Goal: Task Accomplishment & Management: Manage account settings

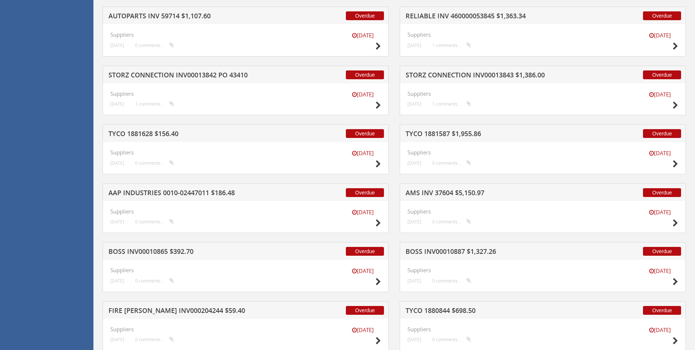
scroll to position [2134, 0]
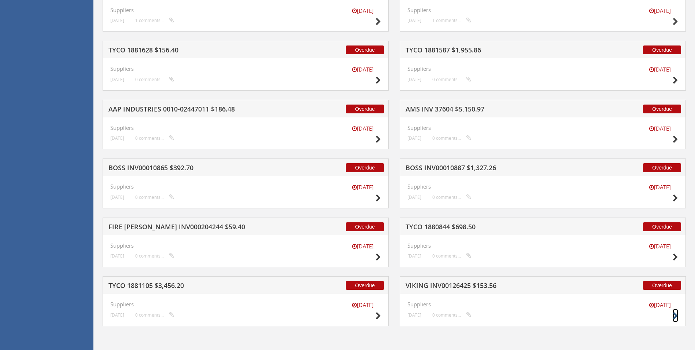
drag, startPoint x: 676, startPoint y: 317, endPoint x: 675, endPoint y: 303, distance: 13.9
click at [676, 316] on icon at bounding box center [675, 316] width 5 height 8
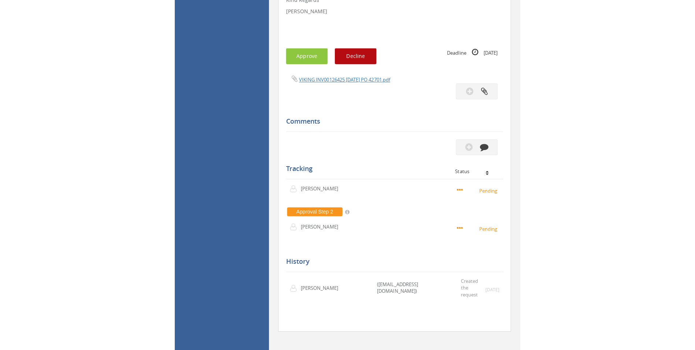
scroll to position [173, 0]
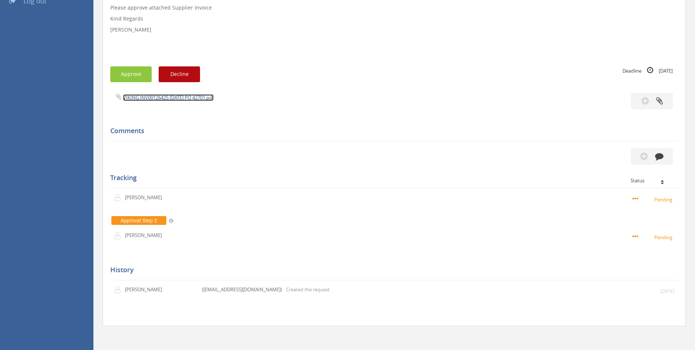
click at [178, 97] on link "VIKING INV00126425 [DATE] PO 42701.pdf" at bounding box center [168, 97] width 91 height 7
click at [666, 154] on button "button" at bounding box center [651, 156] width 41 height 16
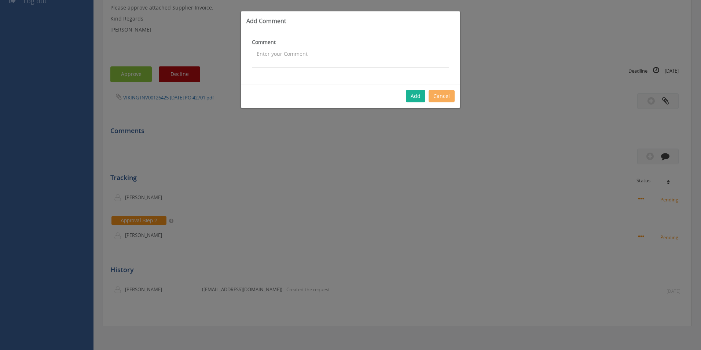
click at [287, 59] on textarea at bounding box center [350, 58] width 197 height 20
click at [255, 52] on textarea "$9.95 SP $14.09 - approved" at bounding box center [350, 58] width 197 height 20
type textarea "Customer Order - 1081094 - $9.95 SP $14.09 - approved"
click at [417, 93] on button "Add" at bounding box center [415, 96] width 19 height 12
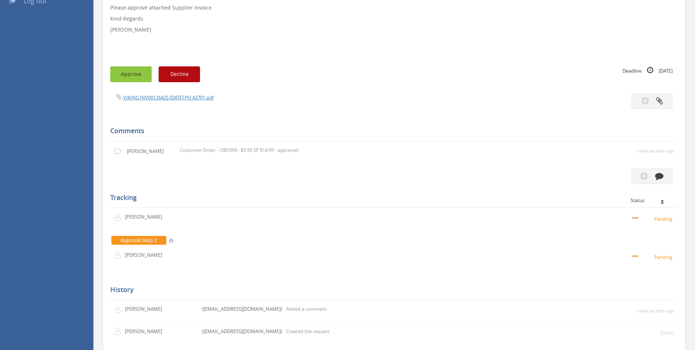
click at [134, 72] on button "Approve" at bounding box center [130, 74] width 41 height 16
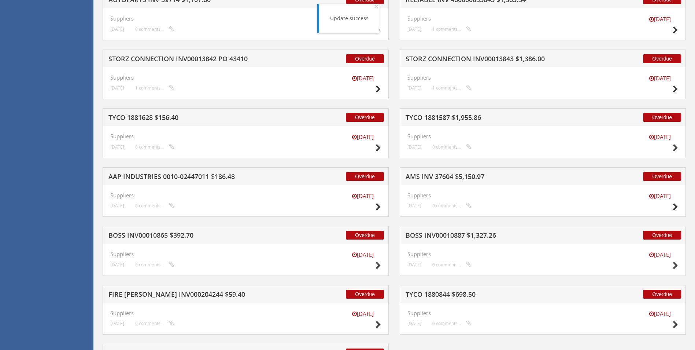
scroll to position [2134, 0]
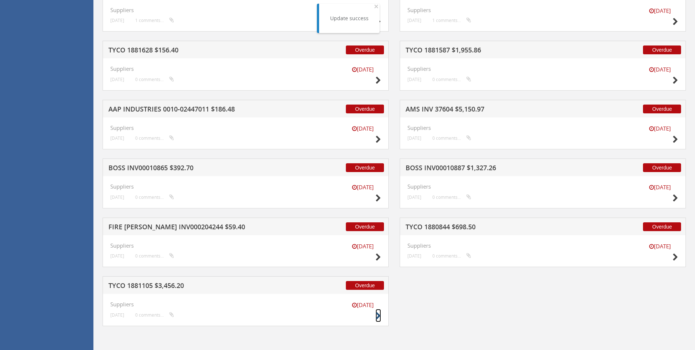
click at [377, 317] on icon at bounding box center [378, 316] width 5 height 8
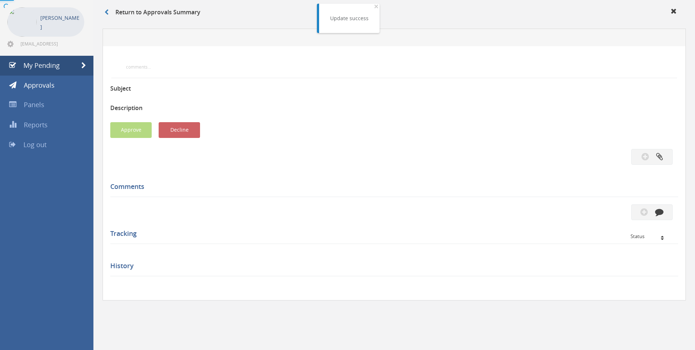
scroll to position [173, 0]
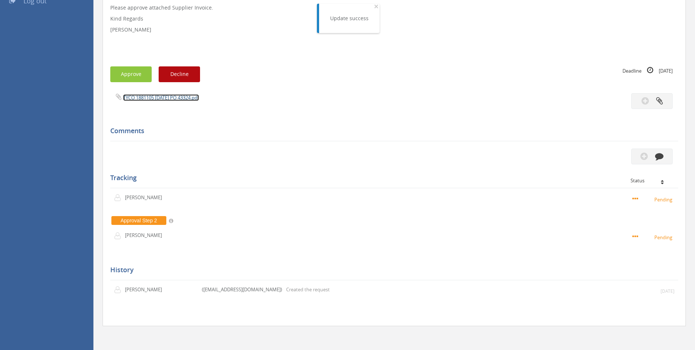
click at [173, 100] on link "TYCO 1881105 [DATE] PO 43324.pdf" at bounding box center [161, 97] width 76 height 7
click at [667, 154] on button "button" at bounding box center [651, 156] width 41 height 16
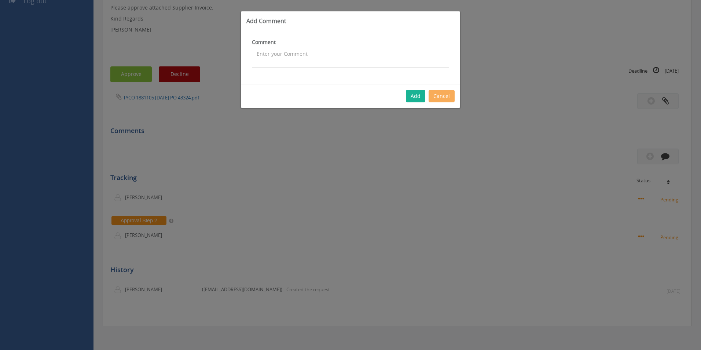
click at [320, 55] on textarea at bounding box center [350, 58] width 197 height 20
click at [254, 51] on textarea "CP $31.07 SP $45.79 - approved" at bounding box center [350, 58] width 197 height 20
type textarea "Customer Order - 1099111 - CP $31.07 SP $45.79 - approved"
click at [421, 95] on button "Add" at bounding box center [415, 96] width 19 height 12
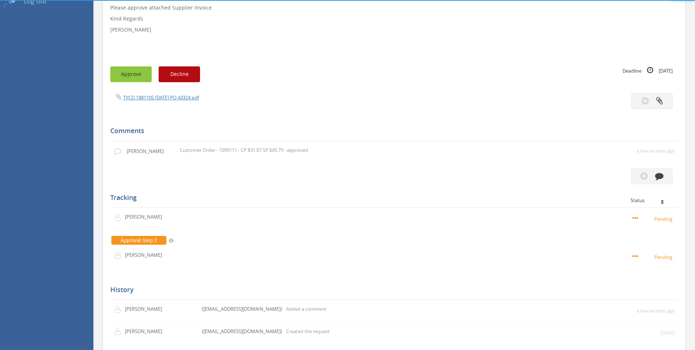
click at [141, 75] on button "Approve" at bounding box center [130, 74] width 41 height 16
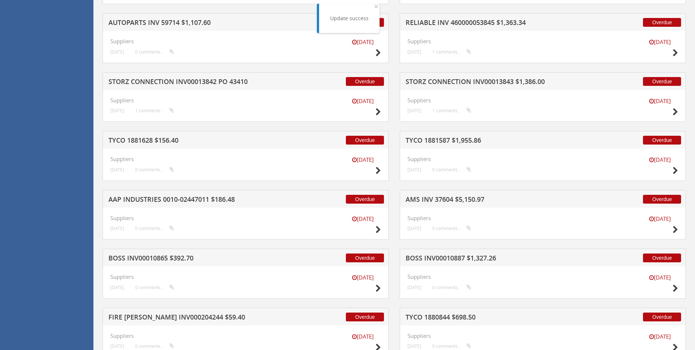
scroll to position [2075, 0]
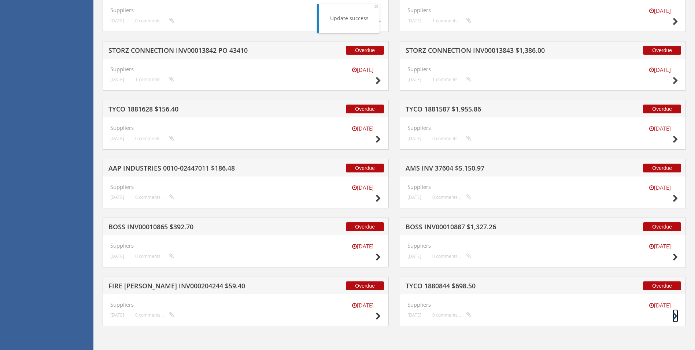
click at [674, 317] on icon at bounding box center [675, 316] width 5 height 8
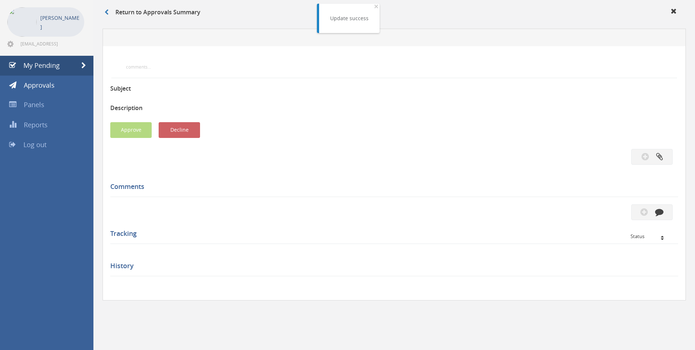
scroll to position [173, 0]
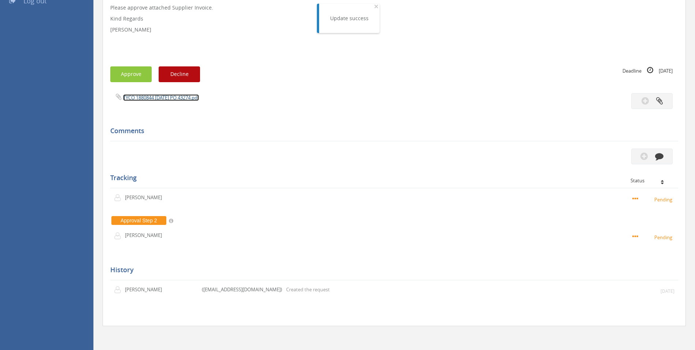
click at [159, 99] on link "TYCO 1880844 [DATE] PO 43274.pdf" at bounding box center [161, 97] width 76 height 7
click at [664, 154] on button "button" at bounding box center [651, 156] width 41 height 16
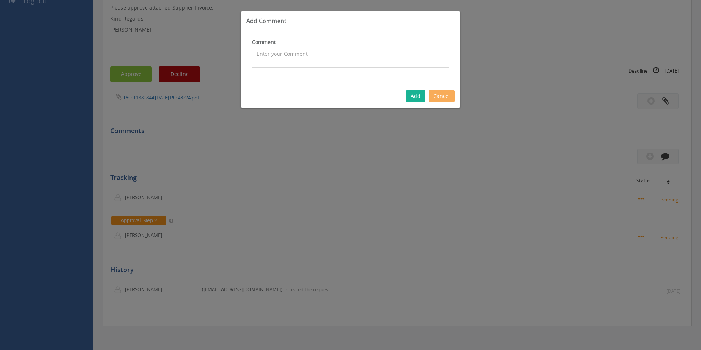
click at [337, 56] on textarea at bounding box center [350, 58] width 197 height 20
click at [332, 53] on textarea "Customer Order 1097283 CP $6 SP $9.59 - approved" at bounding box center [350, 58] width 197 height 20
type textarea "Customer Order 1097283 CP $6.00 SP $9.59 - approved"
click at [418, 97] on button "Add" at bounding box center [415, 96] width 19 height 12
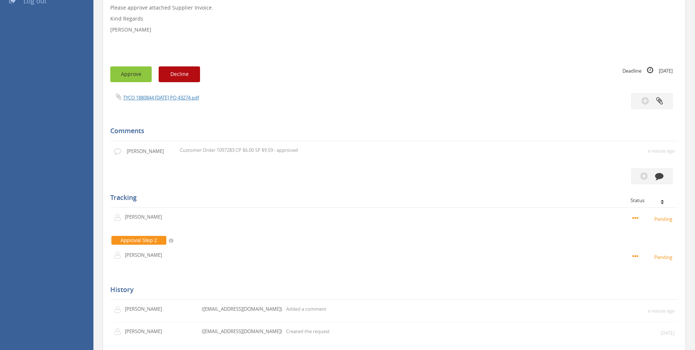
click at [121, 73] on button "Approve" at bounding box center [130, 74] width 41 height 16
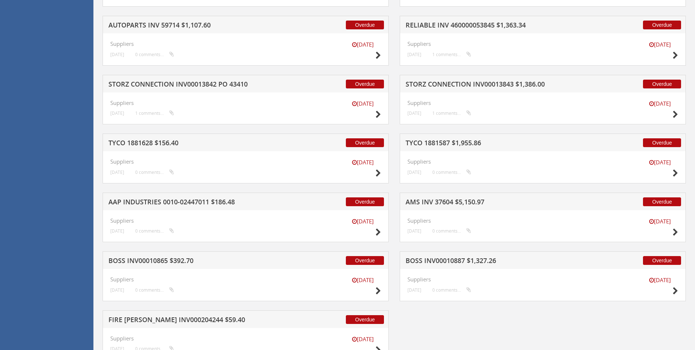
scroll to position [2075, 0]
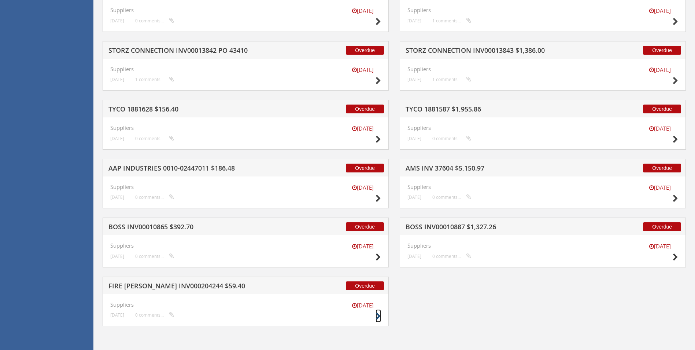
click at [377, 316] on icon at bounding box center [378, 316] width 5 height 8
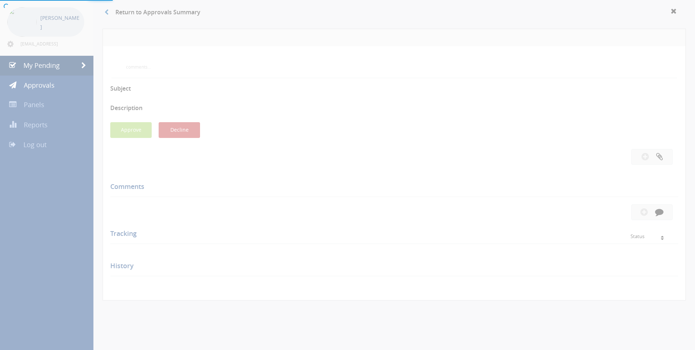
scroll to position [173, 0]
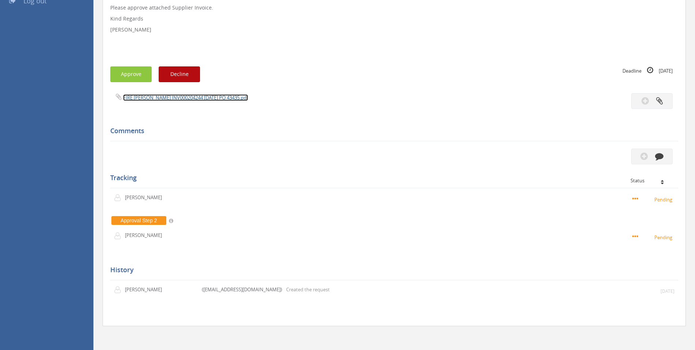
click at [177, 97] on link "FIRE [PERSON_NAME] INV000204244 [DATE] PO 43435.pdf" at bounding box center [185, 97] width 125 height 7
click at [661, 163] on button "button" at bounding box center [651, 156] width 41 height 16
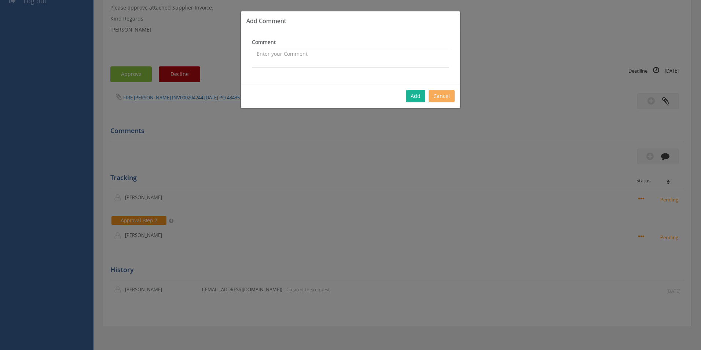
click at [350, 63] on textarea at bounding box center [350, 58] width 197 height 20
type textarea "Customer Order - 1101291 - Approved"
drag, startPoint x: 296, startPoint y: 55, endPoint x: 0, endPoint y: 32, distance: 296.6
click at [35, 53] on div "Add Comment Comment Customer Order - 1101291 - Approved The comment is required…" at bounding box center [350, 175] width 701 height 350
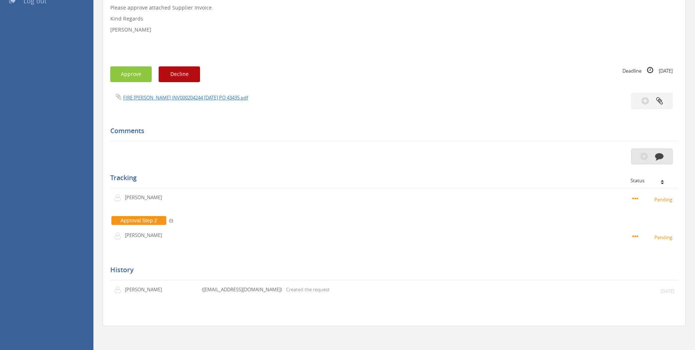
click at [663, 157] on button "button" at bounding box center [651, 156] width 41 height 16
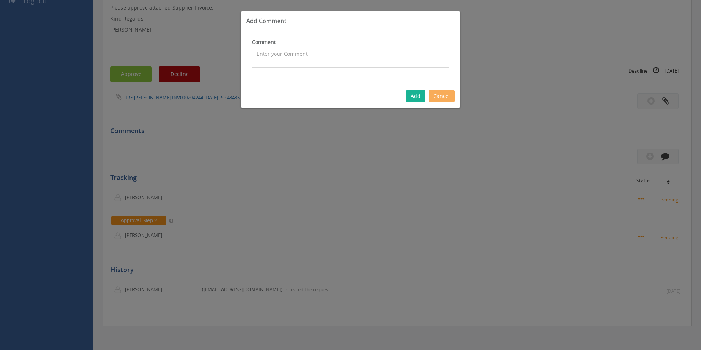
drag, startPoint x: 304, startPoint y: 47, endPoint x: 305, endPoint y: 44, distance: 3.8
click at [305, 46] on div "Comment The comment is required." at bounding box center [350, 52] width 197 height 29
type textarea "Hose Pressure Test - 1101291 - approved"
click at [414, 98] on button "Add" at bounding box center [415, 96] width 19 height 12
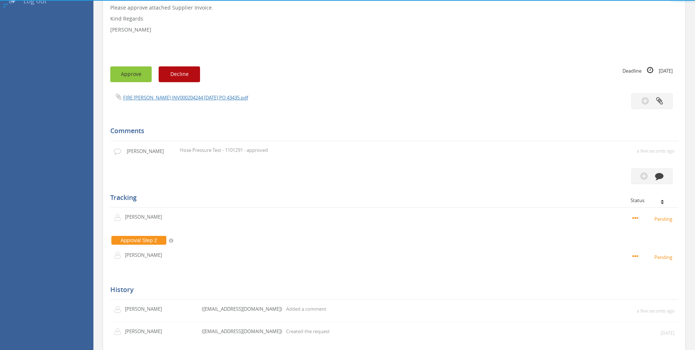
click at [130, 73] on button "Approve" at bounding box center [130, 74] width 41 height 16
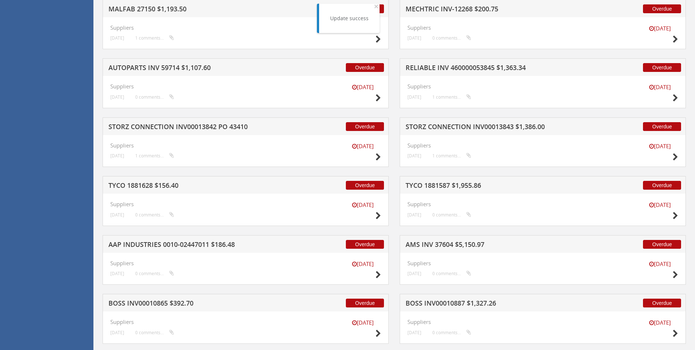
scroll to position [2016, 0]
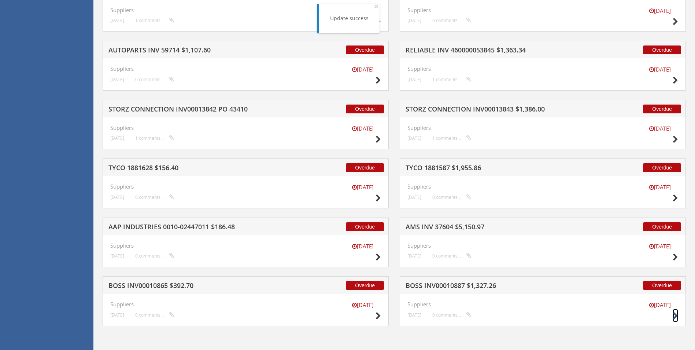
click at [675, 314] on icon at bounding box center [675, 316] width 5 height 8
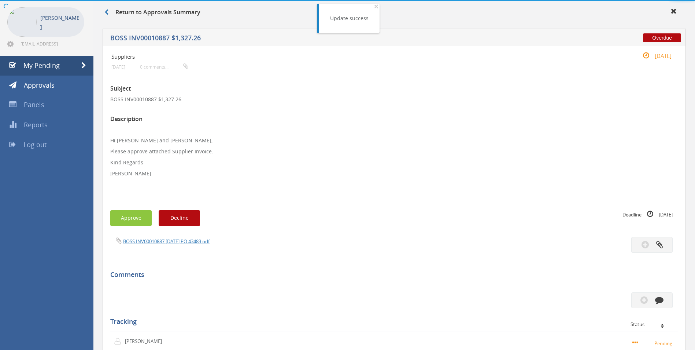
scroll to position [173, 0]
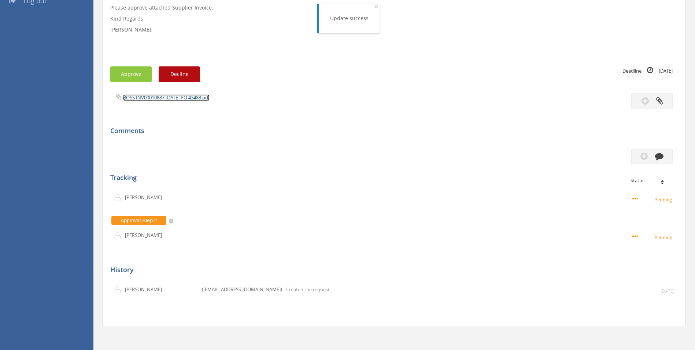
click at [175, 100] on link "BOSS INV00010887 [DATE] PO 43483.pdf" at bounding box center [166, 97] width 86 height 7
click at [665, 153] on button "button" at bounding box center [651, 156] width 41 height 16
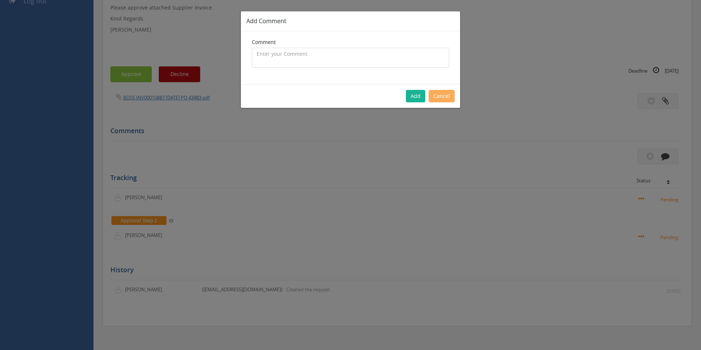
click at [333, 60] on textarea at bounding box center [350, 58] width 197 height 20
type textarea "National Split - approved"
click at [415, 98] on button "Add" at bounding box center [415, 96] width 19 height 12
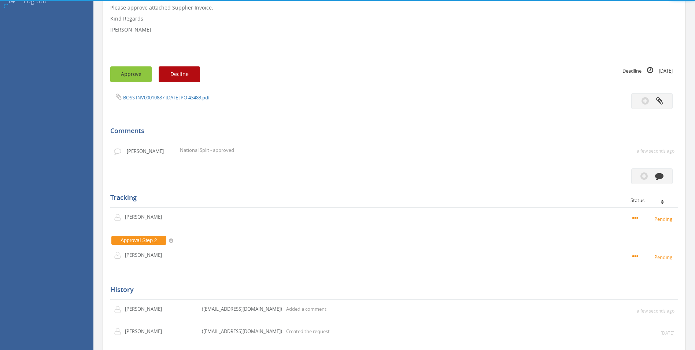
click at [142, 70] on button "Approve" at bounding box center [130, 74] width 41 height 16
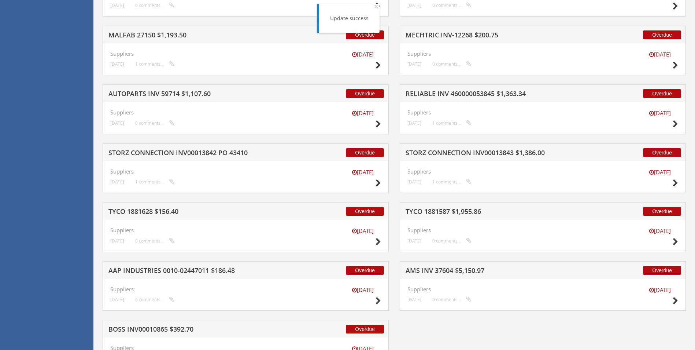
scroll to position [2016, 0]
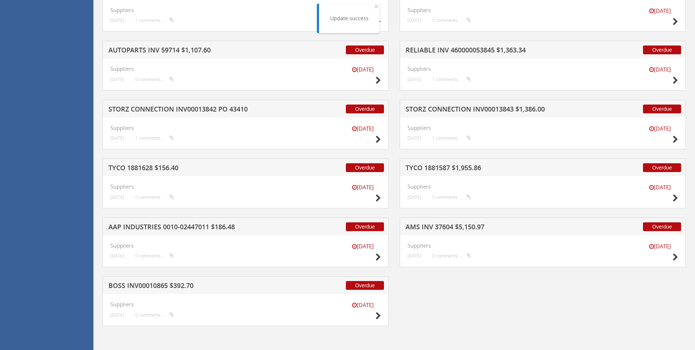
click at [375, 315] on div "[DATE]" at bounding box center [362, 311] width 37 height 21
click at [377, 317] on icon at bounding box center [378, 316] width 5 height 8
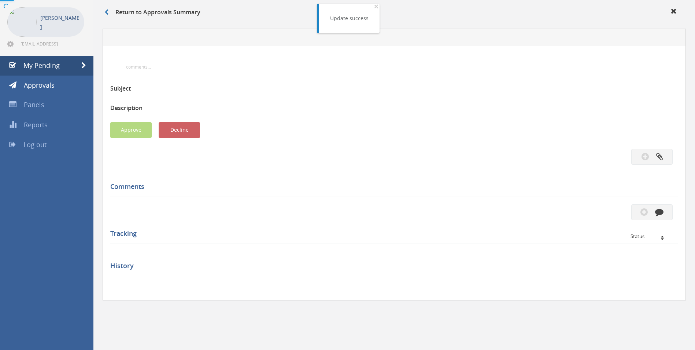
scroll to position [173, 0]
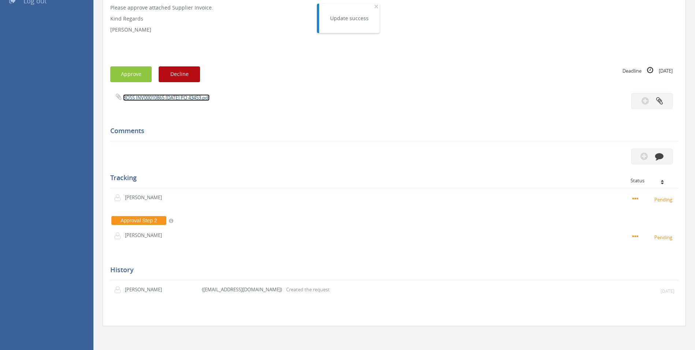
click at [197, 99] on link "BOSS INV00010865 [DATE] PO 43453.pdf" at bounding box center [166, 97] width 86 height 7
click at [655, 163] on button "button" at bounding box center [651, 156] width 41 height 16
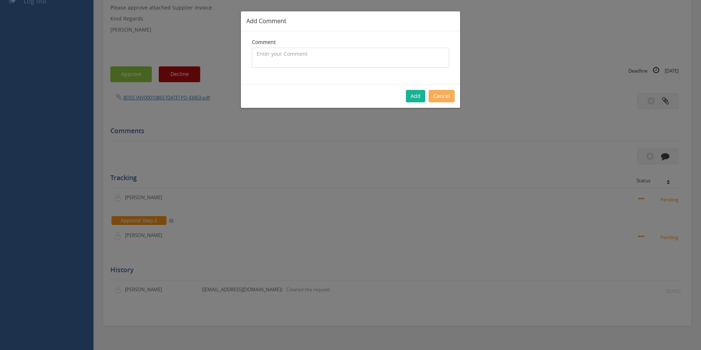
drag, startPoint x: 335, startPoint y: 63, endPoint x: 0, endPoint y: 157, distance: 347.4
click at [333, 63] on textarea at bounding box center [350, 58] width 197 height 20
type textarea "Customer Order - 1101590 - CP $156 SP $218.40 - approved"
click at [418, 96] on button "Add" at bounding box center [415, 96] width 19 height 12
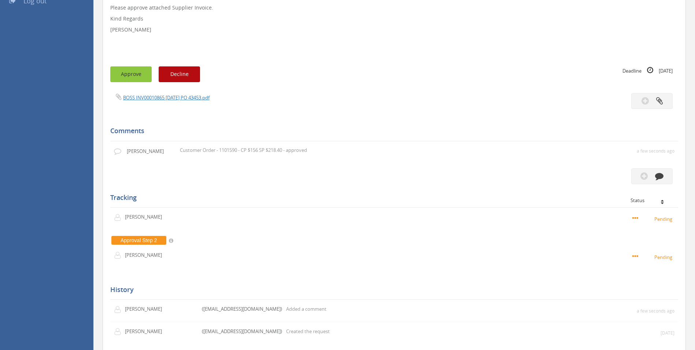
click at [132, 75] on button "Approve" at bounding box center [130, 74] width 41 height 16
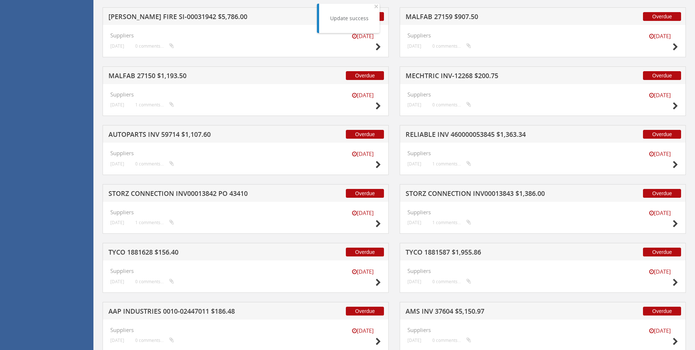
scroll to position [1957, 0]
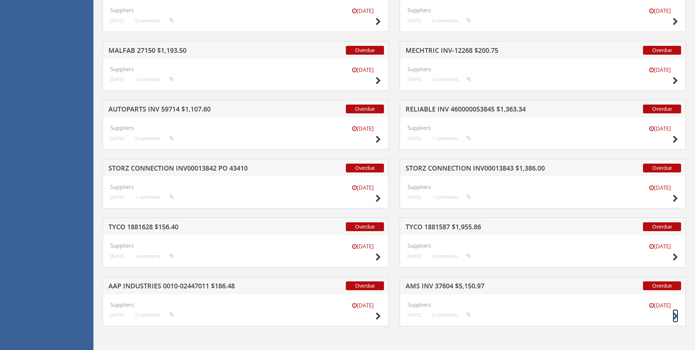
click at [674, 314] on icon at bounding box center [675, 316] width 5 height 8
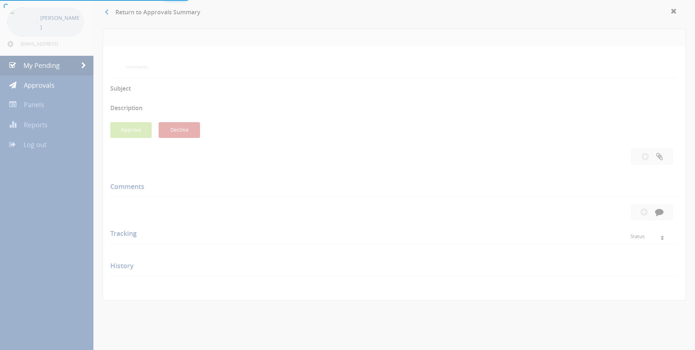
scroll to position [173, 0]
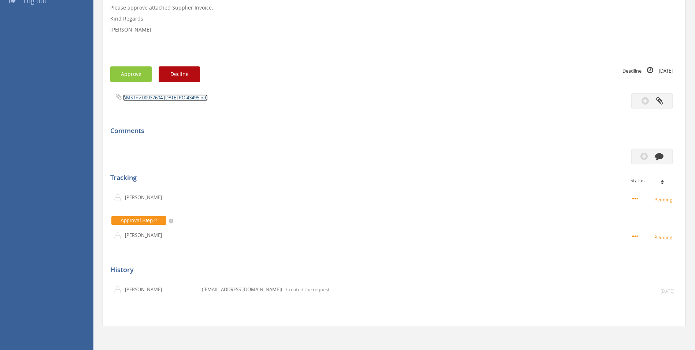
click at [180, 99] on link "AMS Inv 00037604 [DATE] PO 43495.pdf" at bounding box center [165, 97] width 85 height 7
click at [662, 155] on icon "button" at bounding box center [659, 156] width 8 height 8
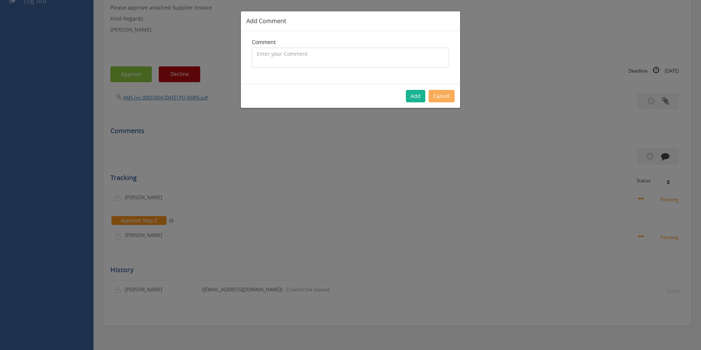
click at [272, 64] on textarea at bounding box center [350, 58] width 197 height 20
click at [353, 54] on textarea "Customer Order - 1102879 - $4,592" at bounding box center [350, 58] width 197 height 20
type textarea "Customer Order - 1102879 - $4,592.70 SP $6,948.05 - approved"
click at [413, 96] on button "Add" at bounding box center [415, 96] width 19 height 12
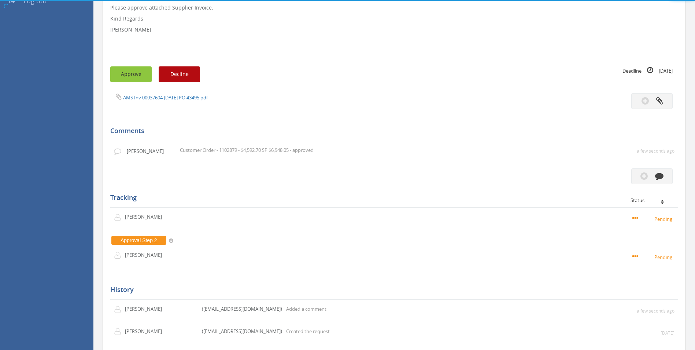
click at [123, 77] on button "Approve" at bounding box center [130, 74] width 41 height 16
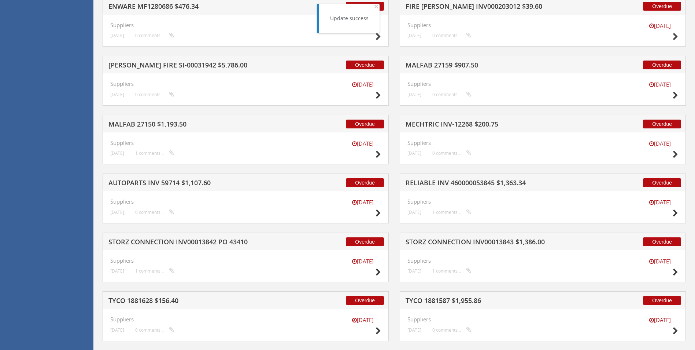
scroll to position [1957, 0]
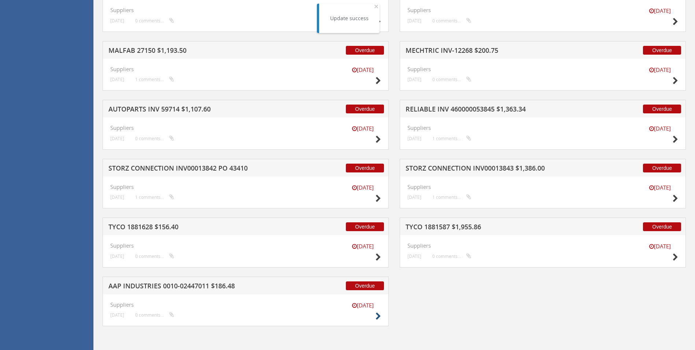
click at [375, 316] on div "[DATE]" at bounding box center [362, 311] width 37 height 21
click at [377, 317] on icon at bounding box center [378, 316] width 5 height 8
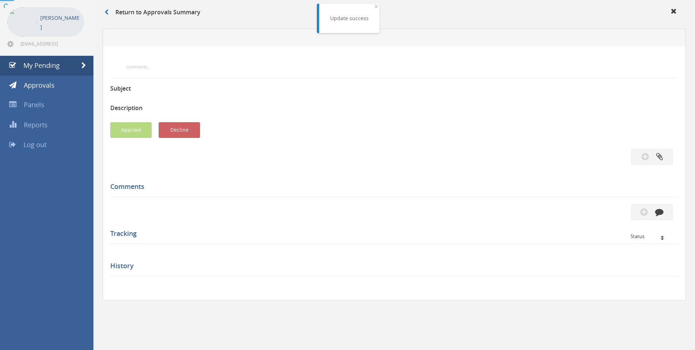
scroll to position [173, 0]
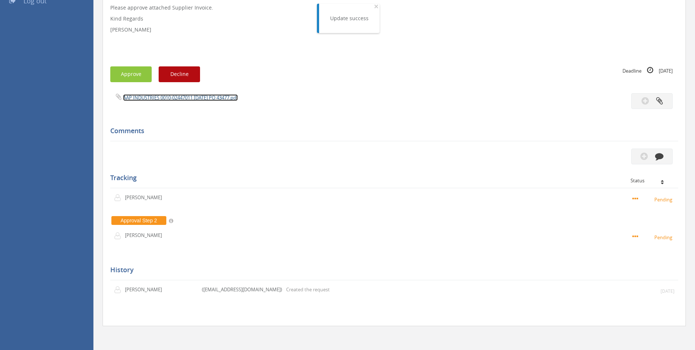
click at [184, 96] on link "AAP INDUSTRIES 0010-02447011 [DATE] PO 43477.pdf" at bounding box center [180, 97] width 115 height 7
click at [662, 158] on icon "button" at bounding box center [659, 156] width 8 height 8
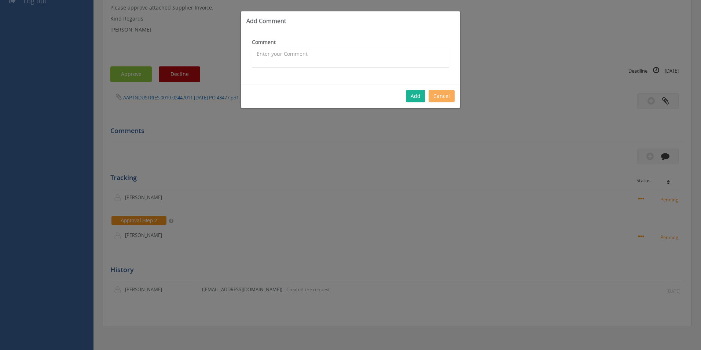
click at [269, 63] on textarea at bounding box center [350, 58] width 197 height 20
type textarea "Customer Order - 1097582 - Cp $10.35 SP $40.76 - approved"
click at [412, 96] on button "Add" at bounding box center [415, 96] width 19 height 12
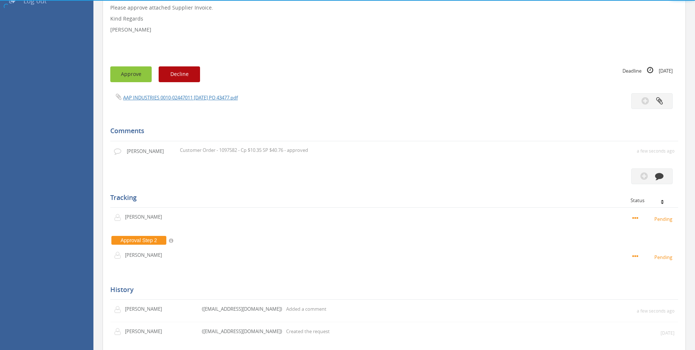
click at [133, 76] on button "Approve" at bounding box center [130, 74] width 41 height 16
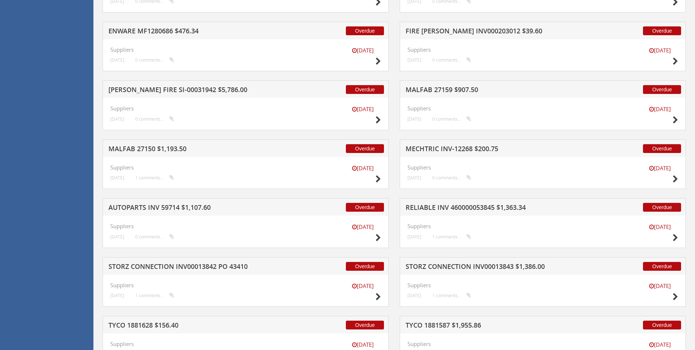
scroll to position [1898, 0]
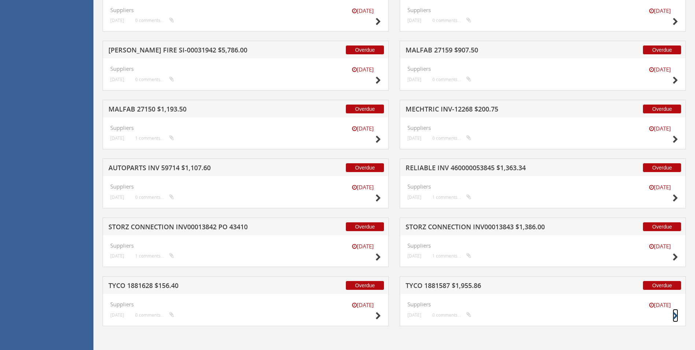
drag, startPoint x: 675, startPoint y: 316, endPoint x: 658, endPoint y: 305, distance: 19.6
click at [675, 315] on icon at bounding box center [675, 316] width 5 height 8
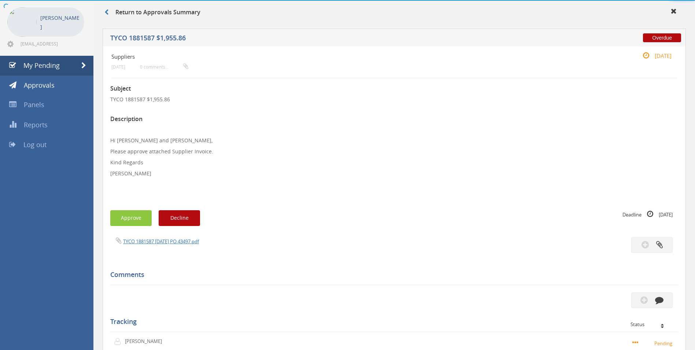
scroll to position [173, 0]
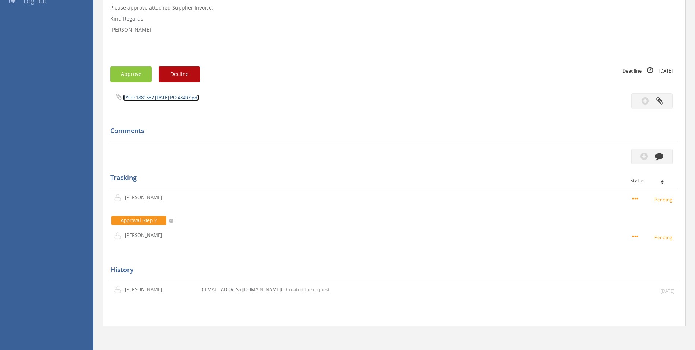
click at [152, 97] on link "TYCO 1881587 [DATE] PO 43497.pdf" at bounding box center [161, 97] width 76 height 7
click at [656, 159] on icon "button" at bounding box center [659, 156] width 8 height 8
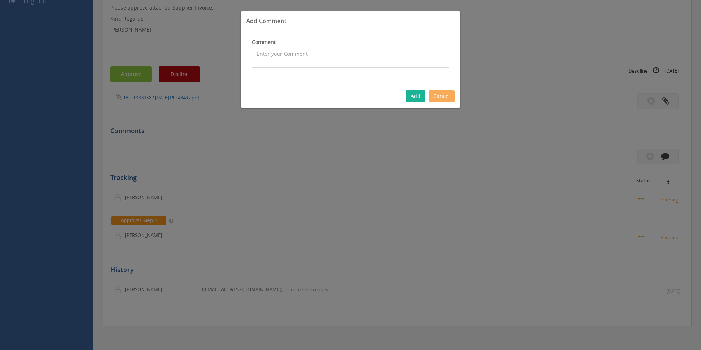
click at [386, 52] on textarea at bounding box center [350, 58] width 197 height 20
type textarea "C"
type textarea "National Customer Orders - All pricing okay - approved"
click at [419, 97] on button "Add" at bounding box center [415, 96] width 19 height 12
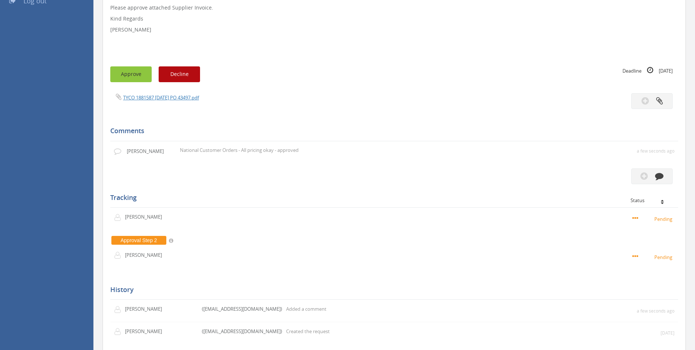
click at [128, 76] on button "Approve" at bounding box center [130, 74] width 41 height 16
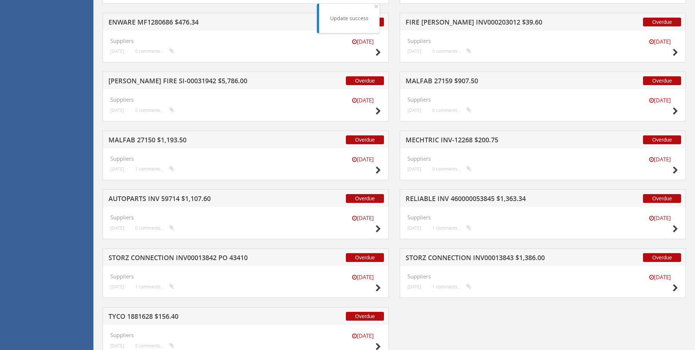
scroll to position [1898, 0]
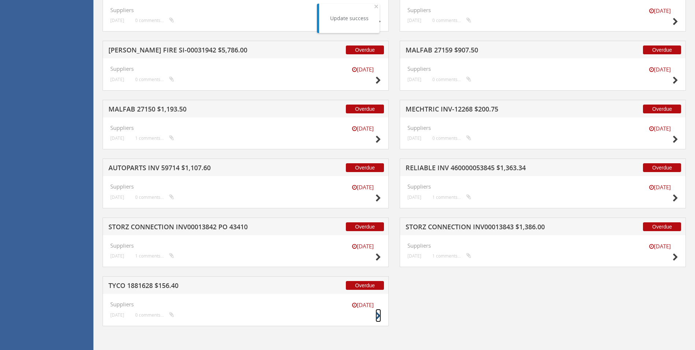
click at [376, 314] on icon at bounding box center [378, 316] width 5 height 8
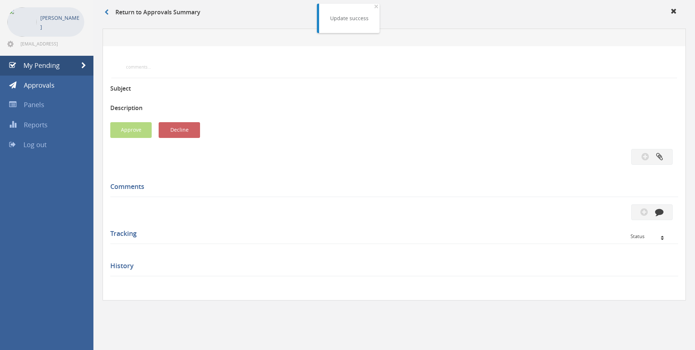
scroll to position [184, 0]
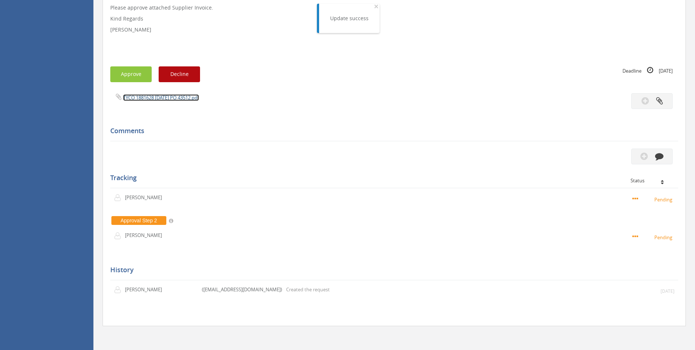
click at [187, 99] on link "TYCO 1881628 [DATE] PO 43512.pdf" at bounding box center [161, 97] width 76 height 7
click at [666, 158] on button "button" at bounding box center [651, 156] width 41 height 16
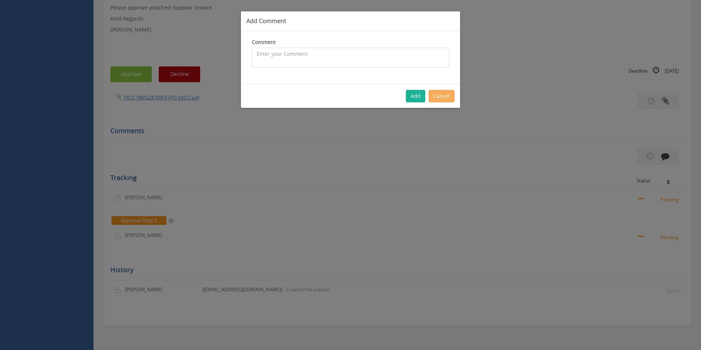
drag, startPoint x: 323, startPoint y: 62, endPoint x: 0, endPoint y: 52, distance: 323.0
click at [322, 62] on textarea at bounding box center [350, 58] width 197 height 20
type textarea "Customer Order - 1103085 - CP $107.18 SP $150.52 - approved"
click at [423, 91] on button "Add" at bounding box center [415, 96] width 19 height 12
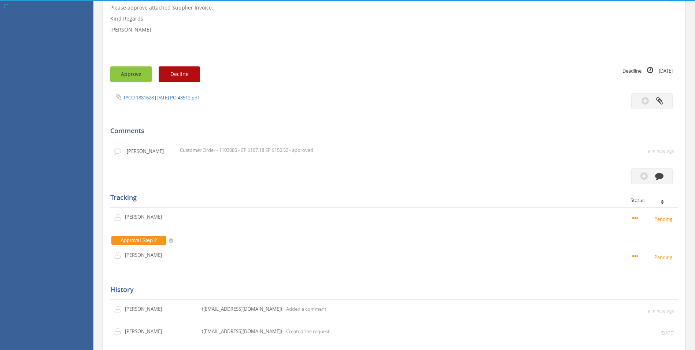
click at [136, 74] on button "Approve" at bounding box center [130, 74] width 41 height 16
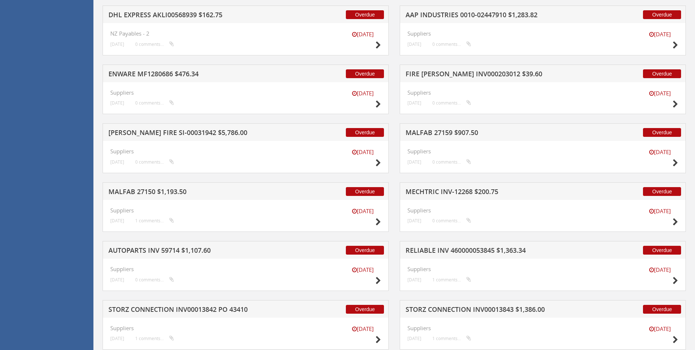
scroll to position [1839, 0]
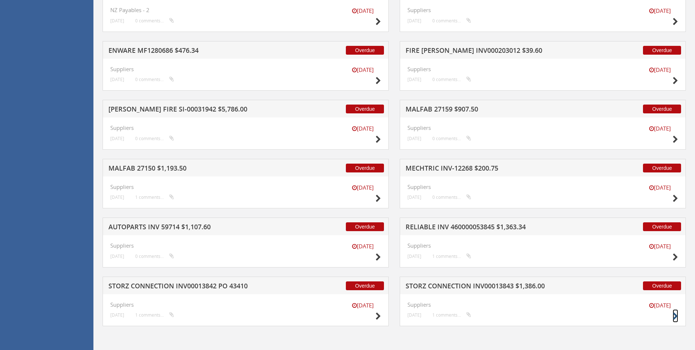
click at [675, 315] on icon at bounding box center [675, 316] width 5 height 8
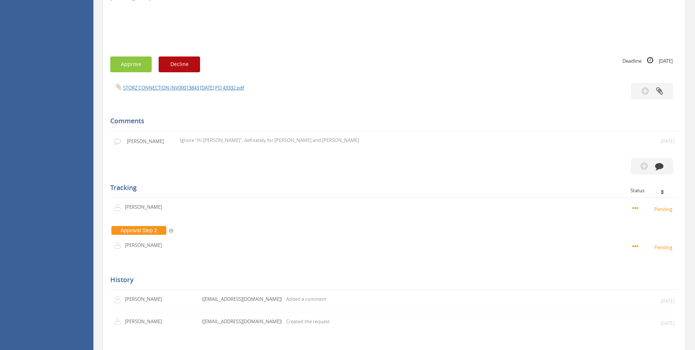
scroll to position [219, 0]
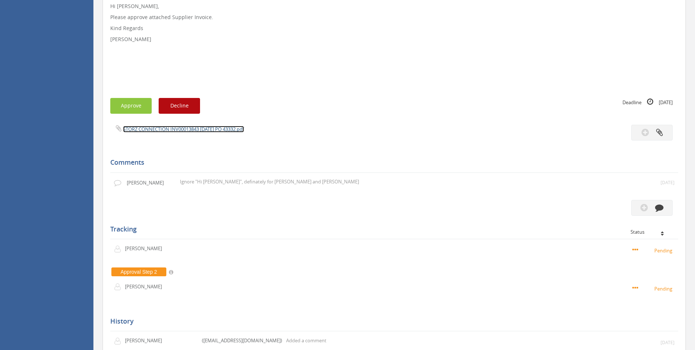
click at [224, 128] on link "STORZ CONNECTION INV00013843 [DATE] PO 43332.pdf" at bounding box center [183, 129] width 121 height 7
click at [655, 206] on icon "button" at bounding box center [659, 207] width 8 height 8
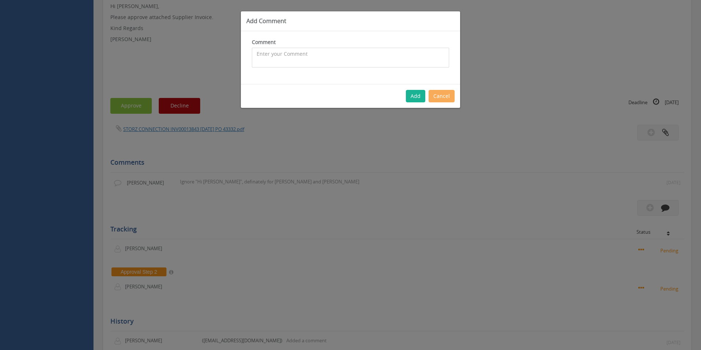
drag, startPoint x: 350, startPoint y: 59, endPoint x: 324, endPoint y: 67, distance: 26.5
click at [348, 59] on textarea at bounding box center [350, 58] width 197 height 20
type textarea "Customer Order -1098845 CP $24.60 SP $44.97 - approved"
click at [418, 97] on button "Add" at bounding box center [415, 96] width 19 height 12
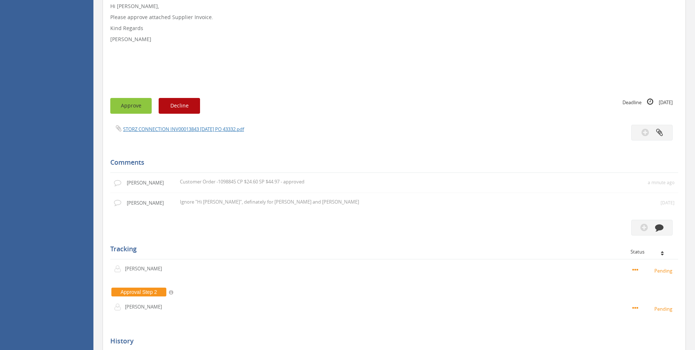
click at [141, 106] on button "Approve" at bounding box center [130, 106] width 41 height 16
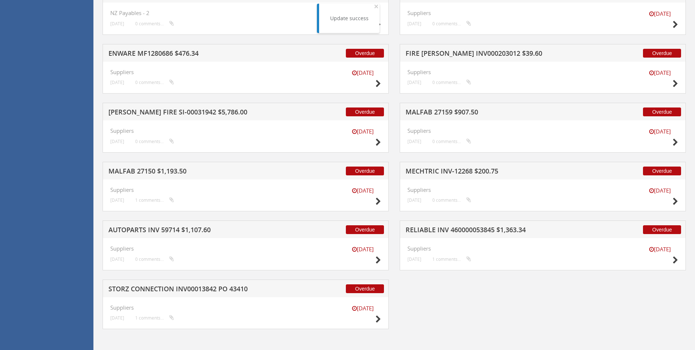
scroll to position [1839, 0]
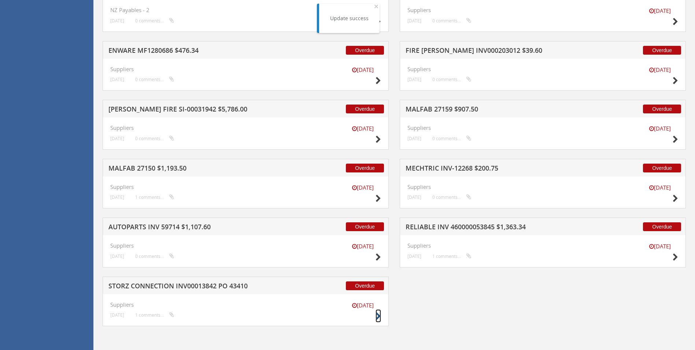
click at [378, 314] on icon at bounding box center [378, 316] width 5 height 8
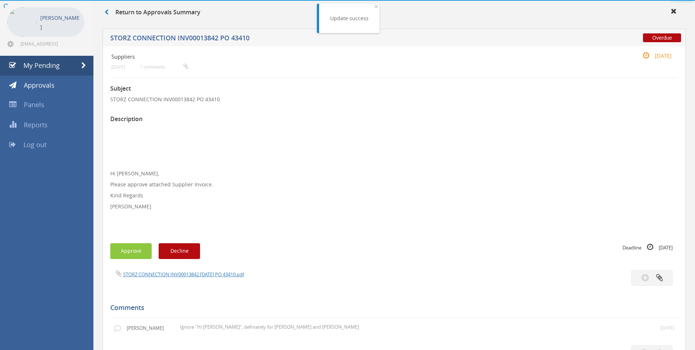
scroll to position [248, 0]
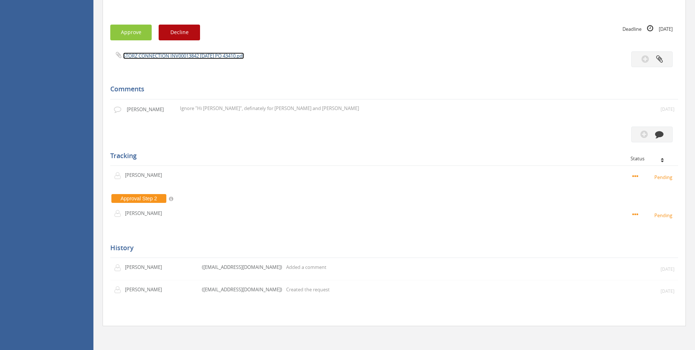
click at [228, 56] on link "STORZ CONNECTION INV00013842 [DATE] PO 43410.pdf" at bounding box center [183, 55] width 121 height 7
click at [665, 133] on button "button" at bounding box center [651, 134] width 41 height 16
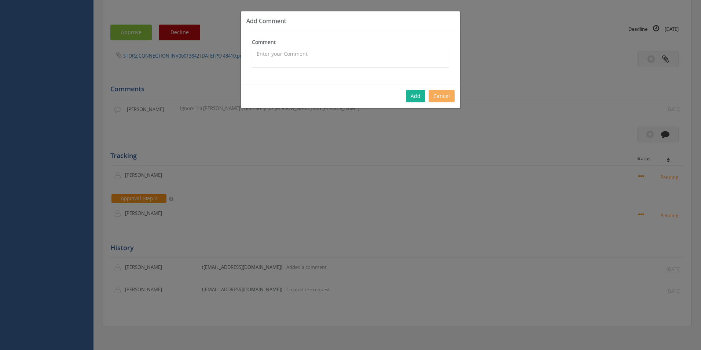
click at [308, 62] on textarea at bounding box center [350, 58] width 197 height 20
click at [366, 54] on textarea "Customer Order - 1100322 - Cp $18 Sp $44.13 - approved" at bounding box center [350, 58] width 197 height 20
type textarea "Customer Order - 1100322 - Cp $18 Sp $44.13 + stock - approved"
click at [416, 99] on button "Add" at bounding box center [415, 96] width 19 height 12
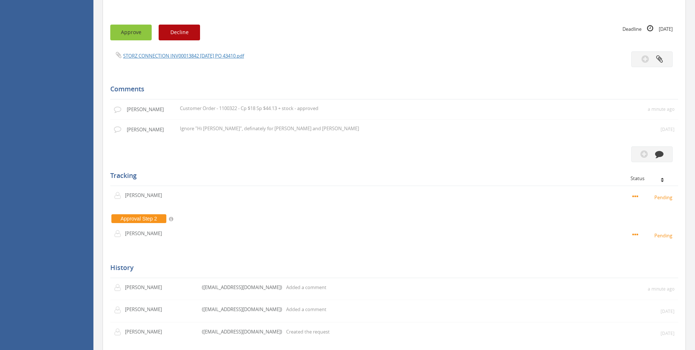
click at [132, 32] on button "Approve" at bounding box center [130, 33] width 41 height 16
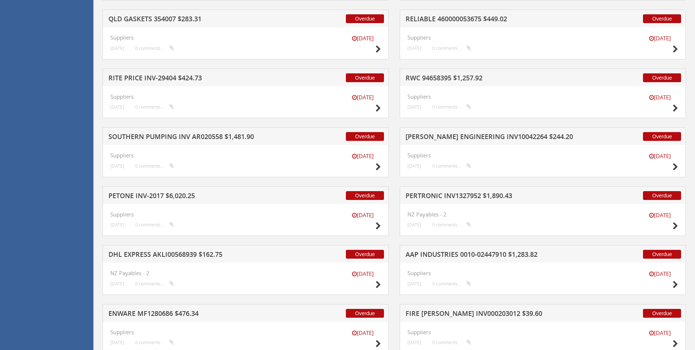
scroll to position [1781, 0]
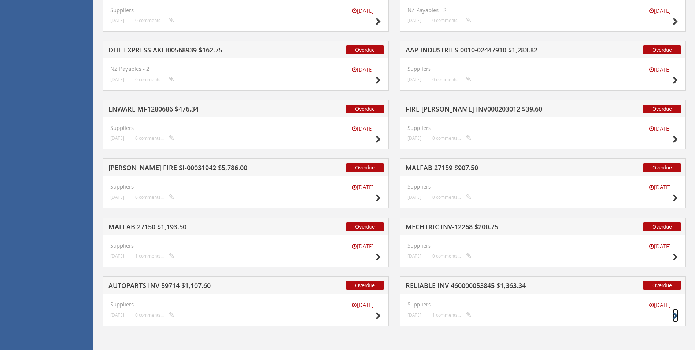
click at [674, 316] on icon at bounding box center [675, 316] width 5 height 8
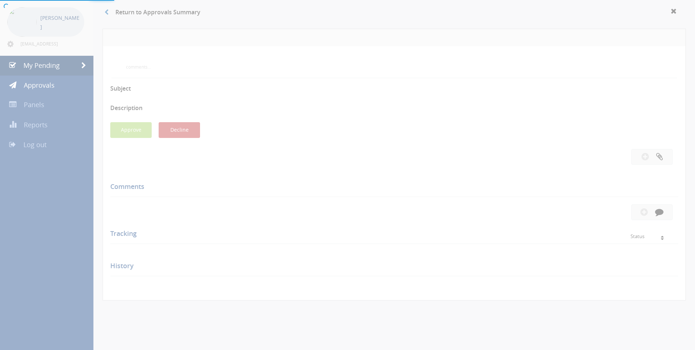
scroll to position [248, 0]
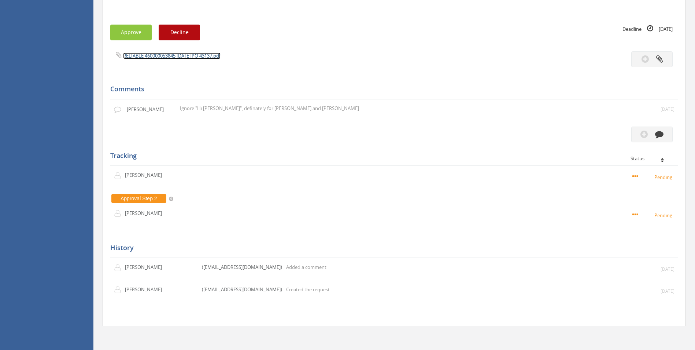
click at [183, 56] on link "RELIABLE 460000053845 [DATE] PO 43137.pdf" at bounding box center [171, 55] width 97 height 7
click at [664, 134] on button "button" at bounding box center [651, 134] width 41 height 16
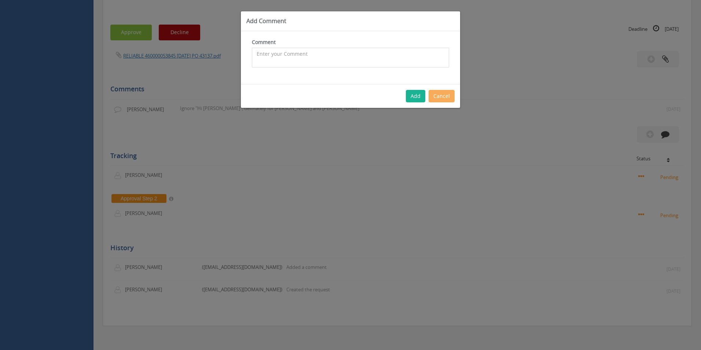
drag, startPoint x: 313, startPoint y: 64, endPoint x: 0, endPoint y: 95, distance: 314.5
click at [313, 63] on textarea at bounding box center [350, 58] width 197 height 20
type textarea "Stock - approved"
click at [416, 99] on button "Add" at bounding box center [415, 96] width 19 height 12
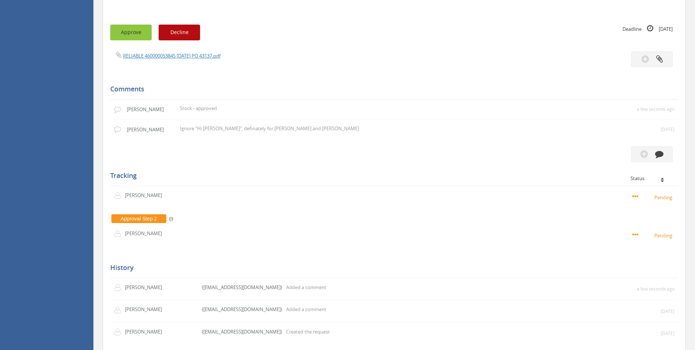
click at [136, 34] on button "Approve" at bounding box center [130, 33] width 41 height 16
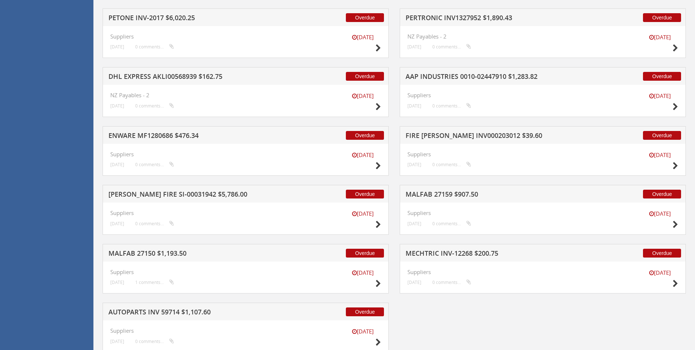
scroll to position [1781, 0]
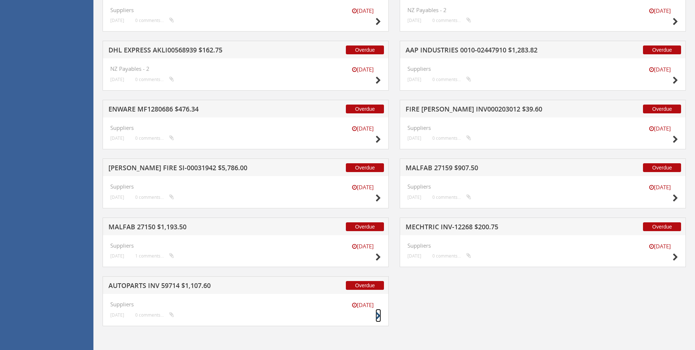
click at [376, 313] on icon at bounding box center [378, 316] width 5 height 8
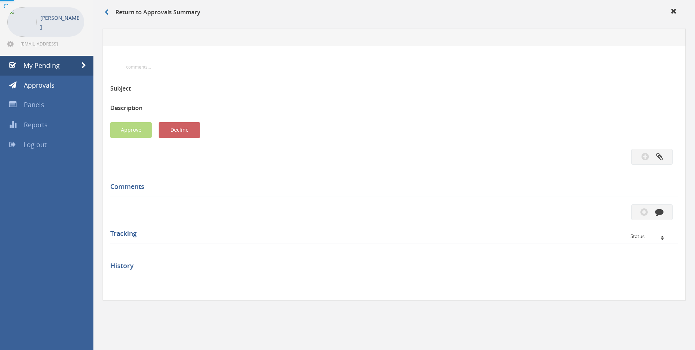
scroll to position [206, 0]
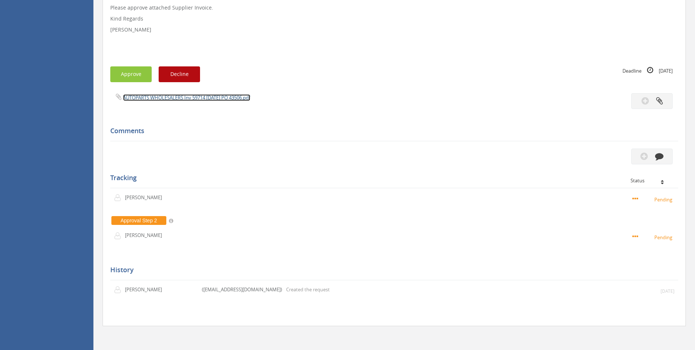
click at [171, 99] on link "AUTOPARTS WHOLESALERS Inv 59714 [DATE] PO 43506.pdf" at bounding box center [186, 97] width 127 height 7
click at [662, 155] on icon "button" at bounding box center [659, 156] width 8 height 8
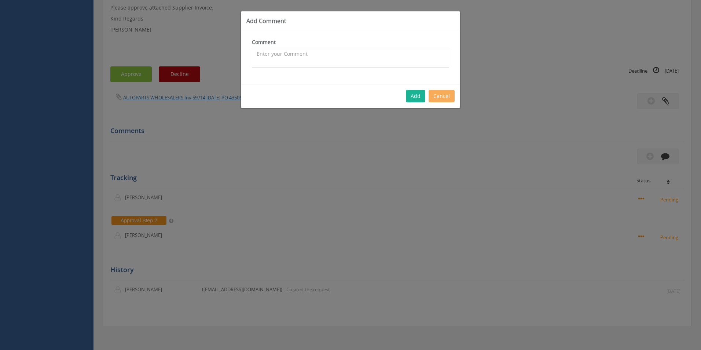
click at [297, 55] on textarea at bounding box center [350, 58] width 197 height 20
type textarea "National Split - approved"
click at [420, 96] on button "Add" at bounding box center [415, 96] width 19 height 12
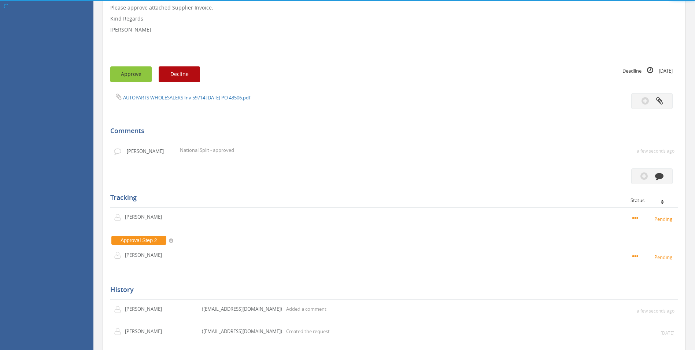
click at [135, 73] on button "Approve" at bounding box center [130, 74] width 41 height 16
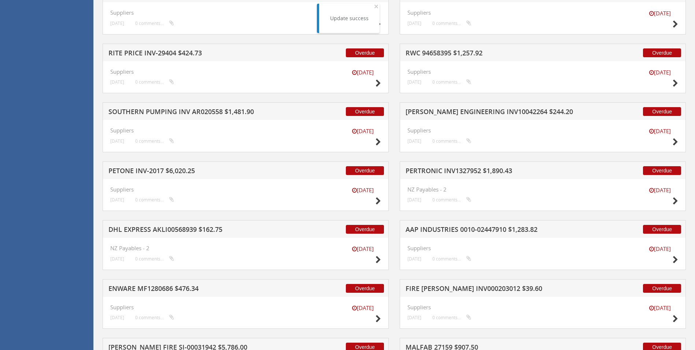
scroll to position [1722, 0]
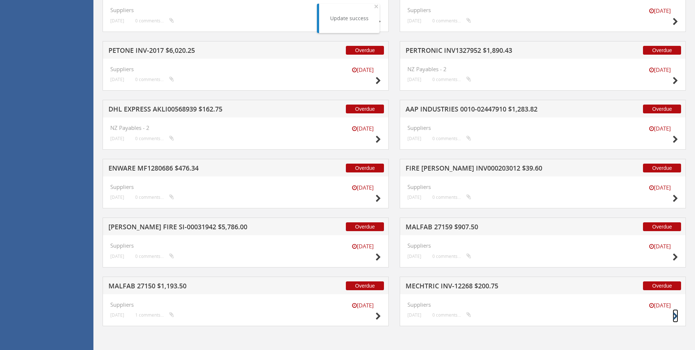
click at [674, 317] on icon at bounding box center [675, 316] width 5 height 8
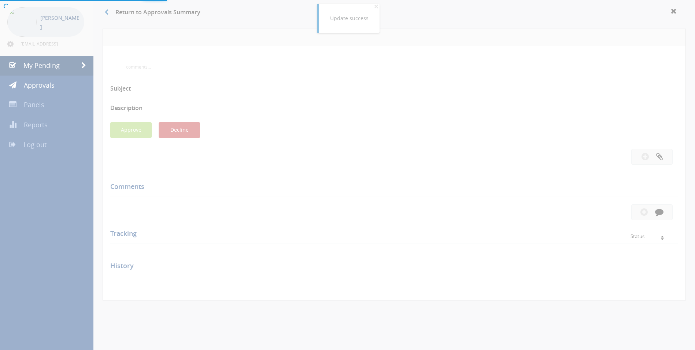
scroll to position [217, 0]
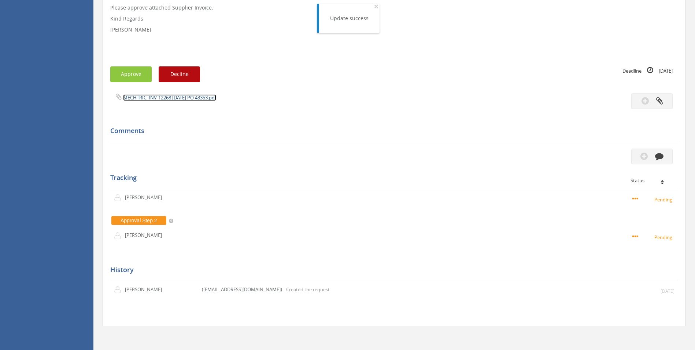
click at [175, 98] on link "MECHTRIC_INV-12268 [DATE] PO 43353.pdf" at bounding box center [169, 97] width 93 height 7
click at [659, 158] on icon "button" at bounding box center [659, 156] width 8 height 8
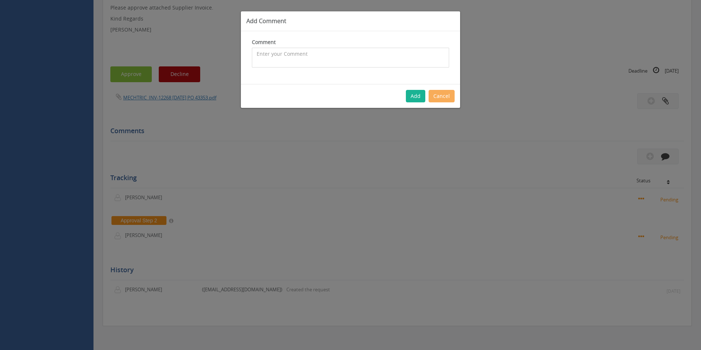
click at [258, 66] on textarea at bounding box center [350, 58] width 197 height 20
type textarea "Customer Order - 1099671 - CP $91.25 SP $238.39 - approved"
drag, startPoint x: 419, startPoint y: 91, endPoint x: 367, endPoint y: 91, distance: 52.0
click at [418, 92] on button "Add" at bounding box center [415, 96] width 19 height 12
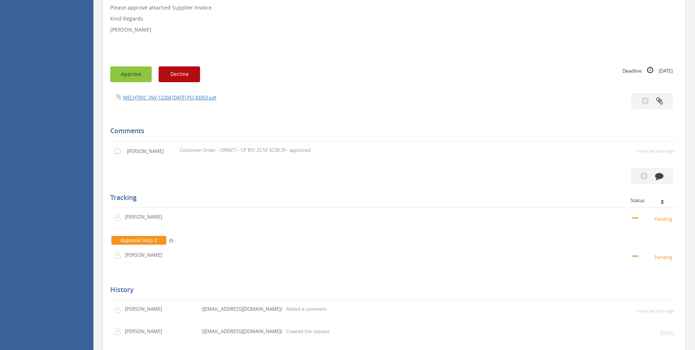
click at [135, 70] on button "Approve" at bounding box center [130, 74] width 41 height 16
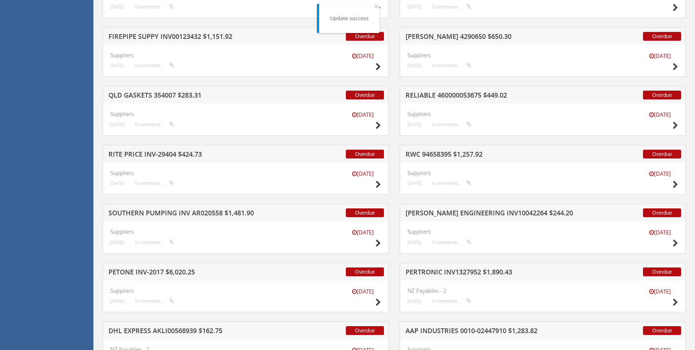
scroll to position [1722, 0]
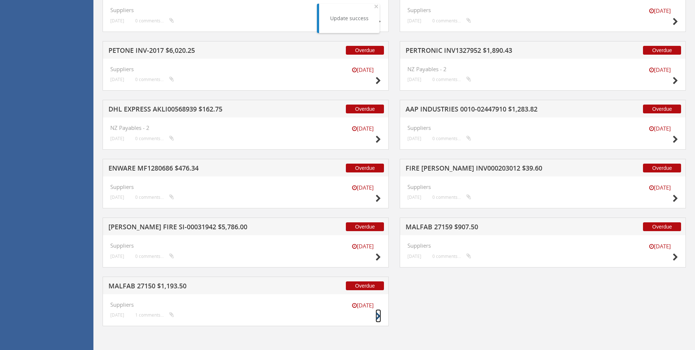
click at [377, 315] on icon at bounding box center [378, 316] width 5 height 8
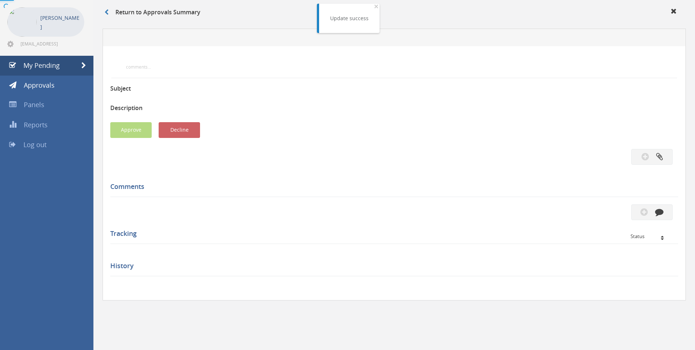
scroll to position [237, 0]
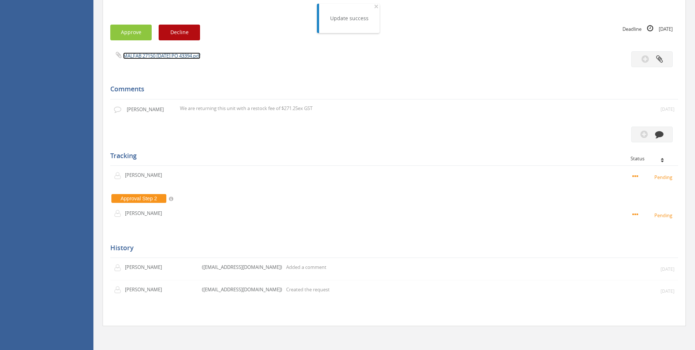
click at [144, 55] on link "MALFAB 27150 [DATE] PO 43394.pdf" at bounding box center [161, 55] width 77 height 7
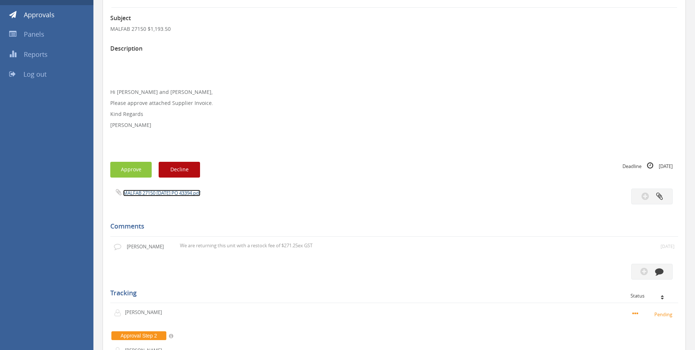
scroll to position [54, 0]
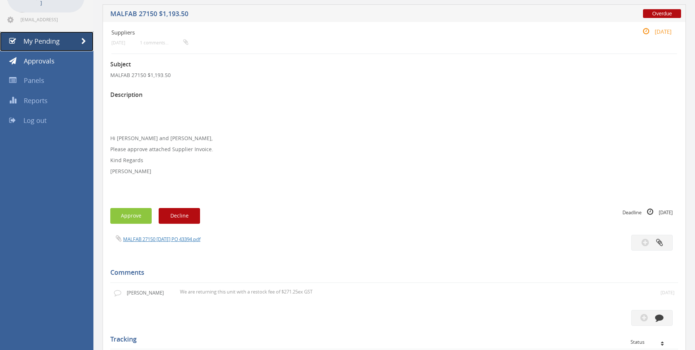
click at [42, 40] on span "My Pending" at bounding box center [41, 41] width 36 height 9
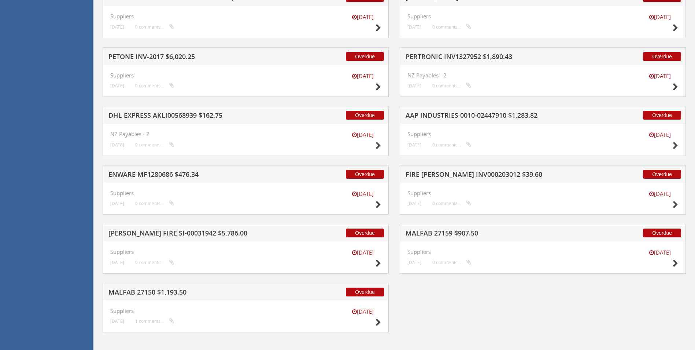
scroll to position [1722, 0]
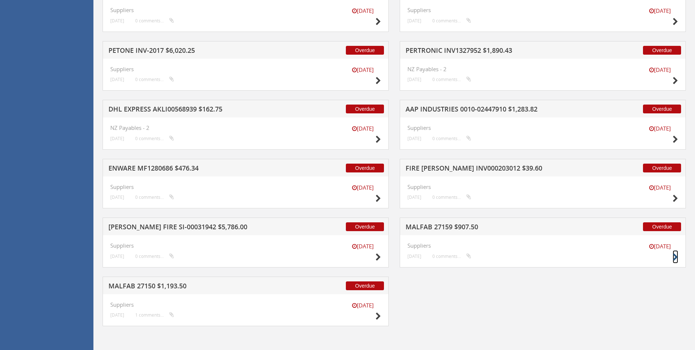
click at [677, 257] on icon at bounding box center [675, 257] width 5 height 8
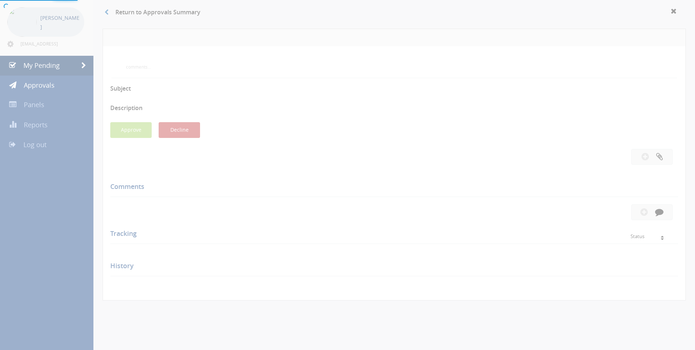
scroll to position [195, 0]
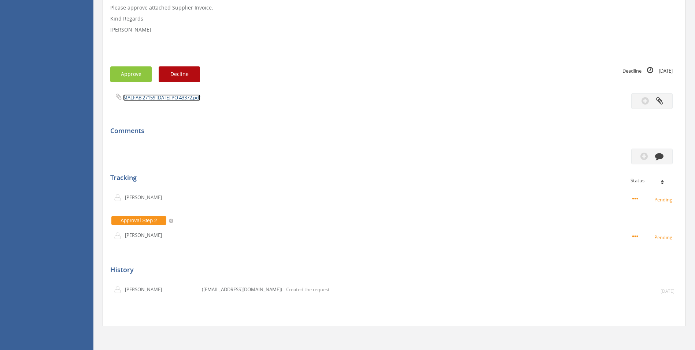
click at [167, 96] on link "MALFAB 27159 [DATE] PO 43372.pdf" at bounding box center [161, 97] width 77 height 7
click at [658, 158] on icon "button" at bounding box center [659, 156] width 8 height 8
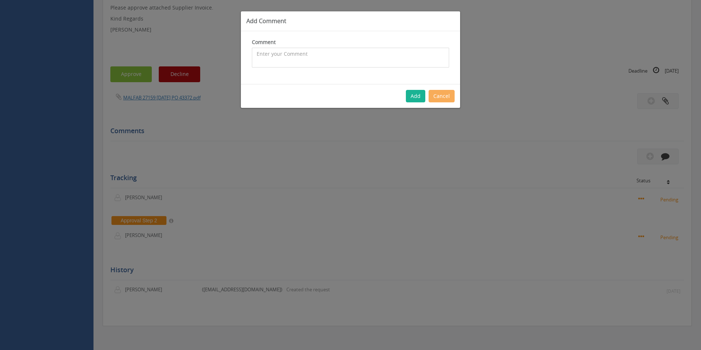
drag, startPoint x: 306, startPoint y: 58, endPoint x: 288, endPoint y: 62, distance: 18.4
click at [305, 58] on textarea at bounding box center [350, 58] width 197 height 20
type textarea "Customer Order - 1099858 Cp $825 SP $1,155 - approved"
click at [408, 101] on button "Add" at bounding box center [415, 96] width 19 height 12
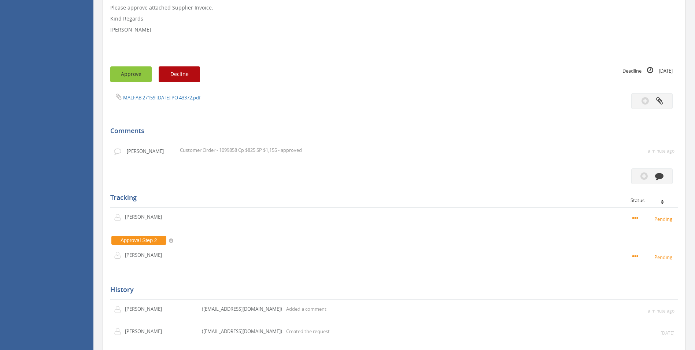
click at [124, 75] on button "Approve" at bounding box center [130, 74] width 41 height 16
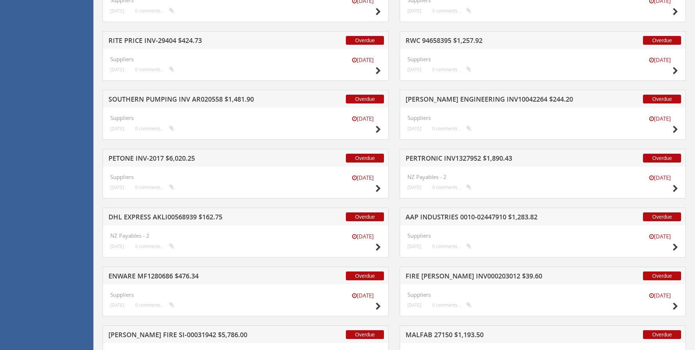
scroll to position [1663, 0]
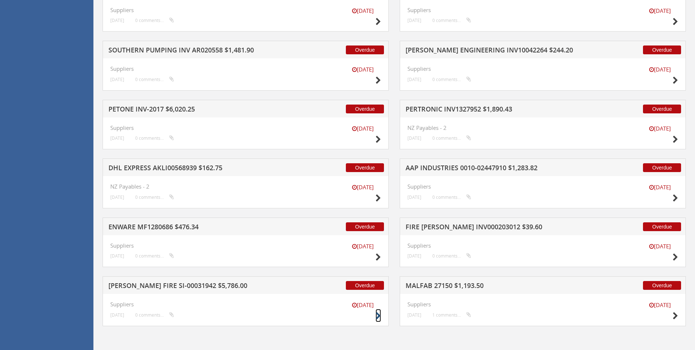
click at [377, 313] on icon at bounding box center [378, 316] width 5 height 8
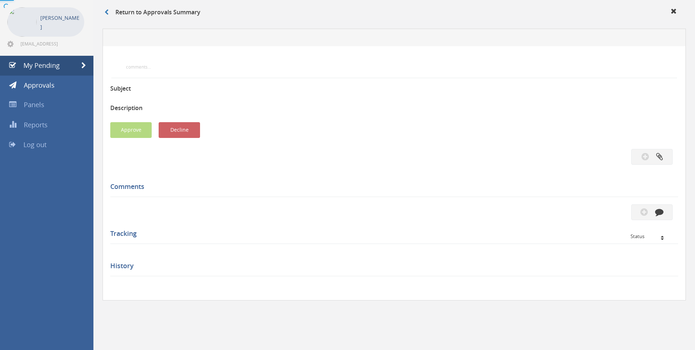
scroll to position [217, 0]
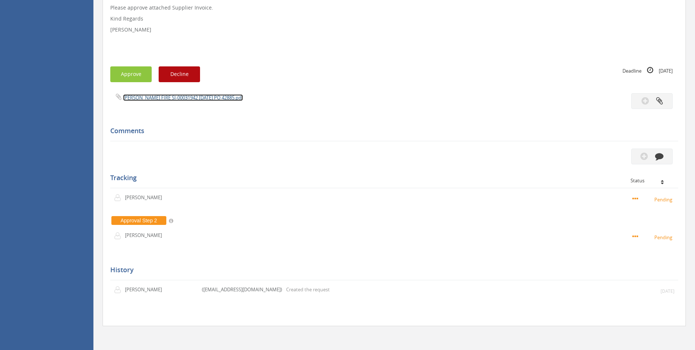
click at [176, 99] on link "[PERSON_NAME] FIRE SI-00031942 [DATE] PO 42885.pdf" at bounding box center [183, 97] width 120 height 7
click at [651, 155] on button "button" at bounding box center [651, 156] width 41 height 16
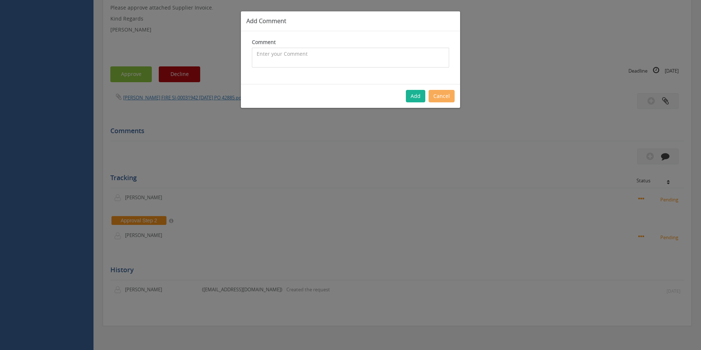
drag, startPoint x: 351, startPoint y: 56, endPoint x: 348, endPoint y: 56, distance: 3.7
click at [350, 56] on textarea at bounding box center [350, 58] width 197 height 20
type textarea "Stock - approved"
click at [419, 96] on button "Add" at bounding box center [415, 96] width 19 height 12
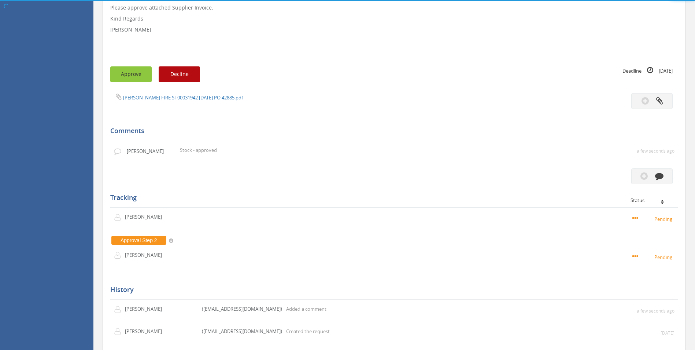
click at [129, 76] on button "Approve" at bounding box center [130, 74] width 41 height 16
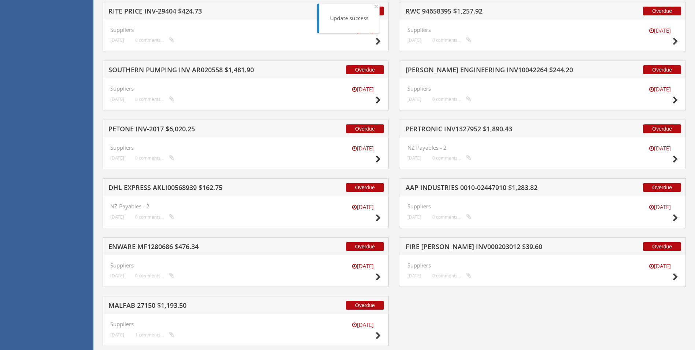
scroll to position [1663, 0]
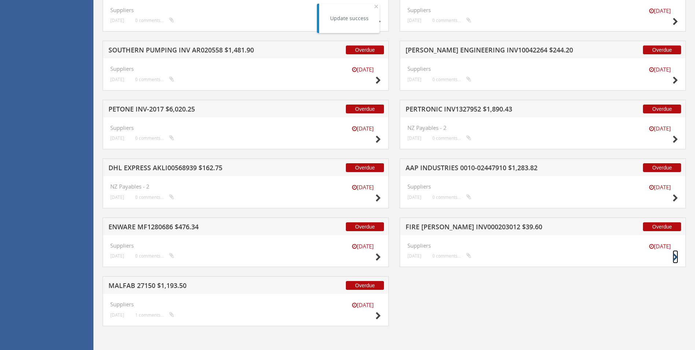
click at [675, 258] on icon at bounding box center [675, 257] width 5 height 8
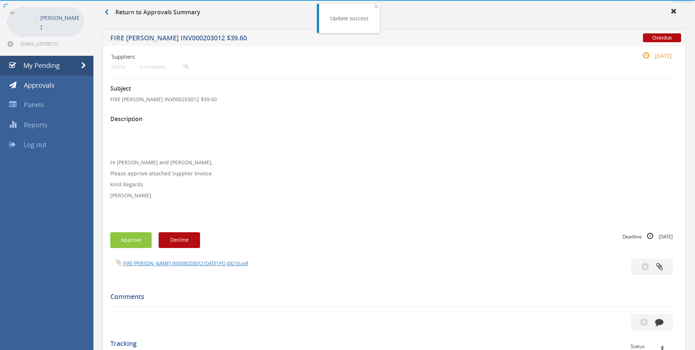
scroll to position [195, 0]
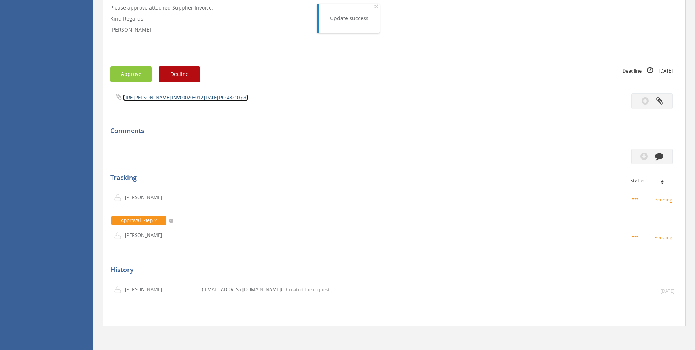
click at [189, 97] on link "FIRE [PERSON_NAME] INV000203012 [DATE] PO 43210.pdf" at bounding box center [185, 97] width 125 height 7
click at [656, 160] on icon "button" at bounding box center [659, 156] width 8 height 8
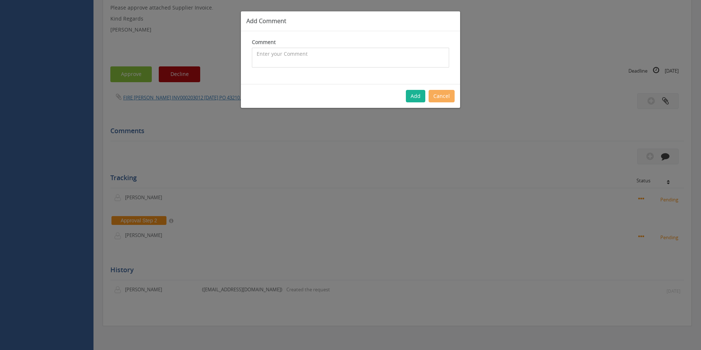
drag, startPoint x: 320, startPoint y: 63, endPoint x: 0, endPoint y: 151, distance: 331.5
click at [319, 63] on textarea at bounding box center [350, 58] width 197 height 20
click at [353, 55] on textarea "Hose Pressure Test - 1095793" at bounding box center [350, 58] width 197 height 20
type textarea "Hose Pressure Test - 1095793 - approved"
click at [416, 95] on button "Add" at bounding box center [415, 96] width 19 height 12
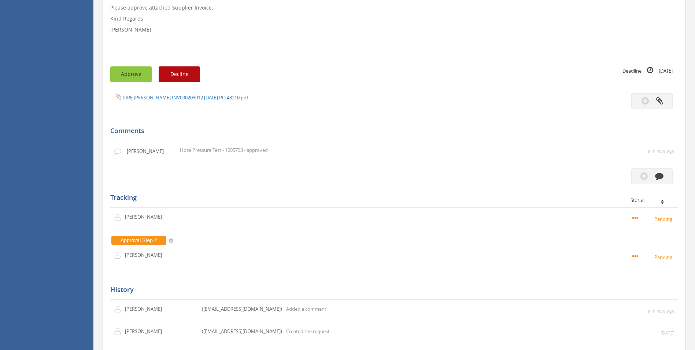
drag, startPoint x: 118, startPoint y: 74, endPoint x: 258, endPoint y: 56, distance: 140.8
click at [119, 74] on button "Approve" at bounding box center [130, 74] width 41 height 16
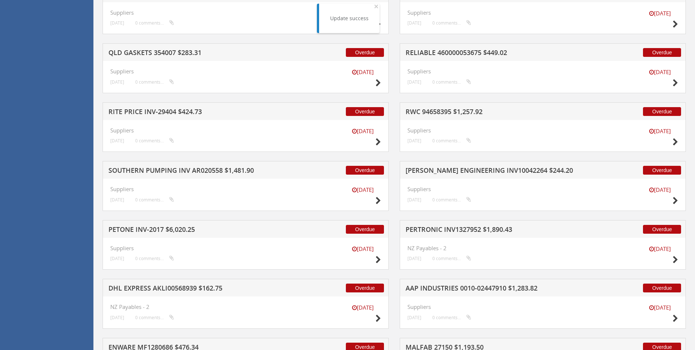
scroll to position [1604, 0]
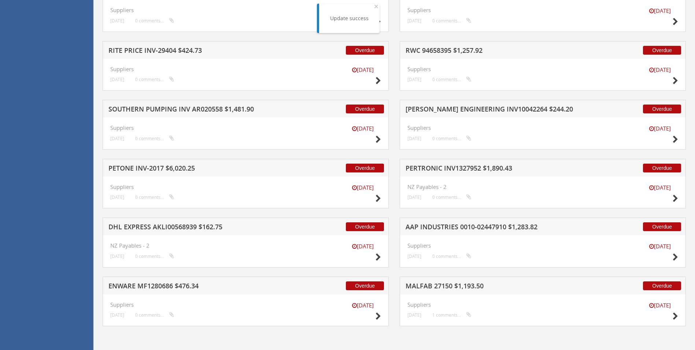
click at [374, 316] on div "[DATE]" at bounding box center [362, 311] width 37 height 21
click at [377, 316] on icon at bounding box center [378, 316] width 5 height 8
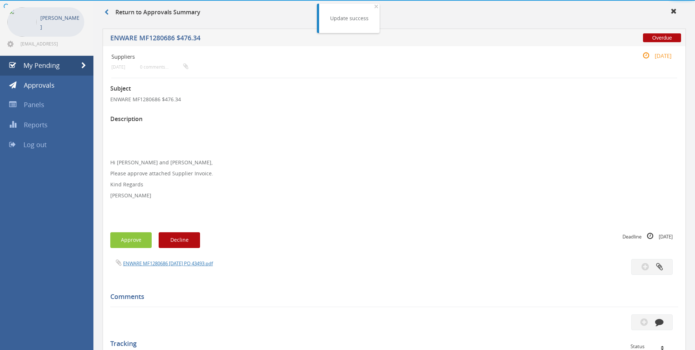
scroll to position [195, 0]
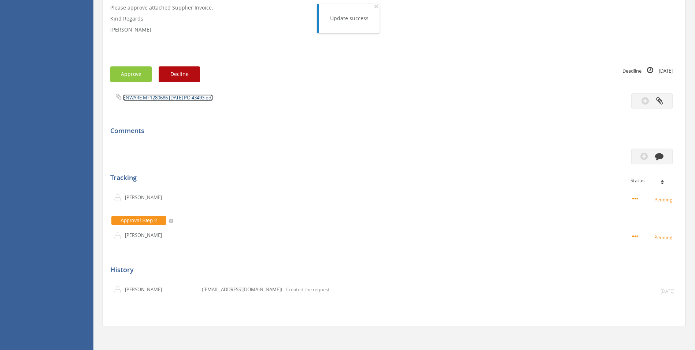
click at [163, 100] on link "ENWARE MF1280686 [DATE] PO 43493.pdf" at bounding box center [168, 97] width 90 height 7
click at [657, 156] on icon "button" at bounding box center [659, 156] width 8 height 8
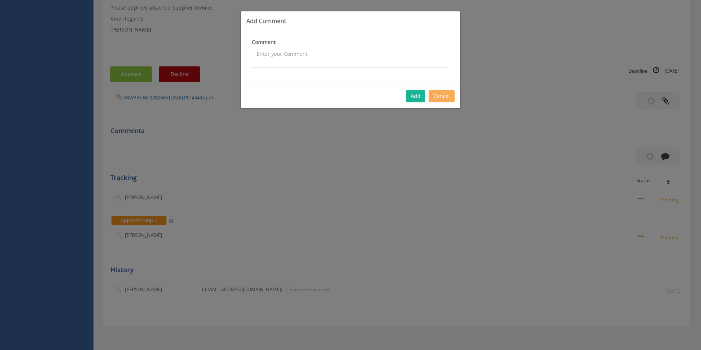
click at [269, 65] on textarea at bounding box center [350, 58] width 197 height 20
type textarea "Customer Order - 1102677 - CP $52.95 Sp $91.32 + Stock - approved"
click at [415, 102] on button "Add" at bounding box center [415, 96] width 19 height 12
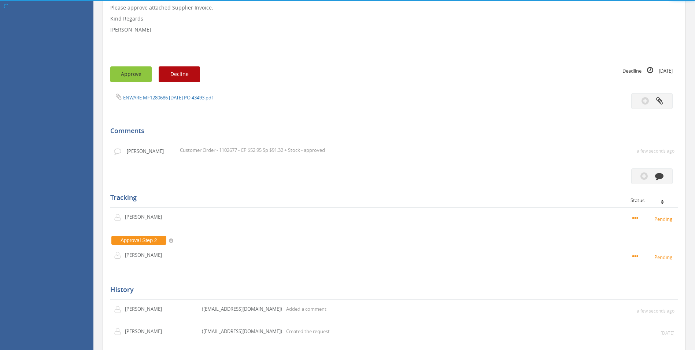
click at [135, 70] on button "Approve" at bounding box center [130, 74] width 41 height 16
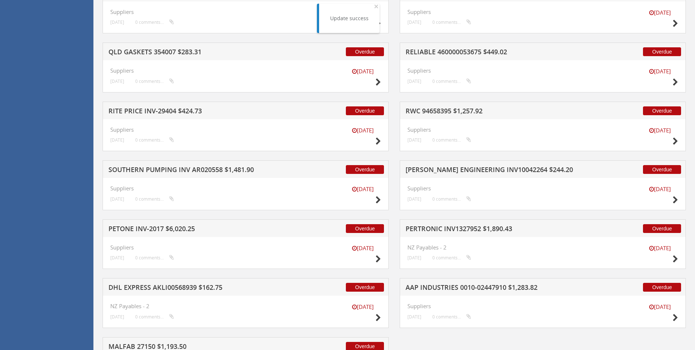
scroll to position [1604, 0]
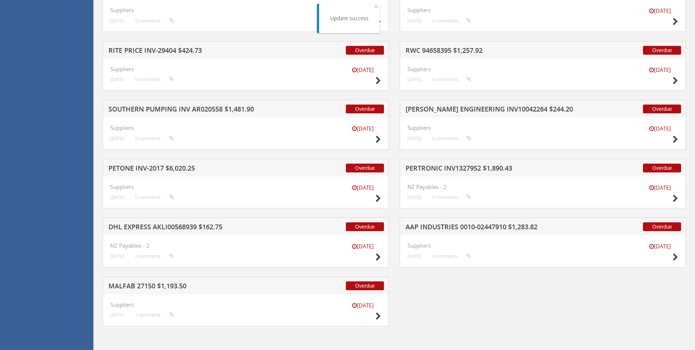
click at [671, 256] on div "[DATE]" at bounding box center [660, 252] width 37 height 21
click at [673, 256] on icon at bounding box center [675, 257] width 5 height 8
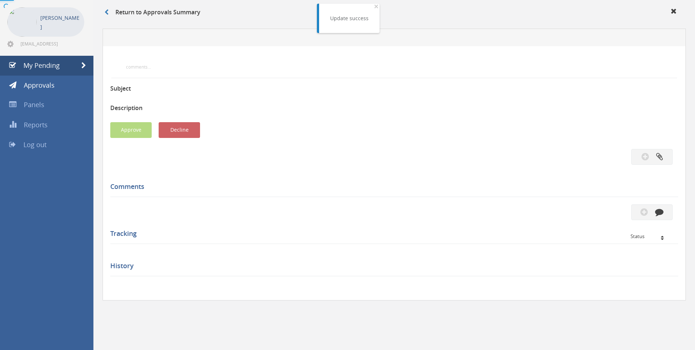
scroll to position [195, 0]
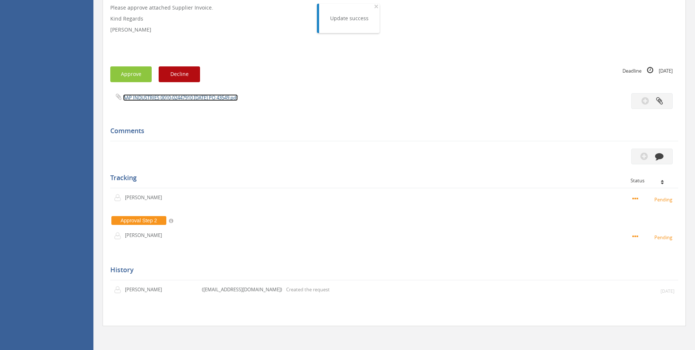
click at [237, 99] on link "AAP INDUSTRIES 0010-02447910 [DATE] PO 43549.pdf" at bounding box center [180, 97] width 115 height 7
click at [656, 163] on button "button" at bounding box center [651, 156] width 41 height 16
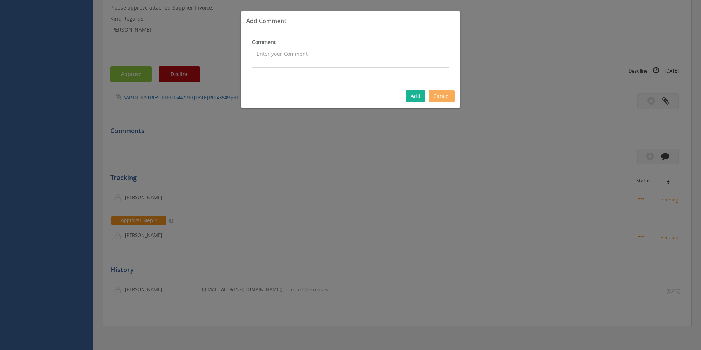
click at [379, 63] on textarea at bounding box center [350, 58] width 197 height 20
type textarea "Stock - PC Approved - approved"
drag, startPoint x: 418, startPoint y: 93, endPoint x: 420, endPoint y: 96, distance: 3.8
click at [418, 93] on button "Add" at bounding box center [415, 96] width 19 height 12
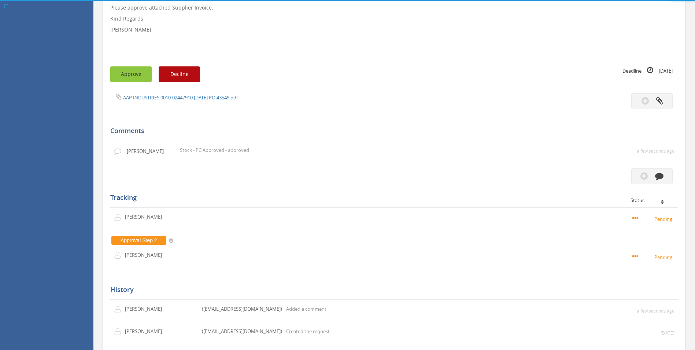
click at [132, 76] on button "Approve" at bounding box center [130, 74] width 41 height 16
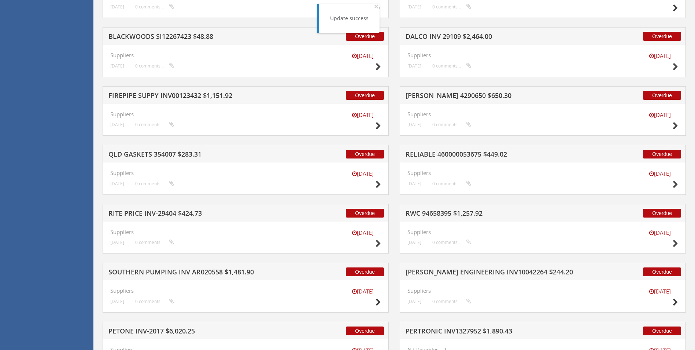
scroll to position [1545, 0]
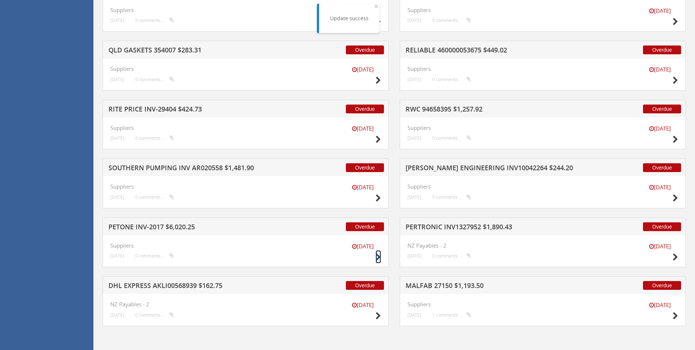
click at [377, 257] on icon at bounding box center [378, 257] width 5 height 8
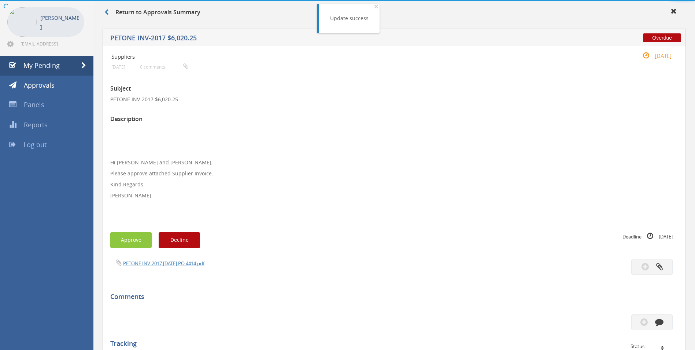
scroll to position [195, 0]
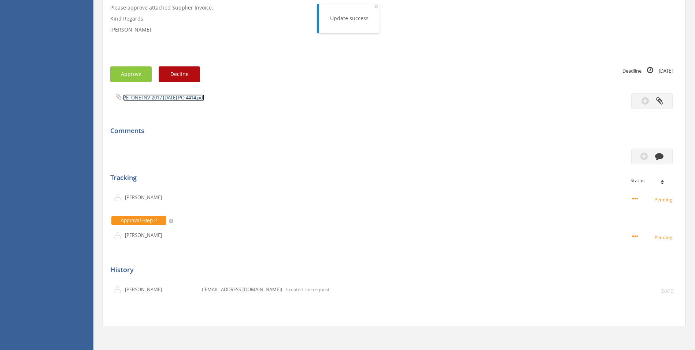
click at [166, 98] on link "PETONE INV-2017 [DATE] PO 4414.pdf" at bounding box center [163, 97] width 81 height 7
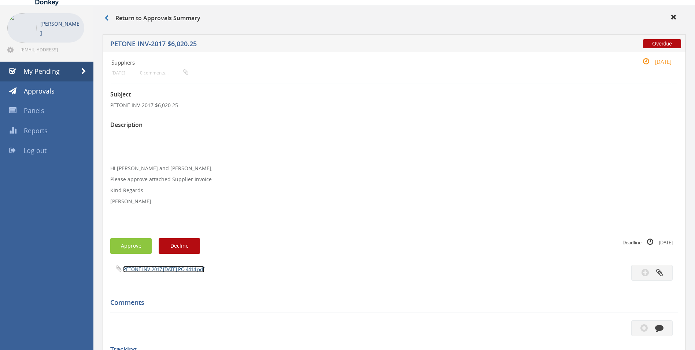
scroll to position [37, 0]
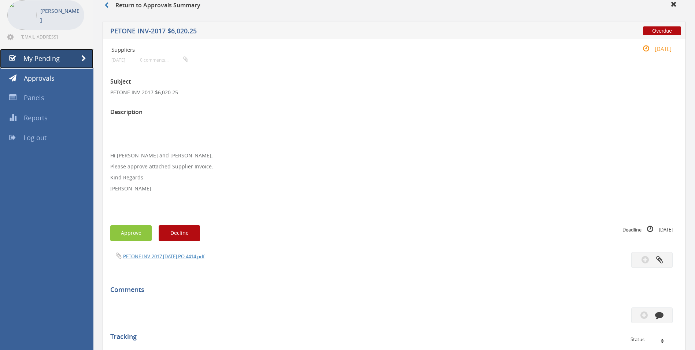
click at [64, 60] on link "My Pending" at bounding box center [46, 59] width 93 height 20
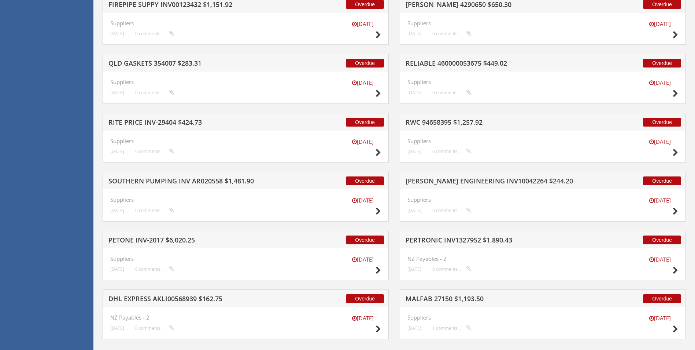
scroll to position [1545, 0]
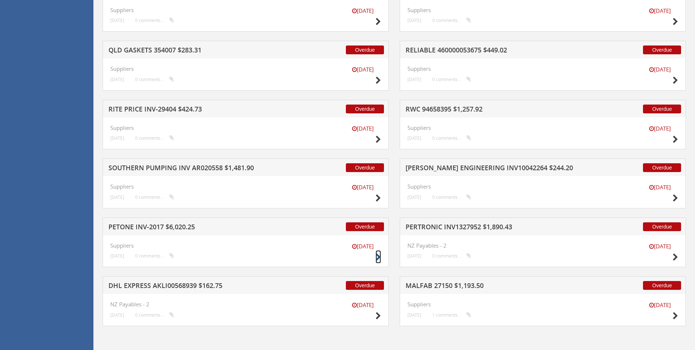
click at [378, 257] on icon at bounding box center [378, 257] width 5 height 8
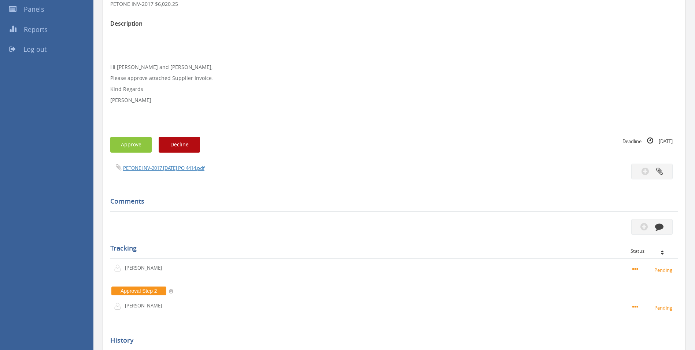
scroll to position [122, 0]
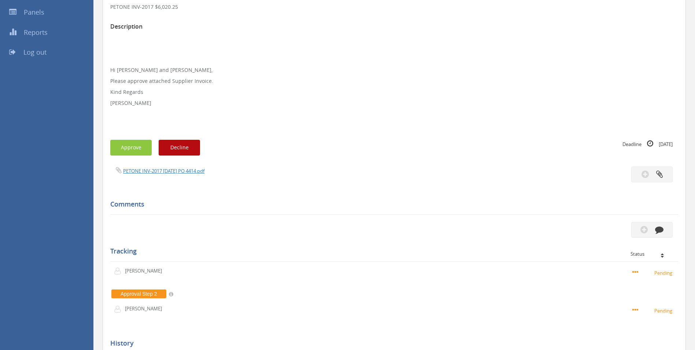
click at [344, 122] on p at bounding box center [394, 124] width 568 height 7
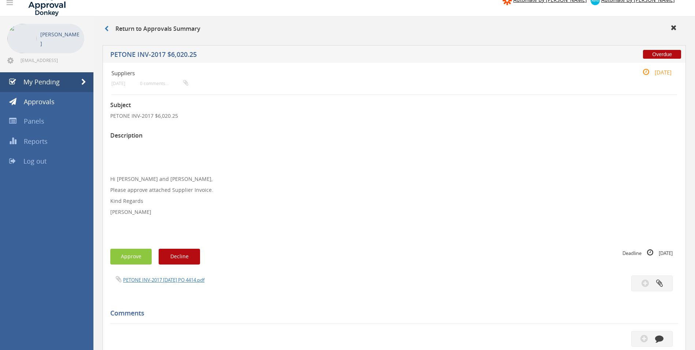
scroll to position [12, 0]
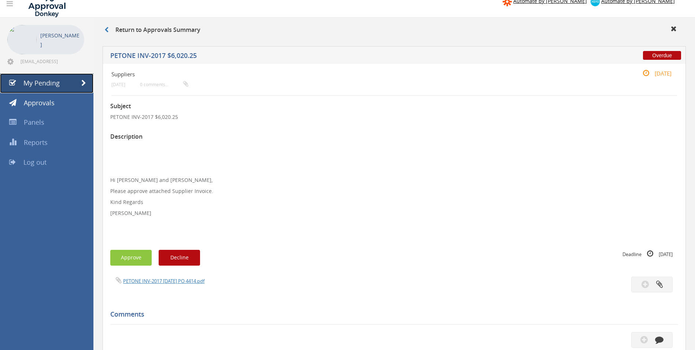
click at [22, 91] on link "My Pending" at bounding box center [46, 83] width 93 height 20
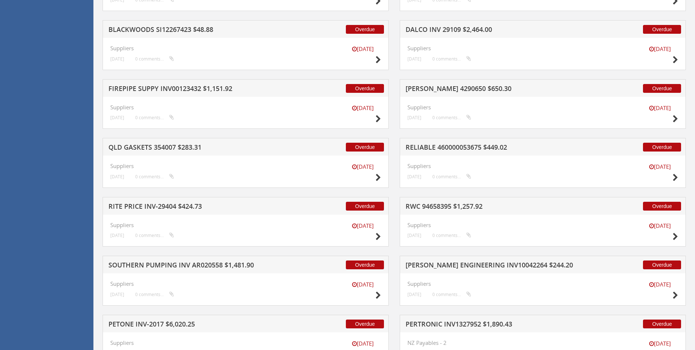
scroll to position [1545, 0]
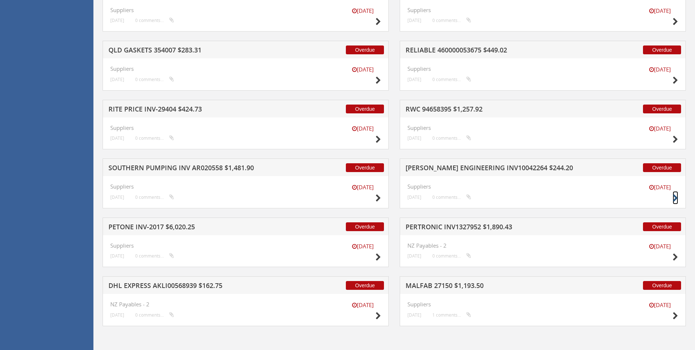
click at [677, 199] on icon at bounding box center [675, 198] width 5 height 8
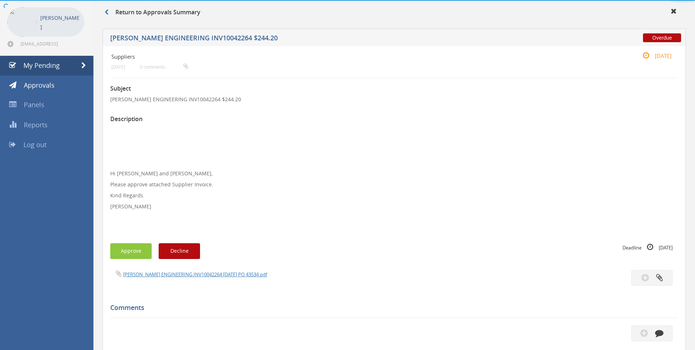
scroll to position [206, 0]
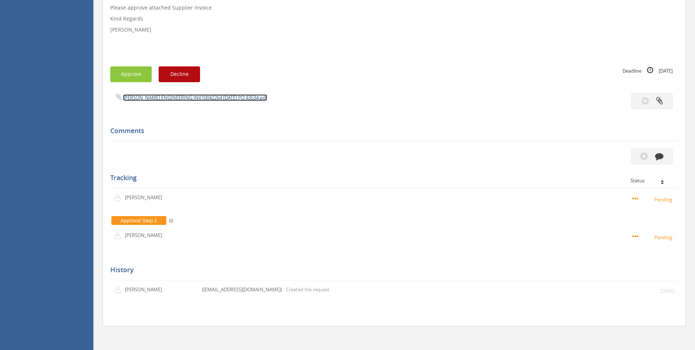
click at [209, 95] on link "[PERSON_NAME] ENGINEERING INV10042264 [DATE] PO 43534.pdf" at bounding box center [195, 97] width 144 height 7
click at [657, 161] on button "button" at bounding box center [651, 156] width 41 height 16
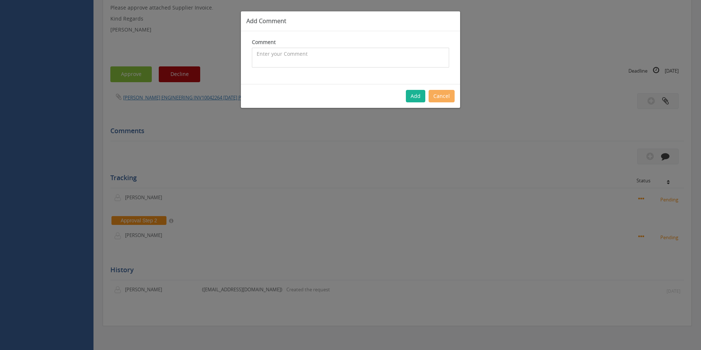
click at [309, 51] on textarea at bounding box center [350, 58] width 197 height 20
type textarea "Stock - approved"
click at [410, 98] on button "Add" at bounding box center [415, 96] width 19 height 12
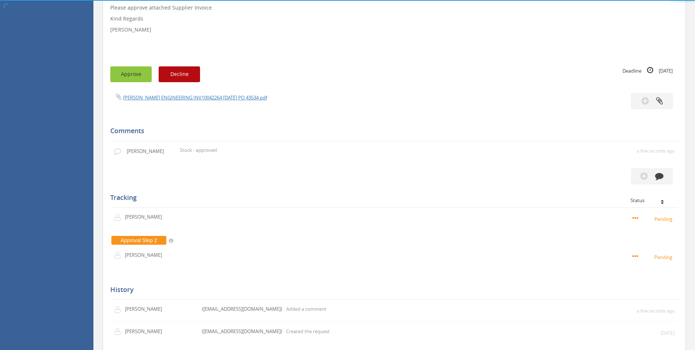
click at [133, 71] on button "Approve" at bounding box center [130, 74] width 41 height 16
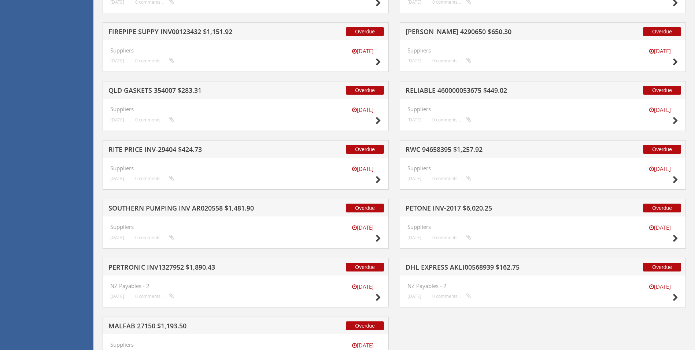
scroll to position [1545, 0]
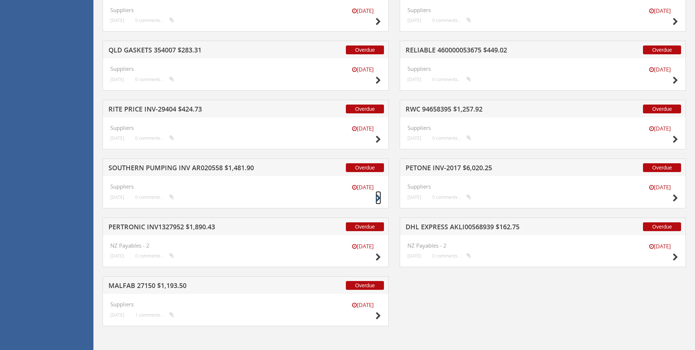
click at [378, 193] on small at bounding box center [378, 198] width 5 height 10
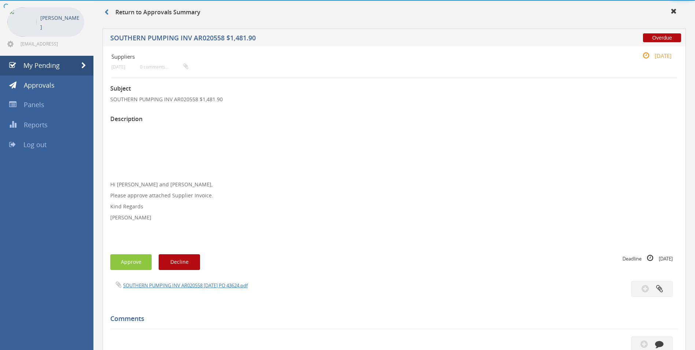
scroll to position [217, 0]
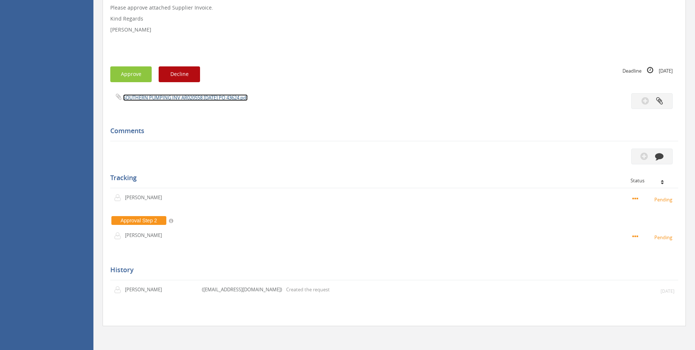
click at [243, 99] on link "SOUTHERN PUMPING INV AR020558 [DATE] PO 43624.pdf" at bounding box center [185, 97] width 125 height 7
click at [659, 153] on icon "button" at bounding box center [659, 156] width 8 height 8
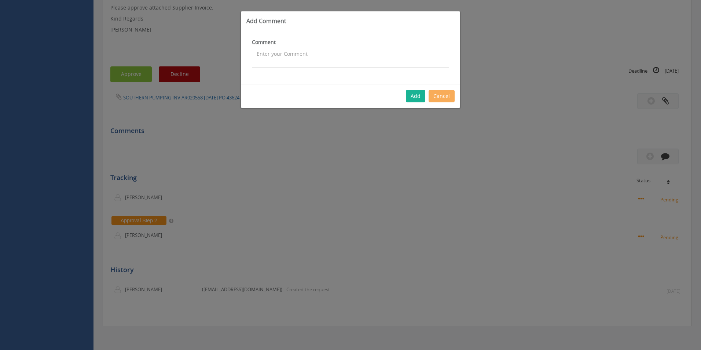
click at [296, 63] on textarea at bounding box center [350, 58] width 197 height 20
click at [256, 50] on textarea "CP $656.06 SP $912.82 - approved" at bounding box center [350, 58] width 197 height 20
type textarea "Customer Order - 1105423 - CP $656.06 SP $912.82 - approved"
drag, startPoint x: 401, startPoint y: 96, endPoint x: 409, endPoint y: 97, distance: 7.4
click at [406, 97] on div "Add Cancel" at bounding box center [350, 96] width 219 height 24
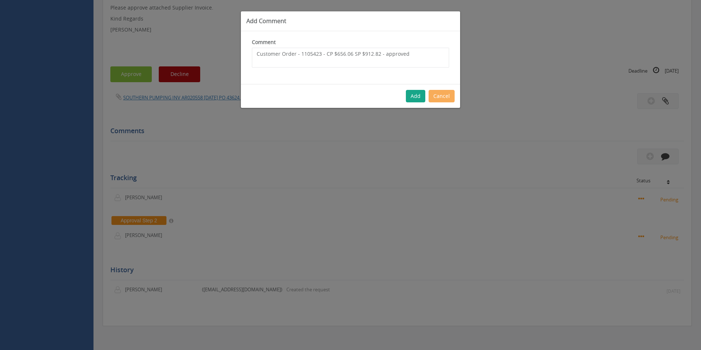
click at [409, 97] on button "Add" at bounding box center [415, 96] width 19 height 12
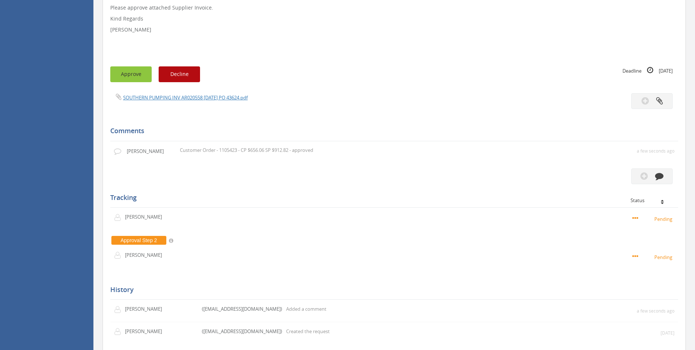
click at [141, 75] on button "Approve" at bounding box center [130, 74] width 41 height 16
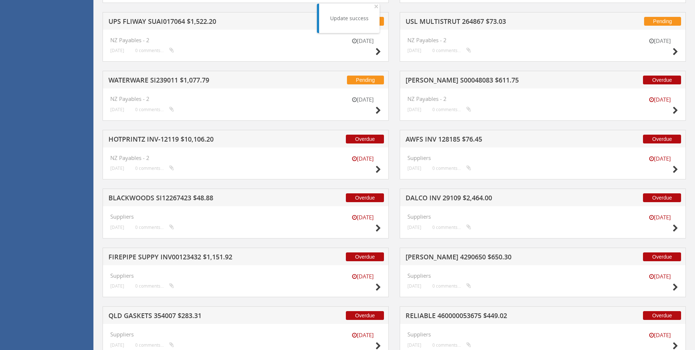
scroll to position [1486, 0]
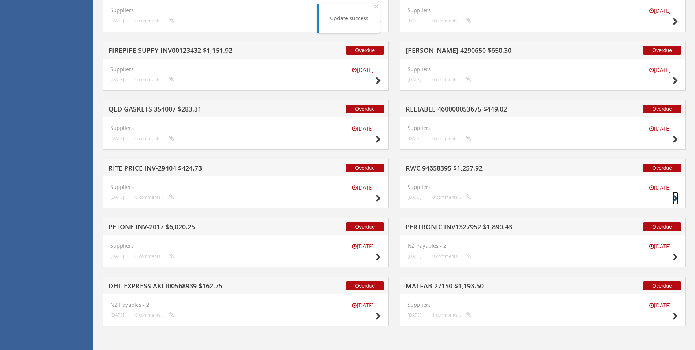
click at [677, 197] on icon at bounding box center [675, 199] width 5 height 8
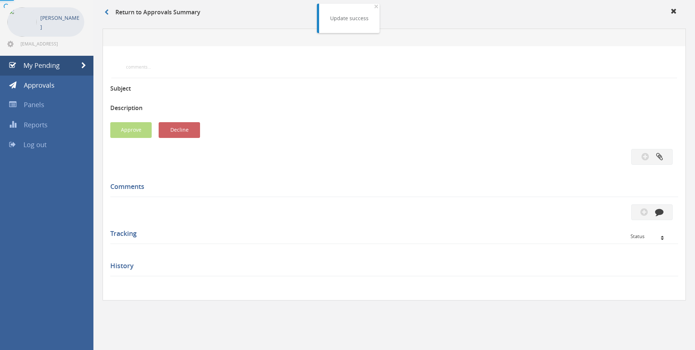
scroll to position [217, 0]
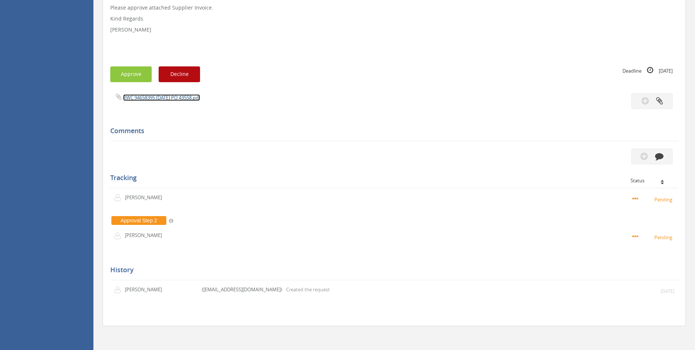
click at [197, 98] on link "RWC 94658395 [DATE] PO 43558.pdf" at bounding box center [161, 97] width 77 height 7
click at [660, 155] on icon "button" at bounding box center [659, 156] width 8 height 8
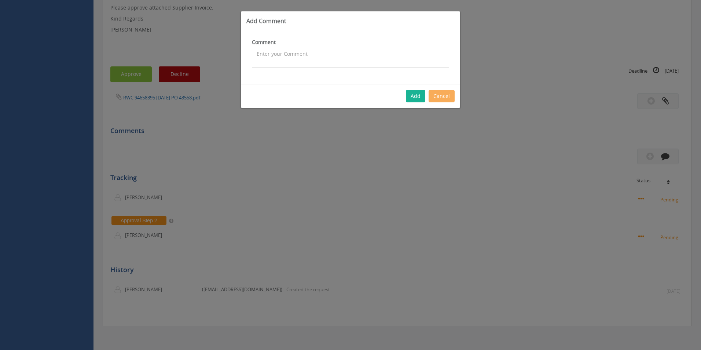
click at [390, 51] on textarea at bounding box center [350, 58] width 197 height 20
click at [256, 52] on textarea "Cp $571.78 SP $640.92 - approved" at bounding box center [350, 58] width 197 height 20
type textarea "Customer Order - 1103737 - Cp $571.78 SP $640.92 - approved"
click at [415, 98] on button "Add" at bounding box center [415, 96] width 19 height 12
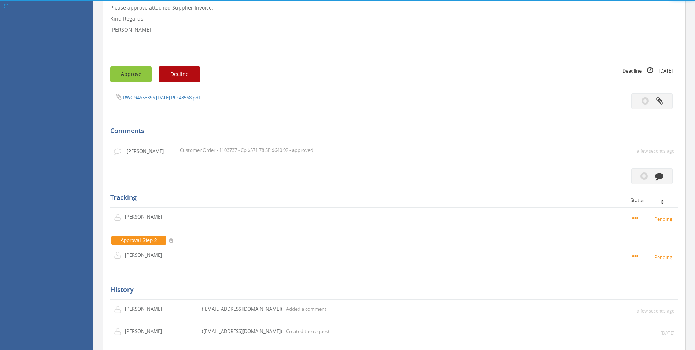
click at [133, 77] on button "Approve" at bounding box center [130, 74] width 41 height 16
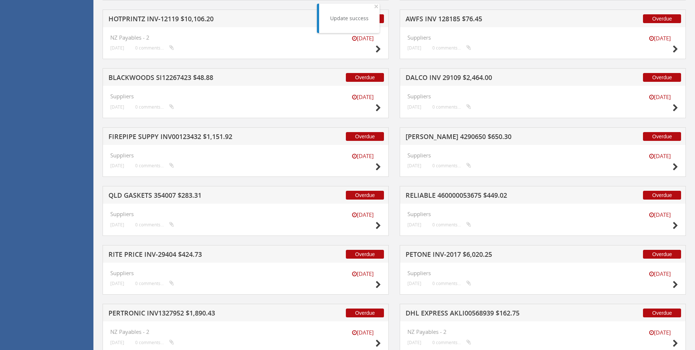
scroll to position [1486, 0]
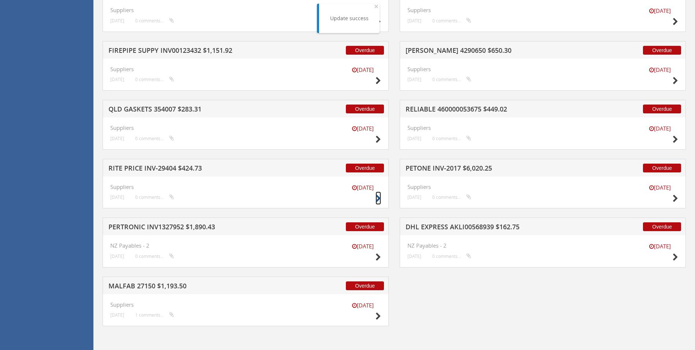
click at [379, 198] on icon at bounding box center [378, 199] width 5 height 8
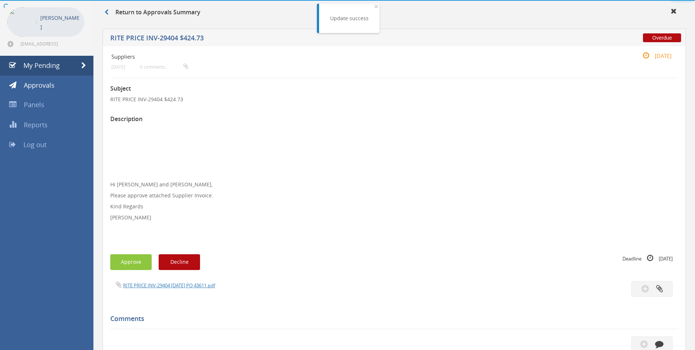
scroll to position [217, 0]
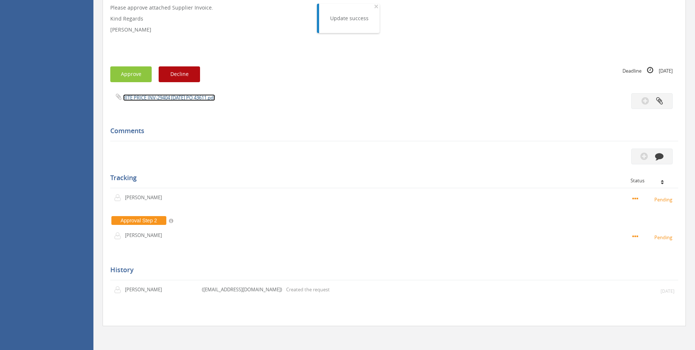
click at [197, 98] on link "RITE PRICE INV-29404 [DATE] PO 43611.pdf" at bounding box center [169, 97] width 92 height 7
click at [656, 153] on icon "button" at bounding box center [659, 156] width 8 height 8
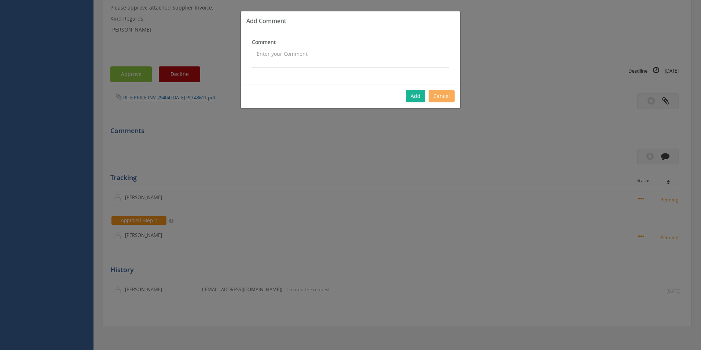
drag, startPoint x: 342, startPoint y: 53, endPoint x: 317, endPoint y: 55, distance: 24.3
click at [341, 54] on textarea at bounding box center [350, 58] width 197 height 20
type textarea "National Split - approved"
drag, startPoint x: 420, startPoint y: 94, endPoint x: 448, endPoint y: 91, distance: 28.5
click at [420, 95] on button "Add" at bounding box center [415, 96] width 19 height 12
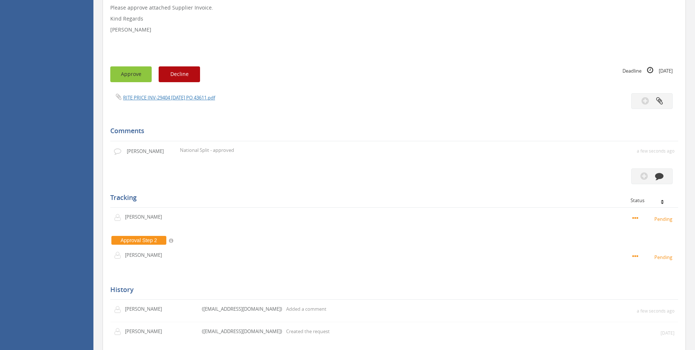
click at [133, 75] on button "Approve" at bounding box center [130, 74] width 41 height 16
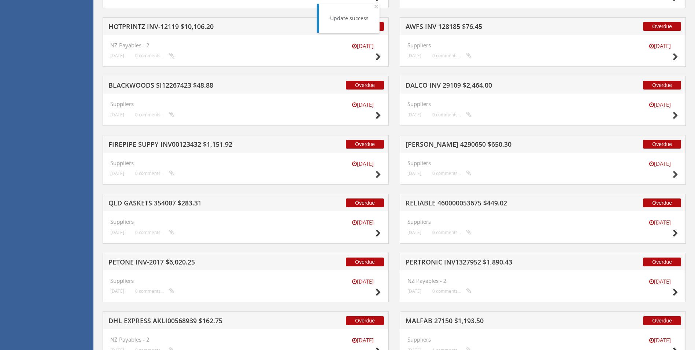
scroll to position [1428, 0]
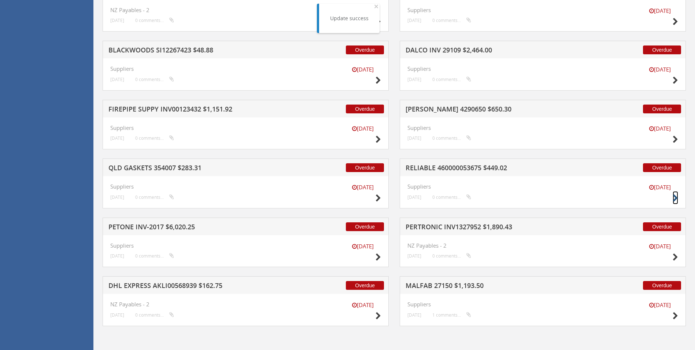
click at [676, 196] on icon at bounding box center [675, 198] width 5 height 8
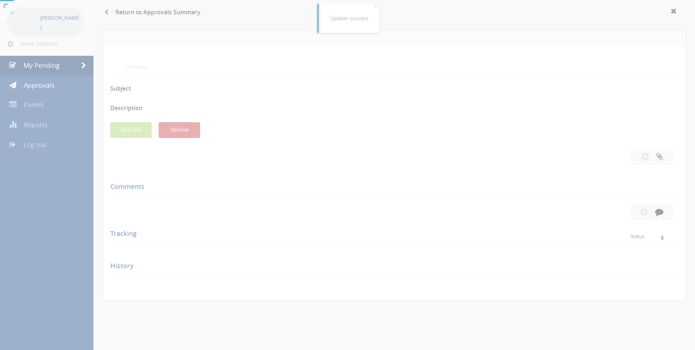
scroll to position [217, 0]
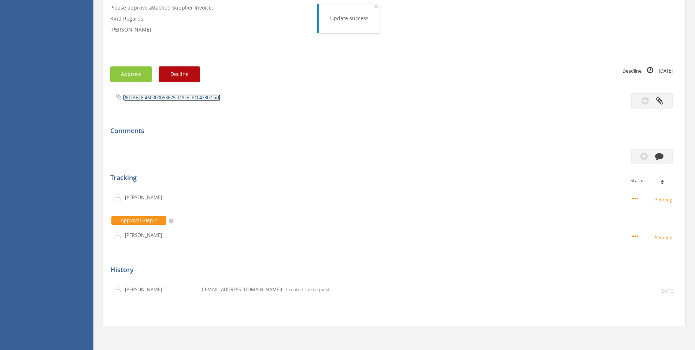
click at [221, 96] on link "RELIABLE 460000053675 [DATE] PO 43307.pdf" at bounding box center [171, 97] width 97 height 7
click at [656, 163] on button "button" at bounding box center [651, 156] width 41 height 16
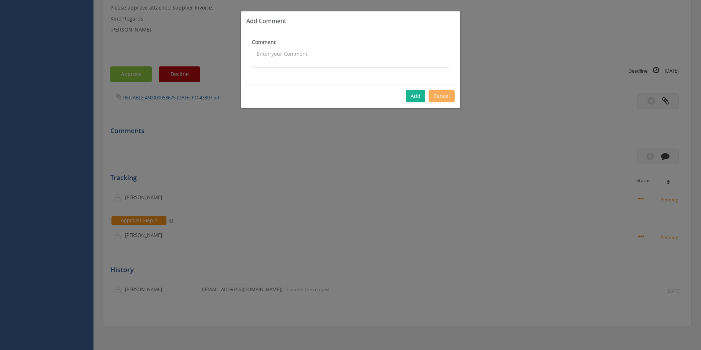
drag, startPoint x: 445, startPoint y: 60, endPoint x: 458, endPoint y: 66, distance: 14.9
click at [451, 63] on div "Comment The comment is required." at bounding box center [350, 57] width 219 height 53
click at [256, 54] on textarea "CP $6.22 SP $9.70 - approved" at bounding box center [350, 58] width 197 height 20
type textarea "Customer Order - 1098217 - CP $6.22 SP $9.70 - approved"
click at [416, 97] on button "Add" at bounding box center [415, 96] width 19 height 12
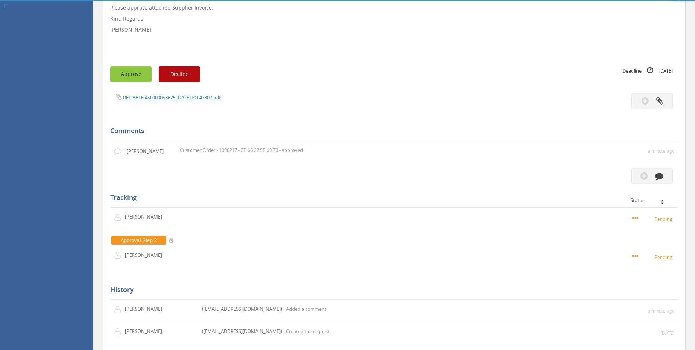
click at [140, 78] on button "Approve" at bounding box center [130, 74] width 41 height 16
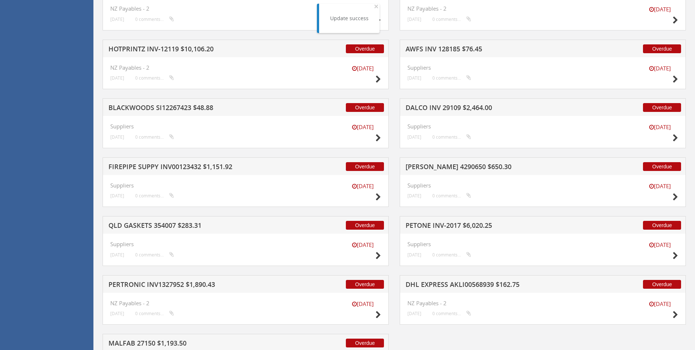
scroll to position [1428, 0]
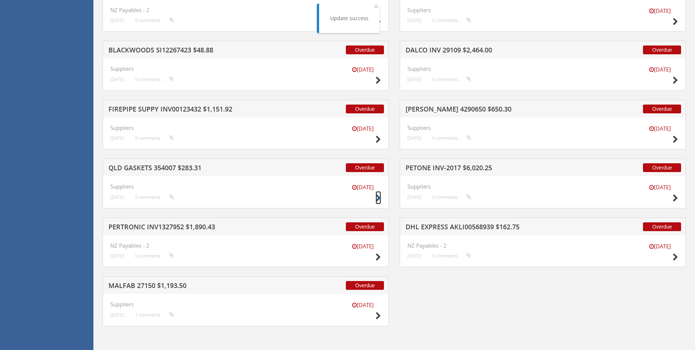
click at [376, 198] on icon at bounding box center [378, 198] width 5 height 8
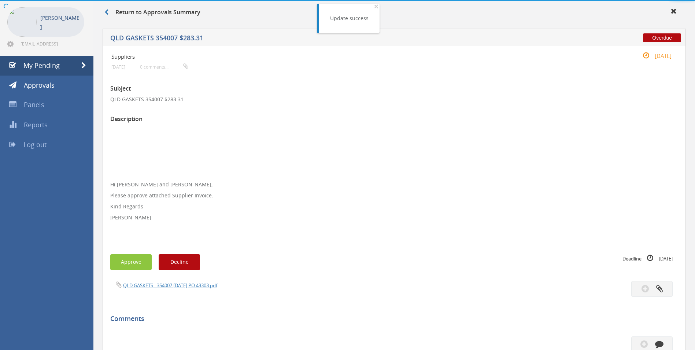
scroll to position [217, 0]
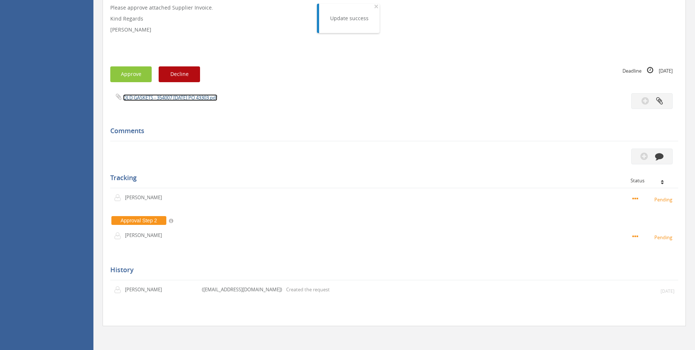
click at [191, 98] on link "QLD GASKETS - 354007 [DATE] PO 43303.pdf" at bounding box center [170, 97] width 94 height 7
click at [654, 162] on button "button" at bounding box center [651, 156] width 41 height 16
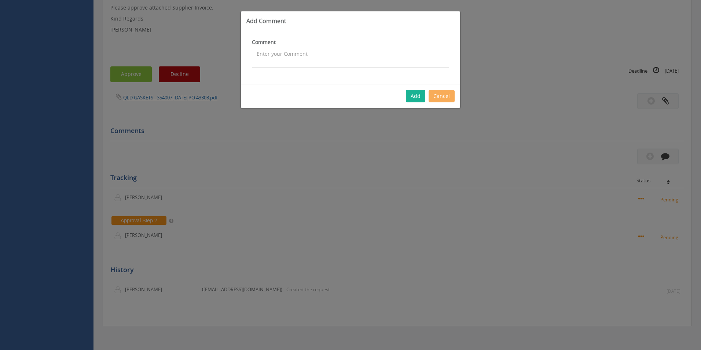
drag, startPoint x: 339, startPoint y: 62, endPoint x: 240, endPoint y: 83, distance: 100.5
click at [338, 62] on textarea at bounding box center [350, 58] width 197 height 20
type textarea "Customer Order - 1098620 - CP $29.65 SP $70.66 - approved"
click at [420, 97] on button "Add" at bounding box center [415, 96] width 19 height 12
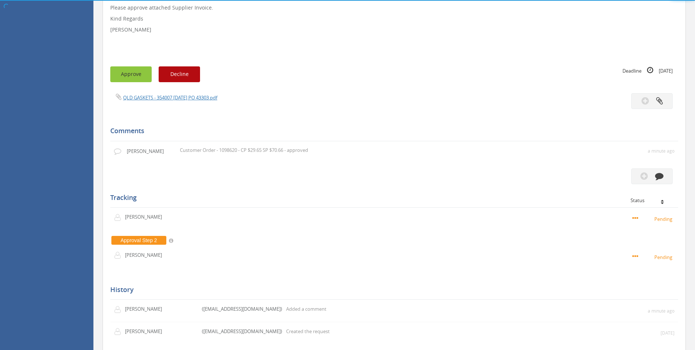
click at [136, 76] on button "Approve" at bounding box center [130, 74] width 41 height 16
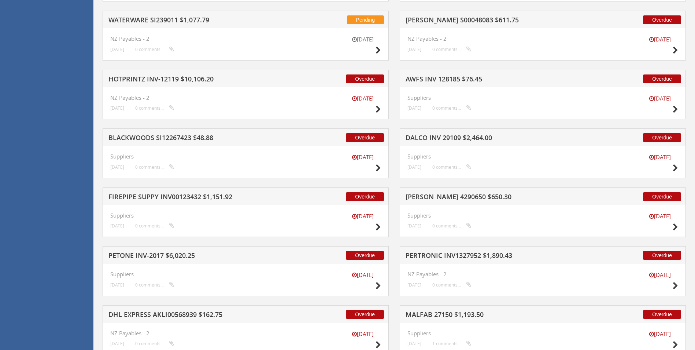
scroll to position [1369, 0]
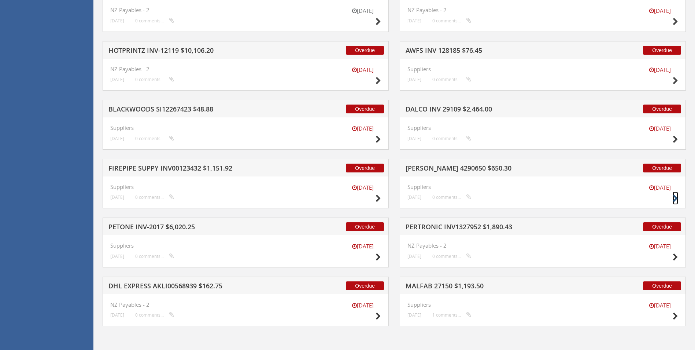
click at [676, 197] on icon at bounding box center [675, 199] width 5 height 8
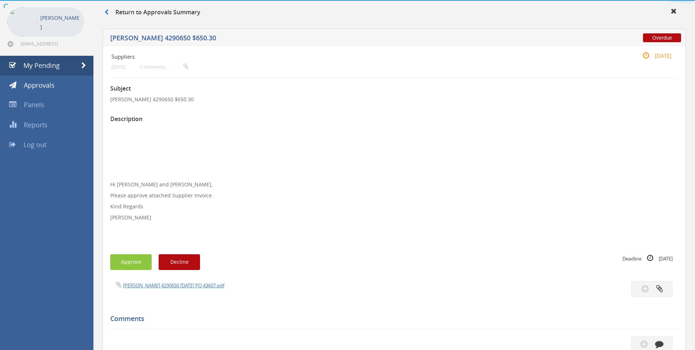
scroll to position [217, 0]
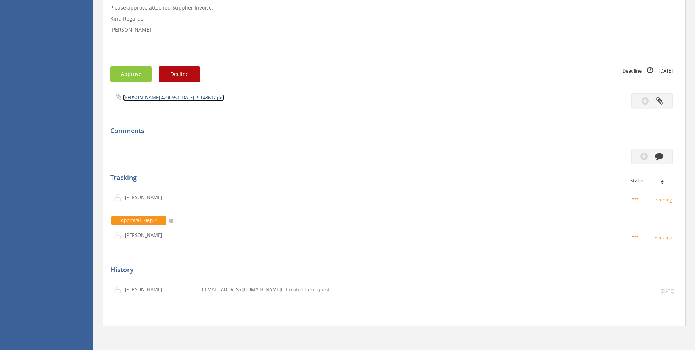
click at [192, 97] on link "[PERSON_NAME] 4290650 [DATE] PO 43607.pdf" at bounding box center [173, 97] width 101 height 7
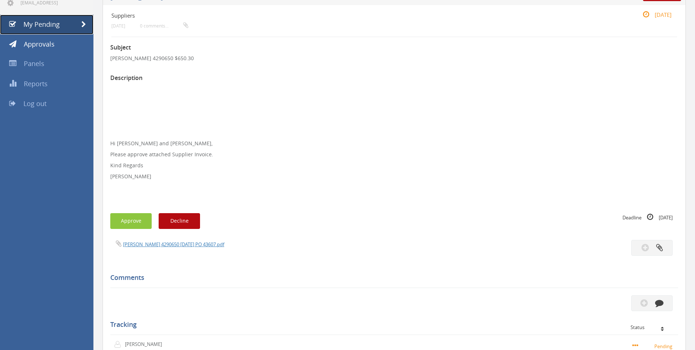
click at [63, 23] on link "My Pending" at bounding box center [46, 25] width 93 height 20
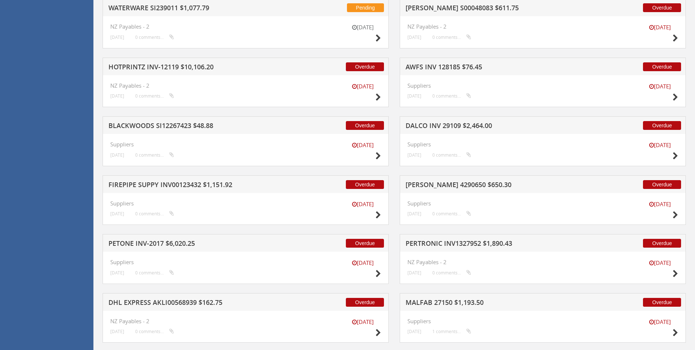
scroll to position [1369, 0]
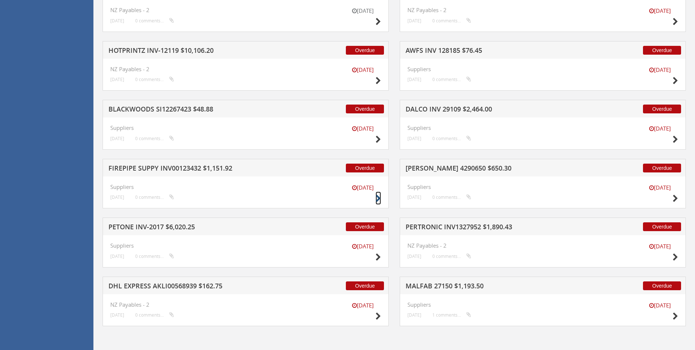
click at [379, 199] on icon at bounding box center [378, 199] width 5 height 8
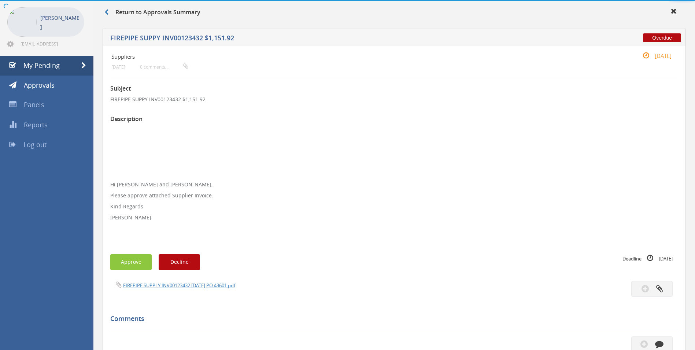
scroll to position [217, 0]
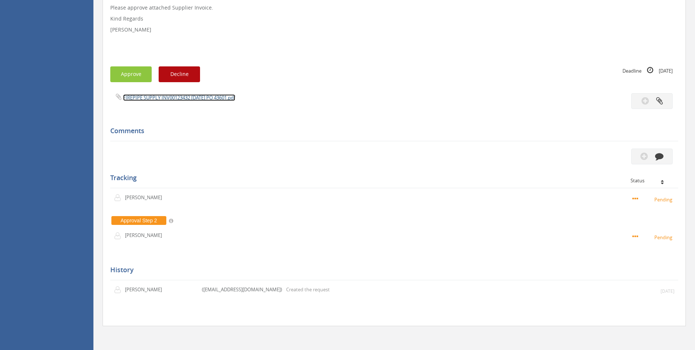
click at [221, 96] on link "FIREPIPE SUPPLY INV00123432 [DATE] PO 43601.pdf" at bounding box center [179, 97] width 112 height 7
click at [663, 156] on icon "button" at bounding box center [659, 156] width 8 height 8
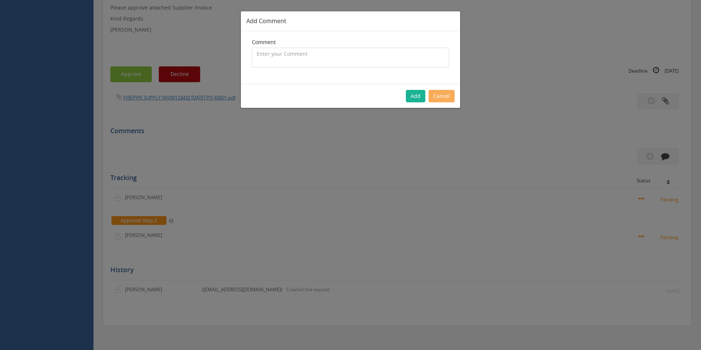
click at [394, 57] on textarea at bounding box center [350, 58] width 197 height 20
type textarea "Stock - approved"
click at [419, 94] on button "Add" at bounding box center [415, 96] width 19 height 12
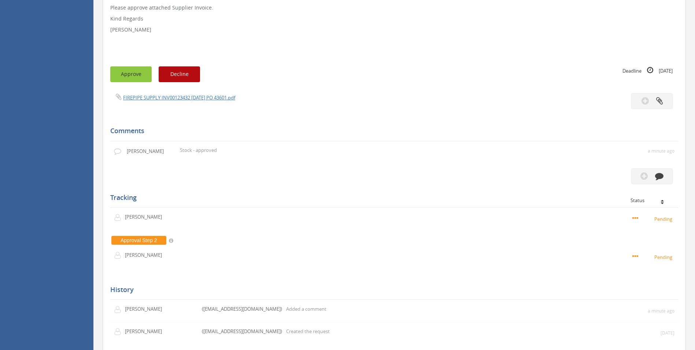
click at [137, 72] on button "Approve" at bounding box center [130, 74] width 41 height 16
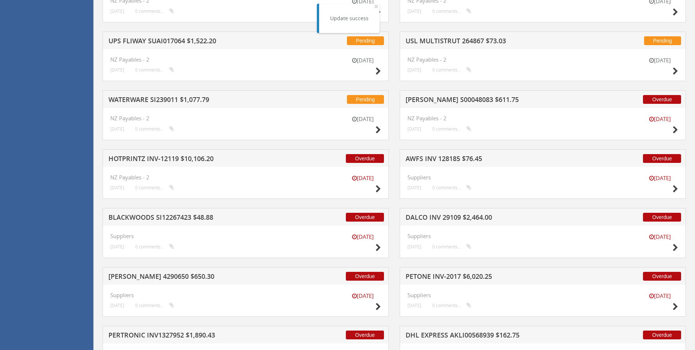
scroll to position [1280, 0]
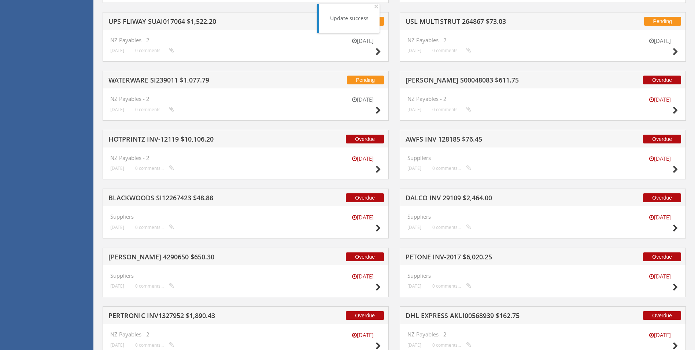
click at [680, 229] on div "[DATE] Suppliers [DATE] 0 comments..." at bounding box center [543, 222] width 286 height 32
click at [675, 229] on icon at bounding box center [675, 228] width 5 height 8
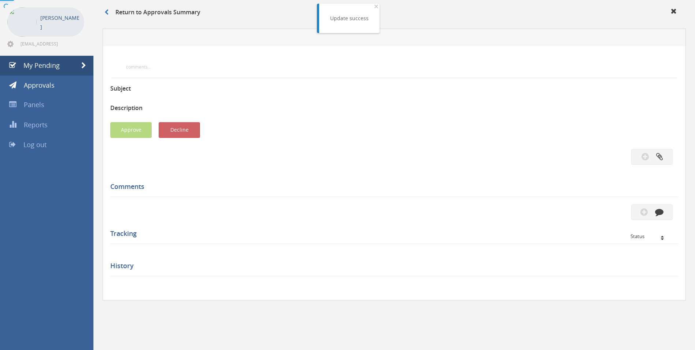
scroll to position [217, 0]
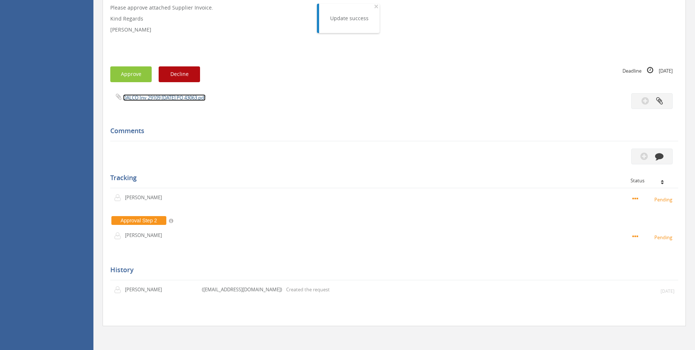
click at [194, 97] on link "DALCO Inv 29109 [DATE] PO 43063.pdf" at bounding box center [164, 97] width 82 height 7
click at [661, 158] on icon "button" at bounding box center [659, 156] width 8 height 8
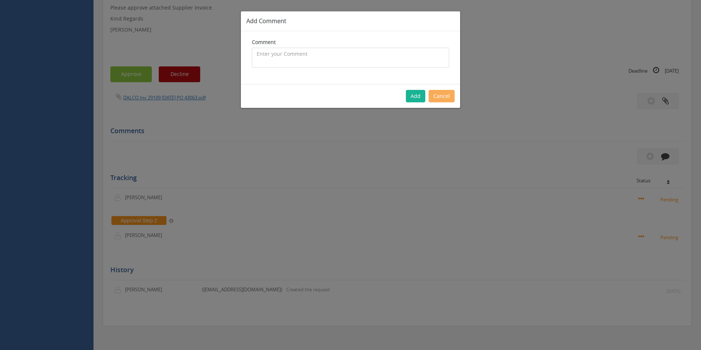
click at [355, 62] on textarea at bounding box center [350, 58] width 197 height 20
type textarea "Stock - approved"
click at [419, 99] on button "Add" at bounding box center [415, 96] width 19 height 12
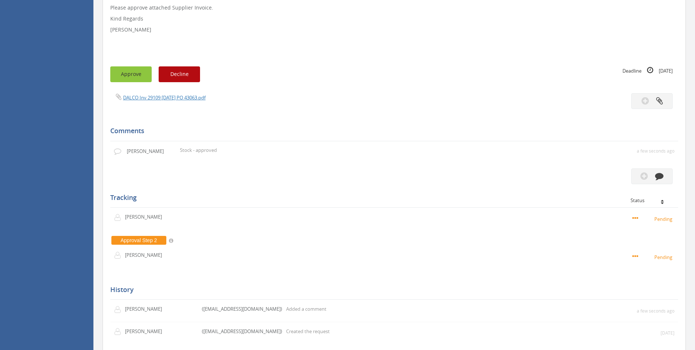
click at [135, 71] on button "Approve" at bounding box center [130, 74] width 41 height 16
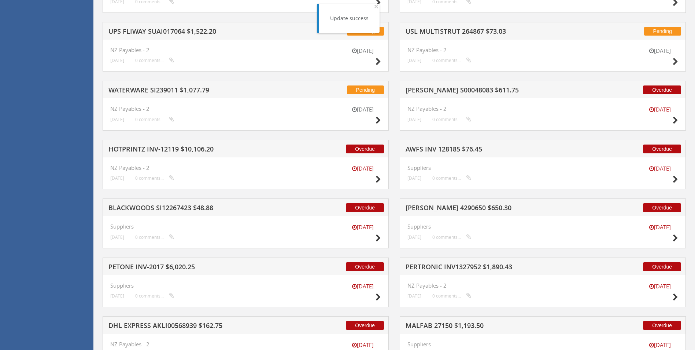
scroll to position [1310, 0]
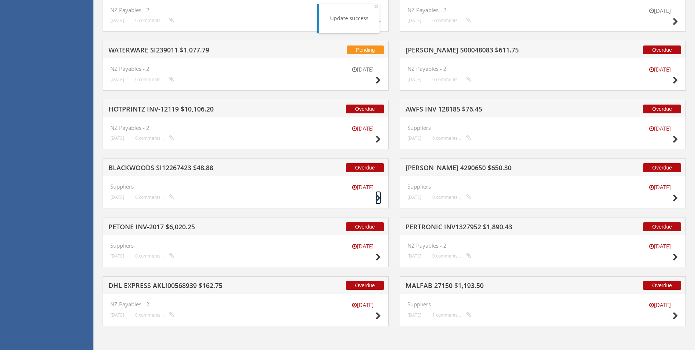
click at [377, 198] on icon at bounding box center [378, 198] width 5 height 8
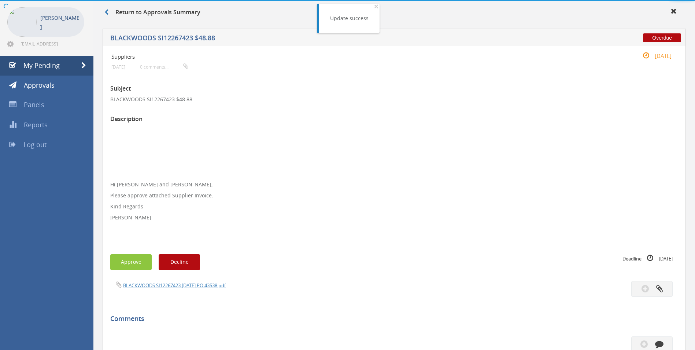
scroll to position [217, 0]
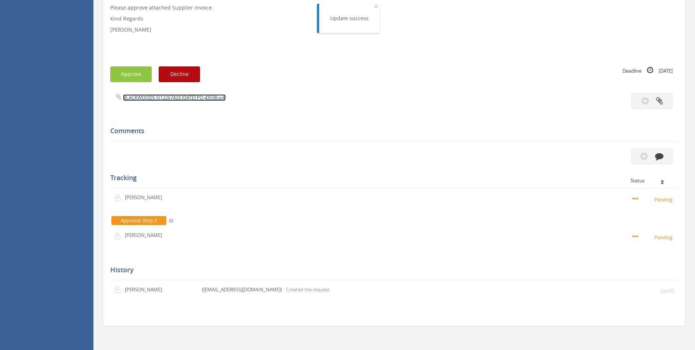
click at [176, 96] on link "BLACKWOODS SI12267423 [DATE] PO 43538.pdf" at bounding box center [174, 97] width 103 height 7
click at [654, 159] on button "button" at bounding box center [651, 156] width 41 height 16
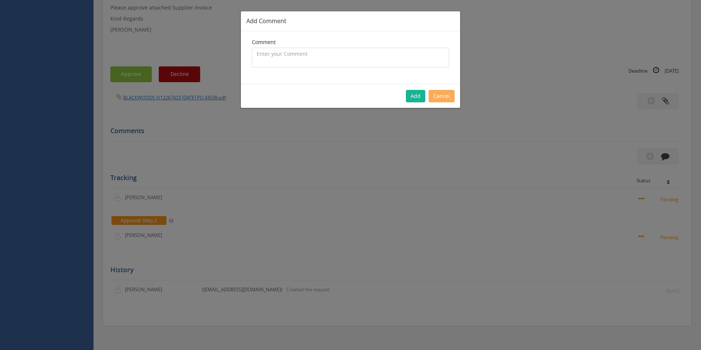
drag, startPoint x: 333, startPoint y: 53, endPoint x: 316, endPoint y: 62, distance: 18.5
click at [332, 53] on textarea at bounding box center [350, 58] width 197 height 20
type textarea "National Split - approved"
drag, startPoint x: 412, startPoint y: 96, endPoint x: 410, endPoint y: 103, distance: 7.9
click at [412, 97] on button "Add" at bounding box center [415, 96] width 19 height 12
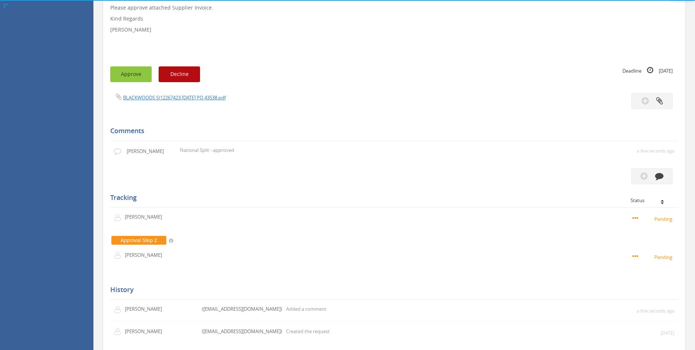
click at [130, 74] on button "Approve" at bounding box center [130, 74] width 41 height 16
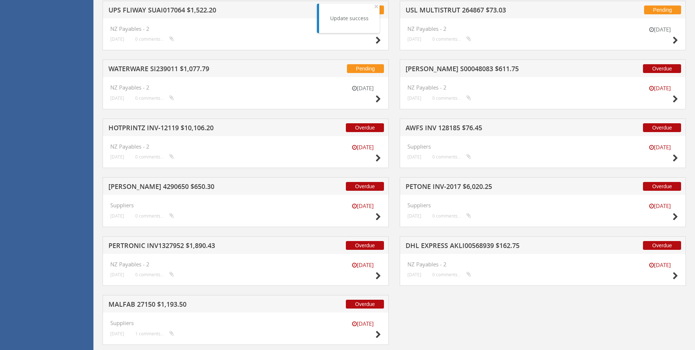
scroll to position [1273, 0]
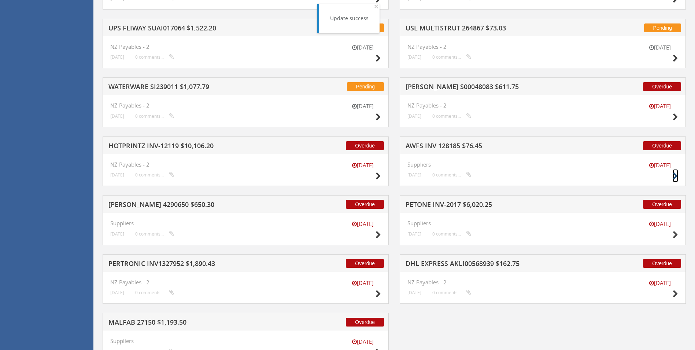
click at [676, 176] on icon at bounding box center [675, 176] width 5 height 8
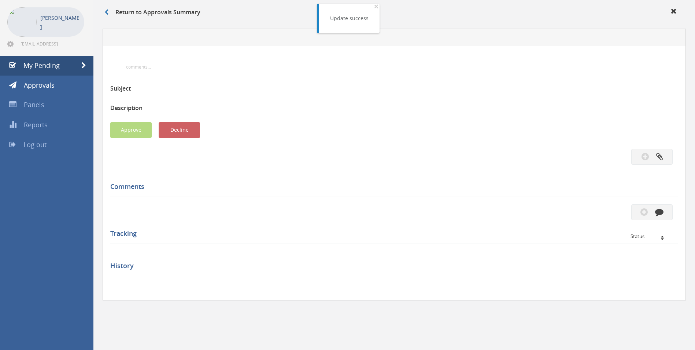
scroll to position [217, 0]
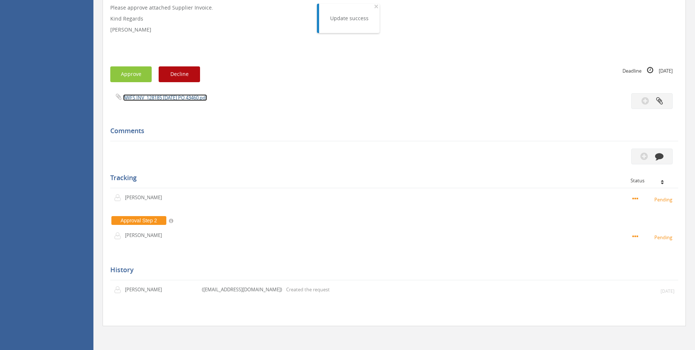
click at [182, 97] on link "AWFS INV_128185 [DATE] PO 43460.pdf" at bounding box center [165, 97] width 84 height 7
click at [666, 158] on button "button" at bounding box center [651, 156] width 41 height 16
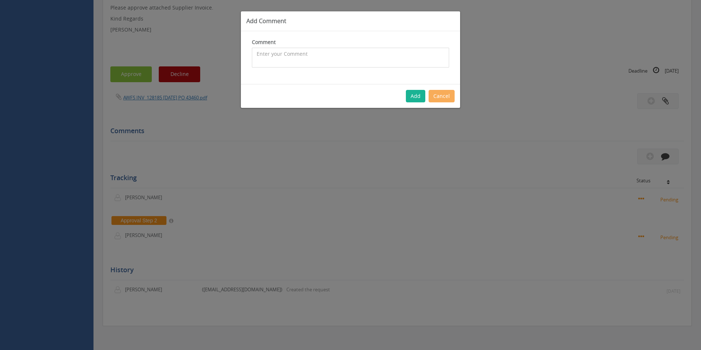
click at [368, 60] on textarea at bounding box center [350, 58] width 197 height 20
click at [333, 55] on textarea "Customer Order - 102148 CP $49.50 SP $127.83 - approved" at bounding box center [350, 58] width 197 height 20
type textarea "Customer Order - 102148 CP $69.50 SP $127.83 - approved"
click at [418, 96] on button "Add" at bounding box center [415, 96] width 19 height 12
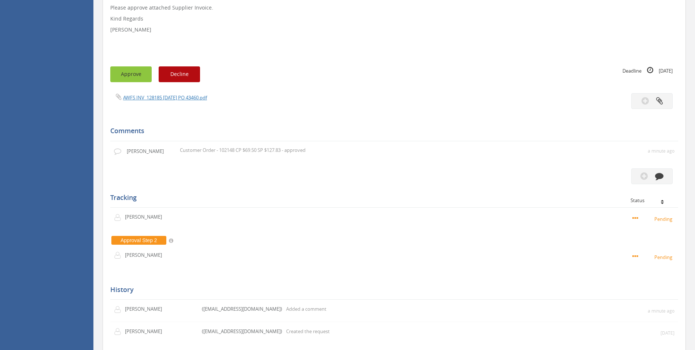
click at [141, 74] on button "Approve" at bounding box center [130, 74] width 41 height 16
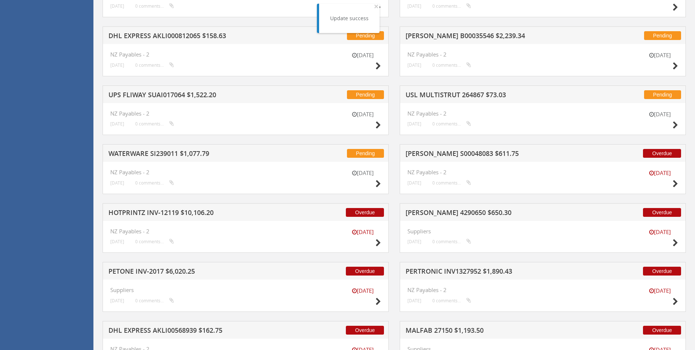
scroll to position [1251, 0]
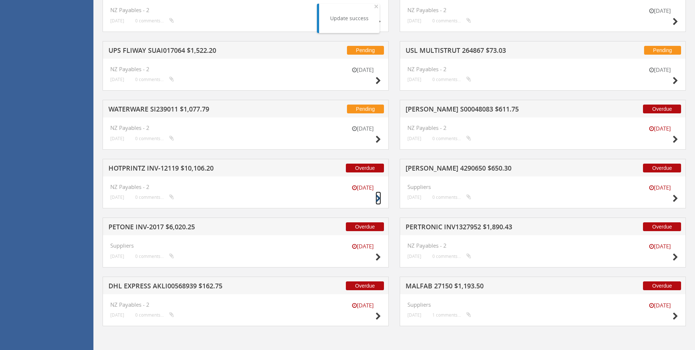
click at [379, 199] on icon at bounding box center [378, 199] width 5 height 8
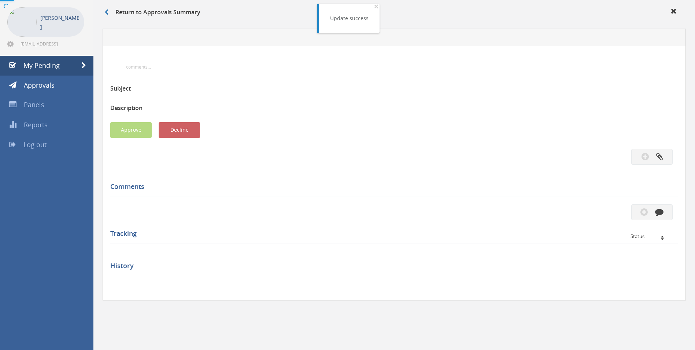
scroll to position [217, 0]
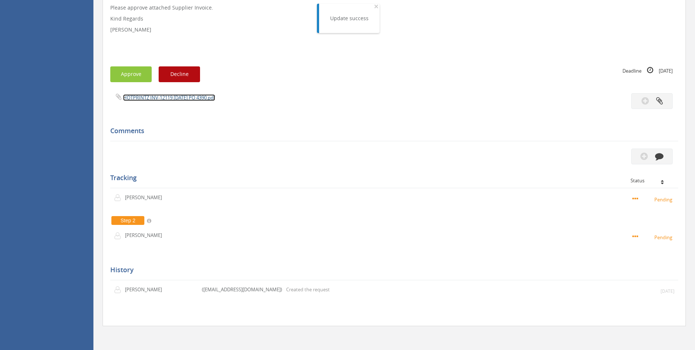
click at [199, 94] on link "HOTPRINTZ INV-12119 [DATE] PO 4390.pdf" at bounding box center [169, 97] width 92 height 7
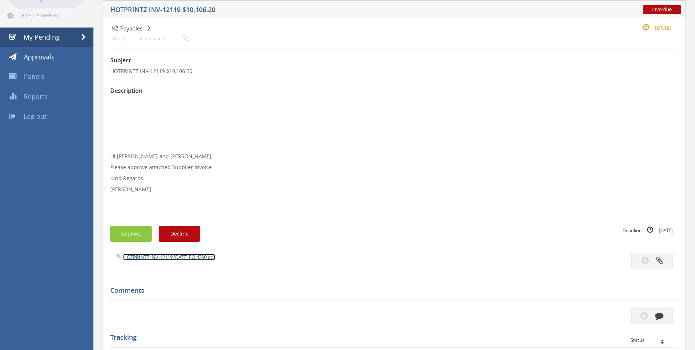
scroll to position [71, 0]
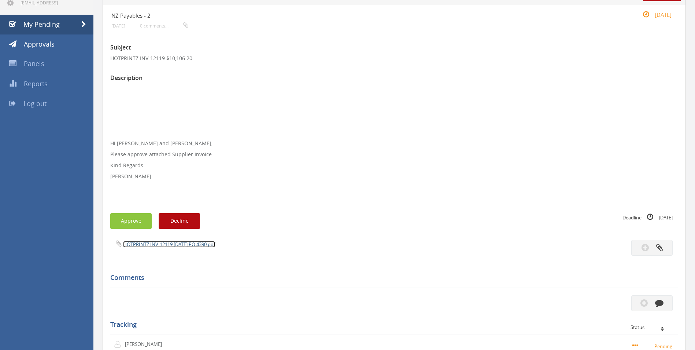
click at [206, 246] on link "HOTPRINTZ INV-12119 [DATE] PO 4390.pdf" at bounding box center [169, 244] width 92 height 7
click at [661, 304] on icon "button" at bounding box center [659, 302] width 8 height 8
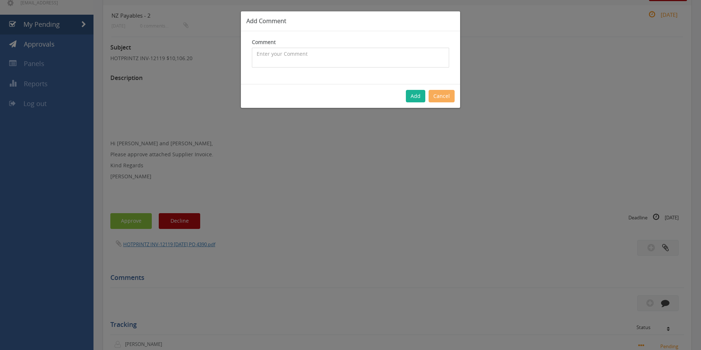
click at [317, 64] on textarea at bounding box center [350, 58] width 197 height 20
type textarea "2026 Dated Stock - approved"
click at [416, 97] on button "Add" at bounding box center [415, 96] width 19 height 12
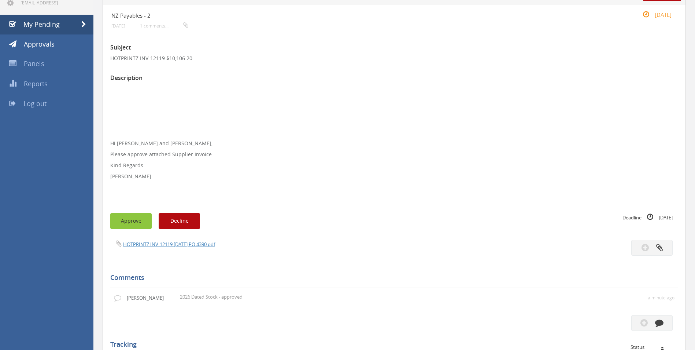
click at [140, 221] on button "Approve" at bounding box center [130, 221] width 41 height 16
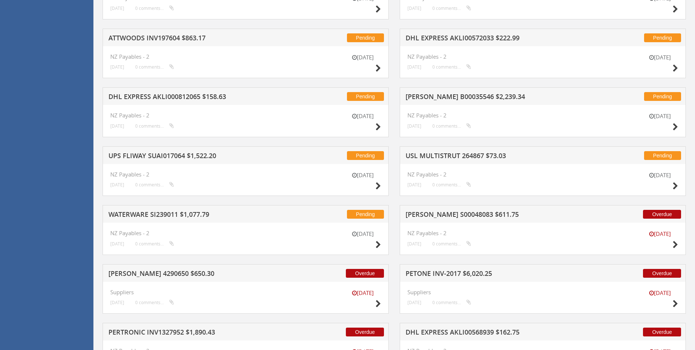
scroll to position [1251, 0]
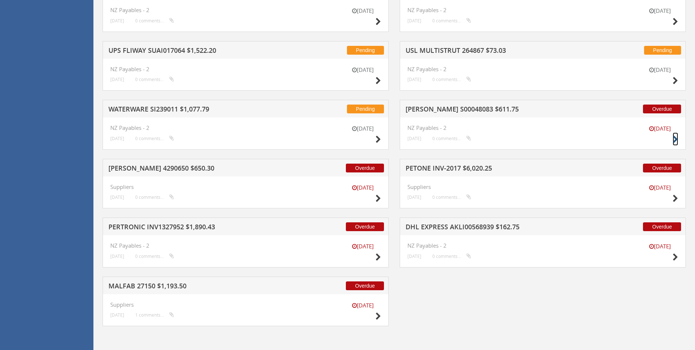
click at [676, 140] on icon at bounding box center [675, 140] width 5 height 8
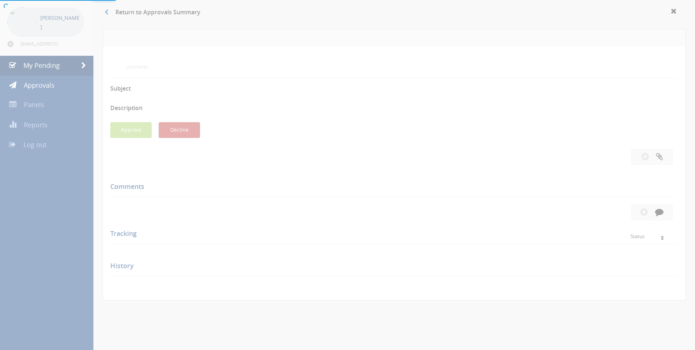
scroll to position [184, 0]
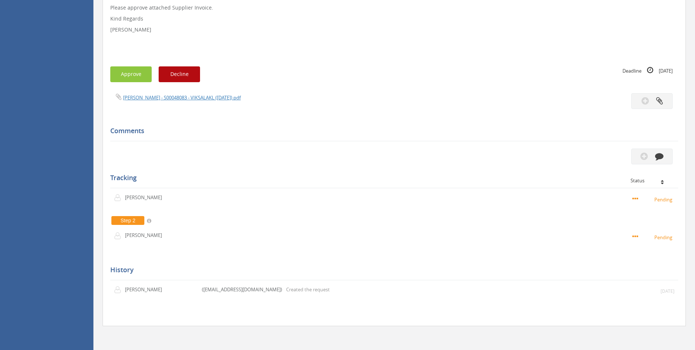
click at [193, 92] on div "Subject [PERSON_NAME] S00048083 $611.75 Description Hi [PERSON_NAME] and Ben, P…" at bounding box center [394, 120] width 568 height 395
click at [193, 97] on link "[PERSON_NAME] - S00048083 - VIKSALAKL ([DATE]).pdf" at bounding box center [182, 97] width 118 height 7
click at [657, 158] on icon "button" at bounding box center [659, 156] width 8 height 8
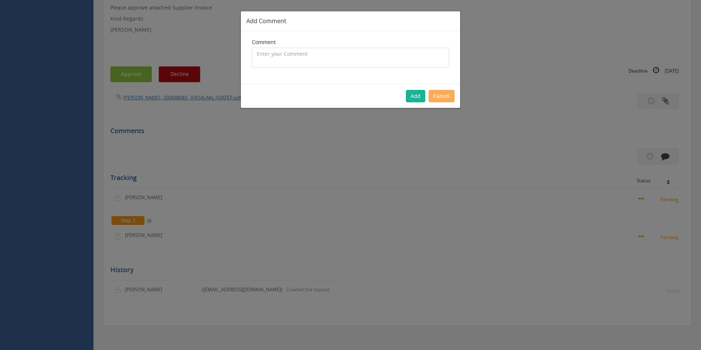
click at [334, 62] on textarea at bounding box center [350, 58] width 197 height 20
type textarea "Customs Air freight invoice - approved"
click at [417, 90] on button "Add" at bounding box center [415, 96] width 19 height 12
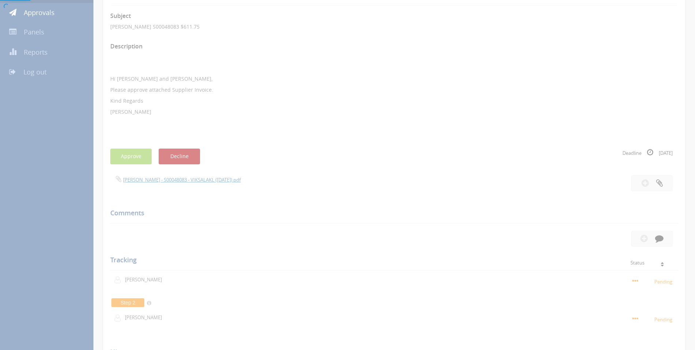
scroll to position [74, 0]
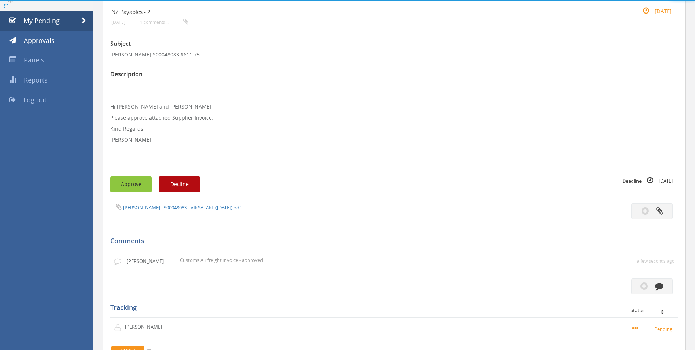
click at [134, 188] on button "Approve" at bounding box center [130, 184] width 41 height 16
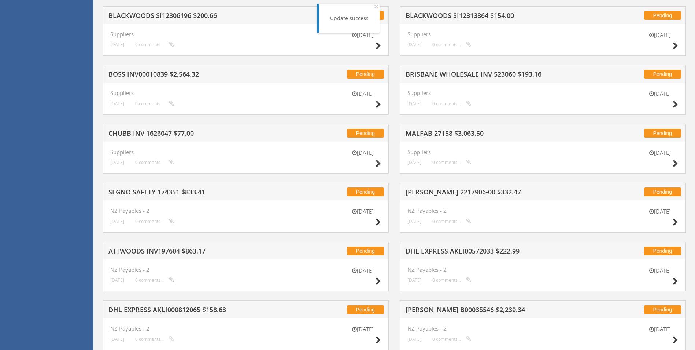
scroll to position [1192, 0]
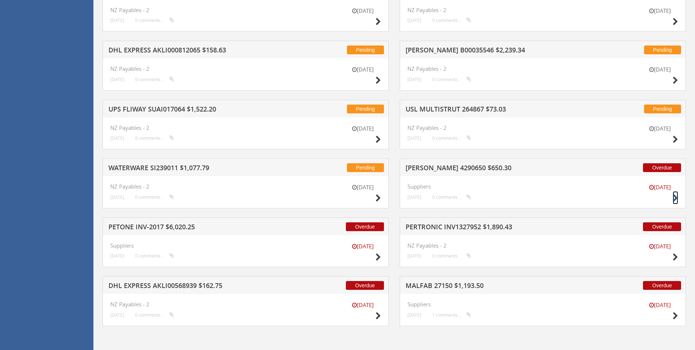
click at [674, 199] on icon at bounding box center [675, 198] width 5 height 8
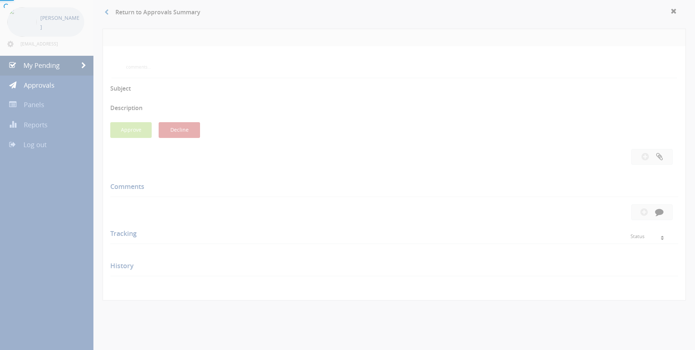
scroll to position [217, 0]
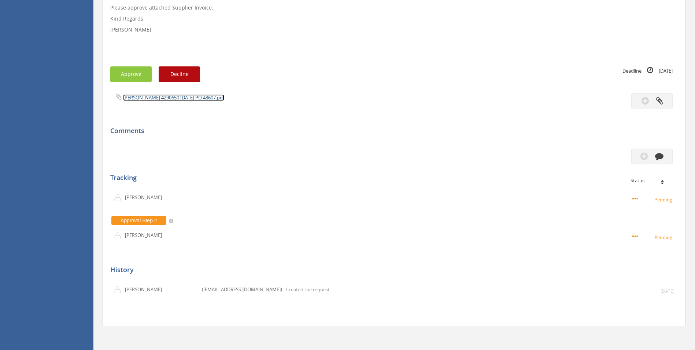
click at [198, 100] on link "[PERSON_NAME] 4290650 [DATE] PO 43607.pdf" at bounding box center [173, 97] width 101 height 7
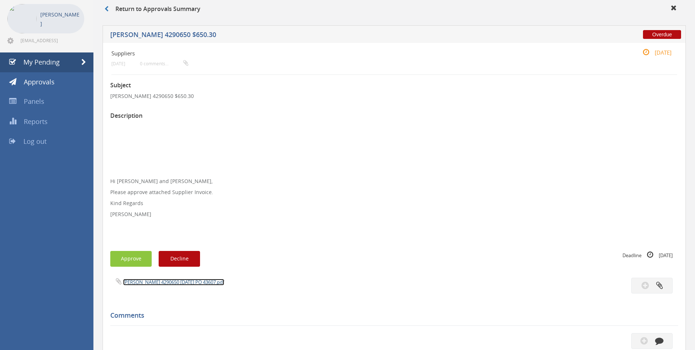
scroll to position [0, 0]
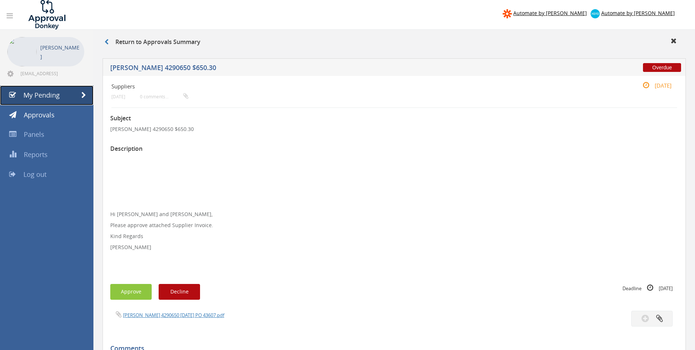
click at [43, 93] on span "My Pending" at bounding box center [41, 95] width 36 height 9
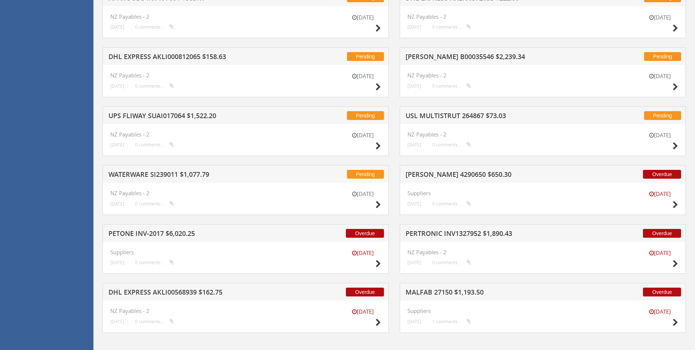
scroll to position [1192, 0]
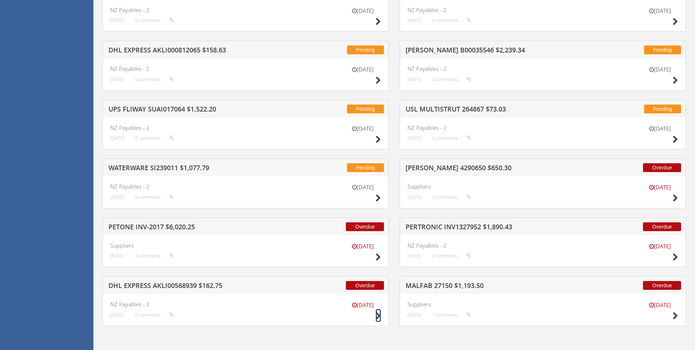
click at [377, 318] on icon at bounding box center [378, 316] width 5 height 8
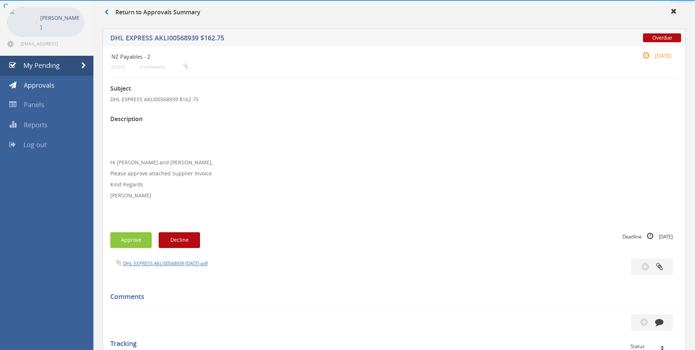
scroll to position [195, 0]
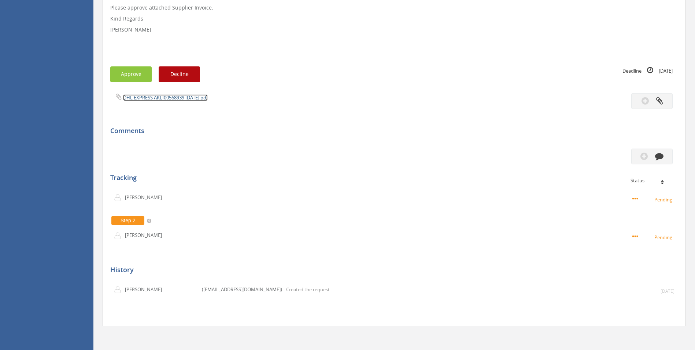
click at [142, 99] on link "DHL EXPRESS AKLI00568939 [DATE].pdf" at bounding box center [165, 97] width 85 height 7
click at [664, 162] on button "button" at bounding box center [651, 156] width 41 height 16
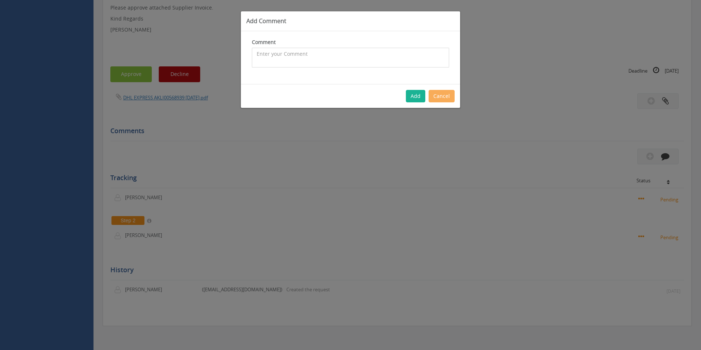
drag, startPoint x: 279, startPoint y: 58, endPoint x: 187, endPoint y: 88, distance: 96.3
click at [278, 58] on textarea at bounding box center [350, 58] width 197 height 20
type textarea "Freight Invoice - 1100734 - WA to [PERSON_NAME] - approved"
click at [414, 96] on button "Add" at bounding box center [415, 96] width 19 height 12
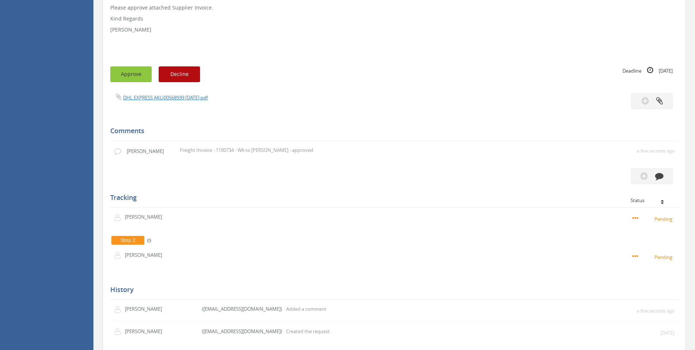
click at [123, 71] on button "Approve" at bounding box center [130, 74] width 41 height 16
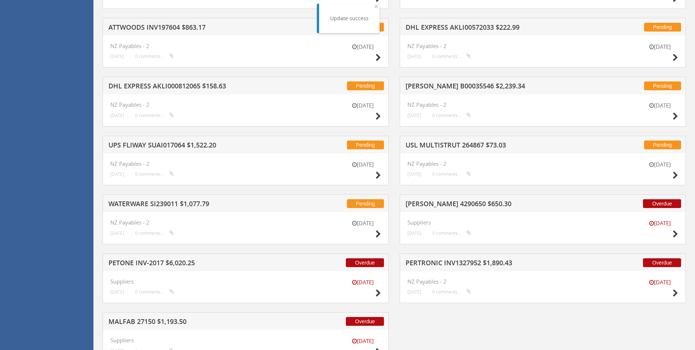
scroll to position [1192, 0]
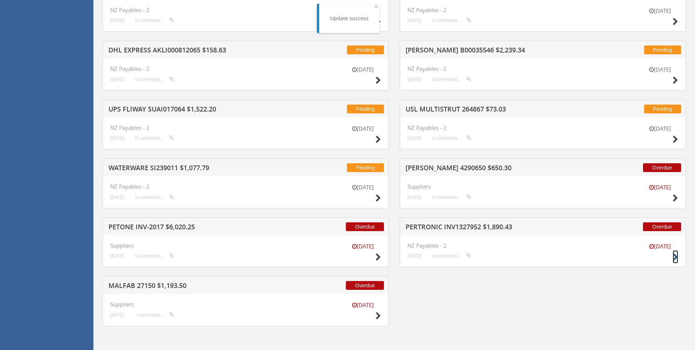
click at [675, 257] on icon at bounding box center [675, 257] width 5 height 8
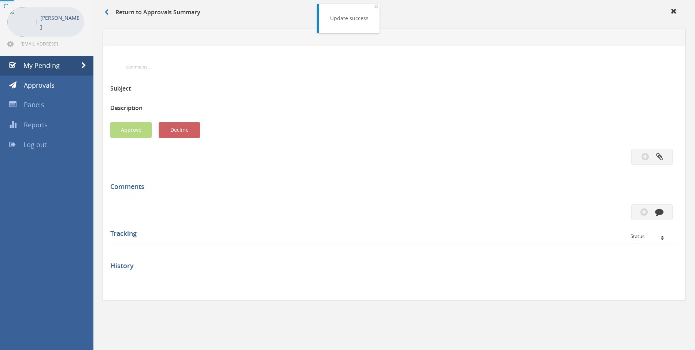
scroll to position [195, 0]
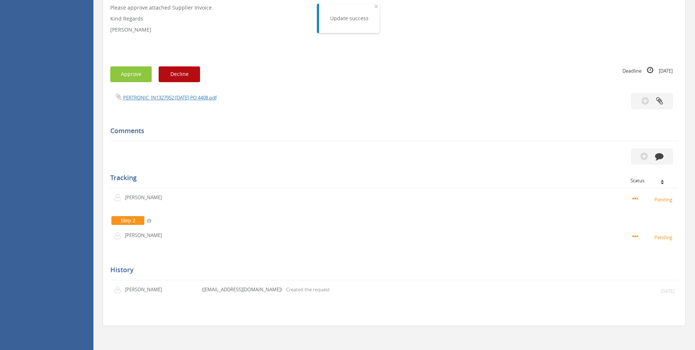
click at [207, 101] on div "PERTRONIC_IN1327952 [DATE] PO 4408.pdf" at bounding box center [250, 97] width 290 height 8
click at [207, 99] on link "PERTRONIC_IN1327952 [DATE] PO 4408.pdf" at bounding box center [169, 97] width 93 height 7
click at [664, 151] on button "button" at bounding box center [651, 156] width 41 height 16
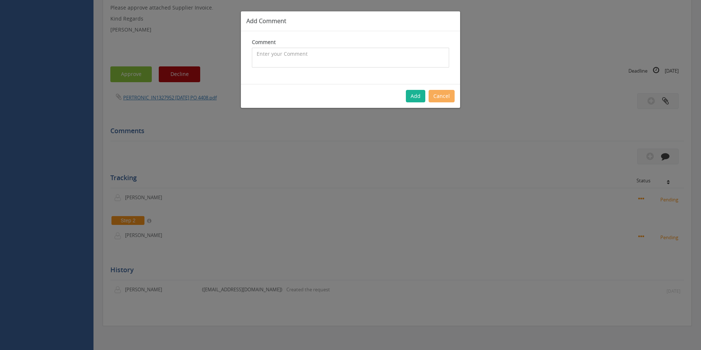
click at [289, 62] on textarea at bounding box center [350, 58] width 197 height 20
type textarea "Fab Stock - approved"
click at [423, 95] on button "Add" at bounding box center [415, 96] width 19 height 12
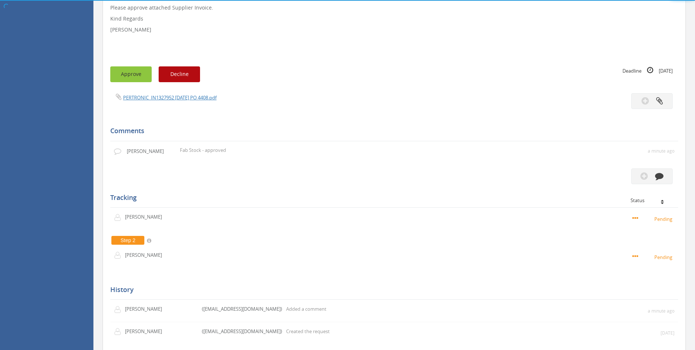
click at [128, 75] on button "Approve" at bounding box center [130, 74] width 41 height 16
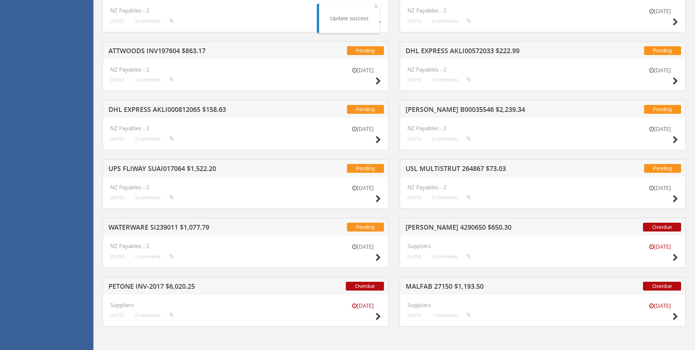
scroll to position [1133, 0]
click at [378, 255] on icon at bounding box center [378, 257] width 5 height 8
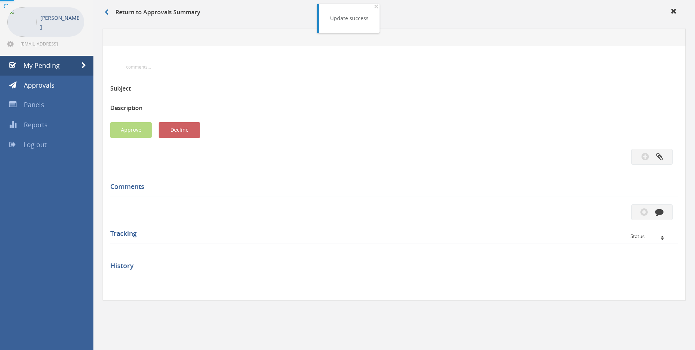
scroll to position [184, 0]
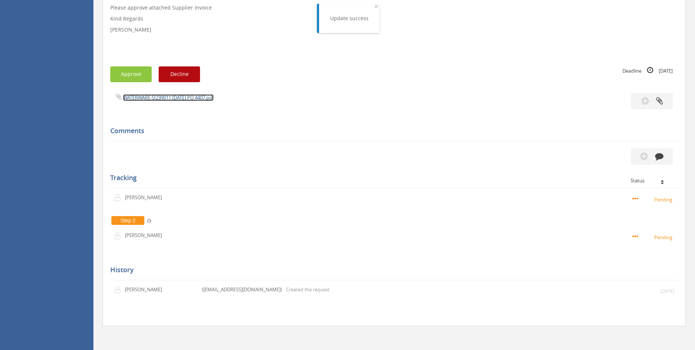
click at [192, 96] on link "WATERWARE-SI239011 [DATE] PO 4407.pdf" at bounding box center [168, 97] width 91 height 7
click at [656, 157] on icon "button" at bounding box center [659, 156] width 8 height 8
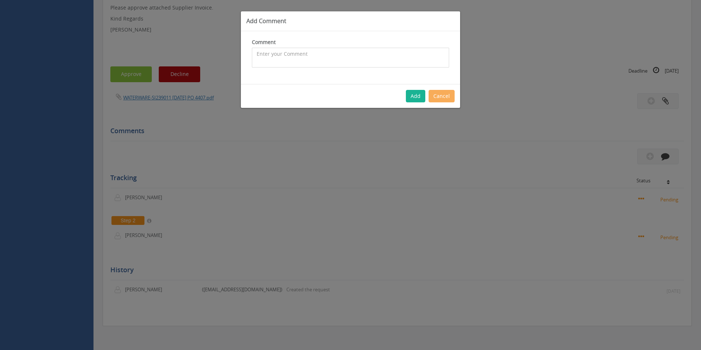
click at [327, 57] on textarea at bounding box center [350, 58] width 197 height 20
type textarea "Fab Stock - approved"
click at [415, 94] on button "Add" at bounding box center [415, 96] width 19 height 12
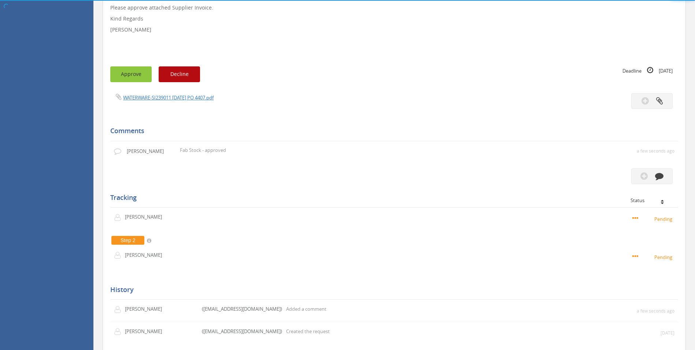
click at [134, 75] on button "Approve" at bounding box center [130, 74] width 41 height 16
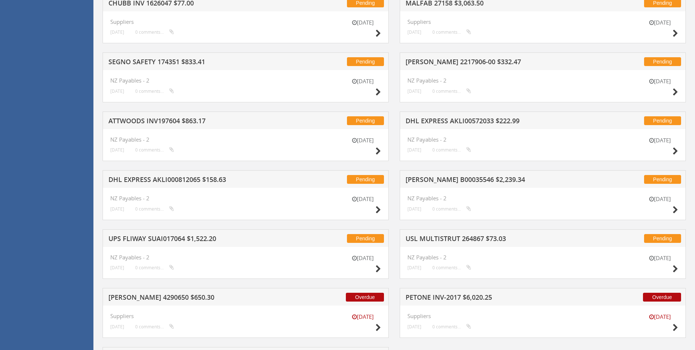
scroll to position [1060, 0]
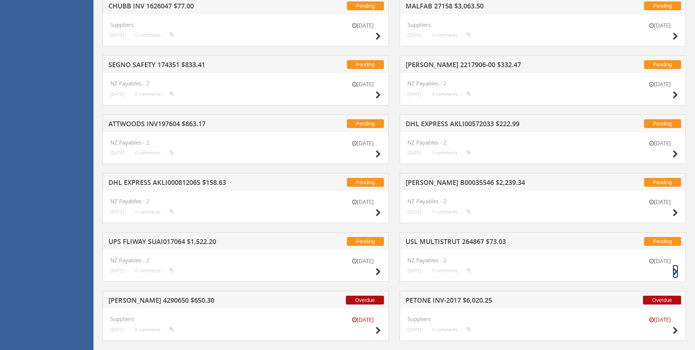
click at [676, 270] on icon at bounding box center [675, 272] width 5 height 8
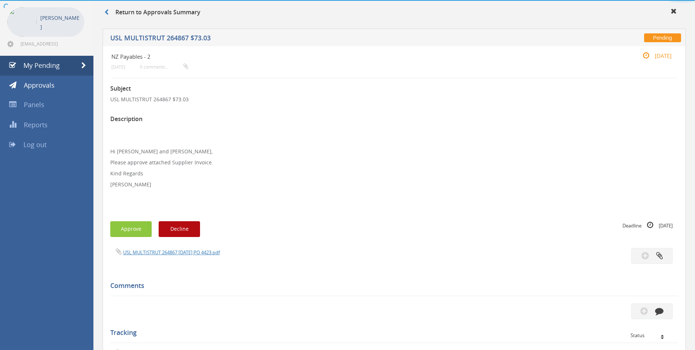
scroll to position [184, 0]
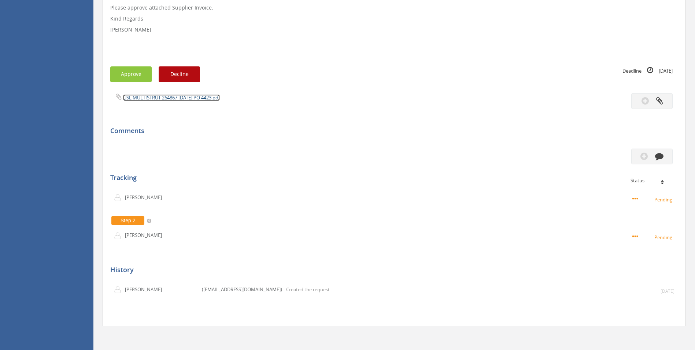
click at [172, 96] on link "USL MULTISTRUT 264867 [DATE] PO 4423.pdf" at bounding box center [171, 97] width 97 height 7
click at [660, 155] on icon "button" at bounding box center [659, 156] width 8 height 8
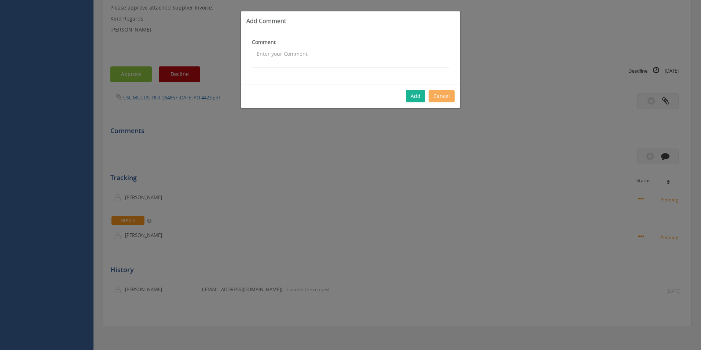
click at [298, 69] on div "Comment The comment is required." at bounding box center [350, 57] width 219 height 53
click at [263, 59] on textarea at bounding box center [350, 58] width 197 height 20
type textarea "c"
type textarea "Customer Order - 69382 - Pricing okay - approved"
click at [413, 95] on button "Add" at bounding box center [415, 96] width 19 height 12
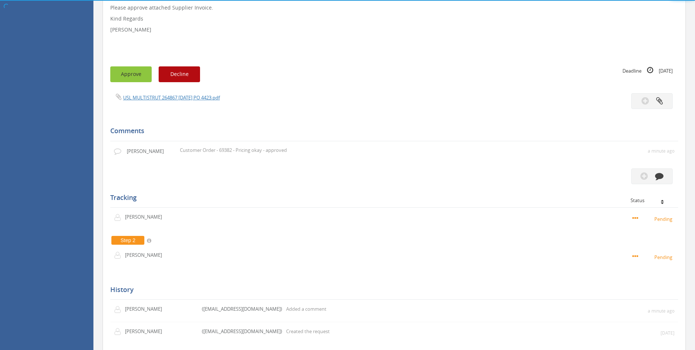
click at [127, 75] on button "Approve" at bounding box center [130, 74] width 41 height 16
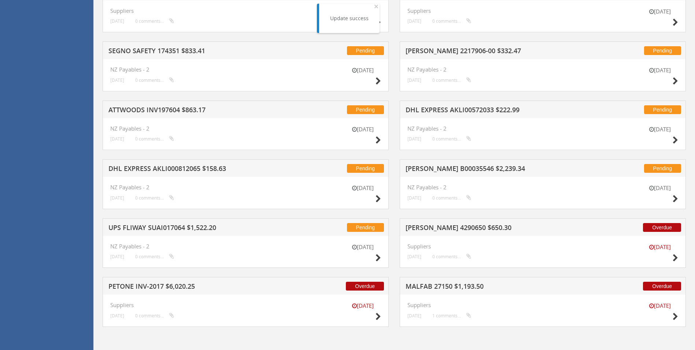
scroll to position [1075, 0]
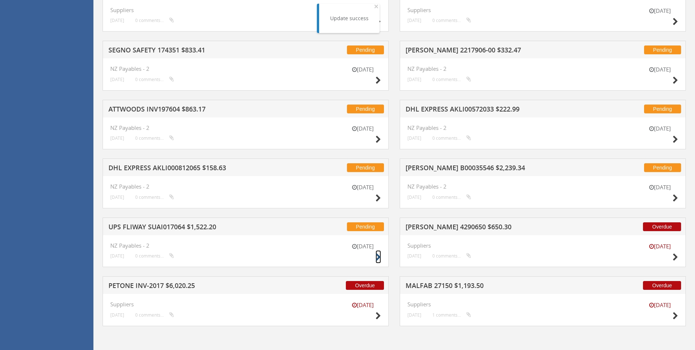
click at [378, 257] on icon at bounding box center [378, 257] width 5 height 8
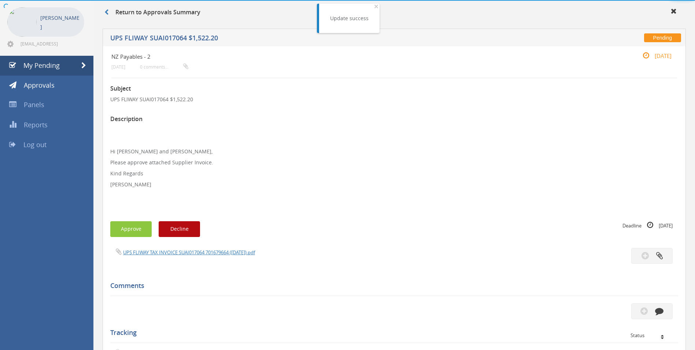
scroll to position [184, 0]
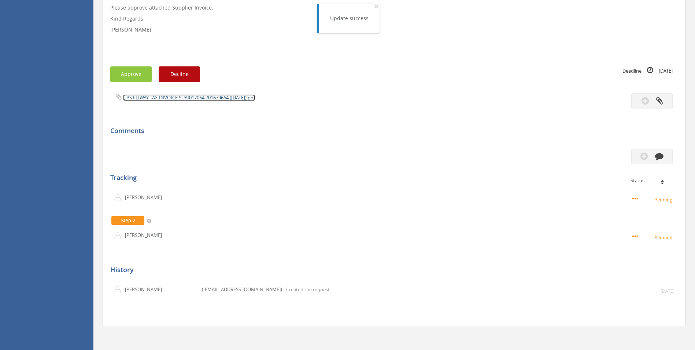
click at [232, 97] on link "UPS FLIWAY TAX INVOICE SUAI017064 701679664 ([DATE]).pdf" at bounding box center [189, 97] width 132 height 7
click at [666, 158] on button "button" at bounding box center [651, 156] width 41 height 16
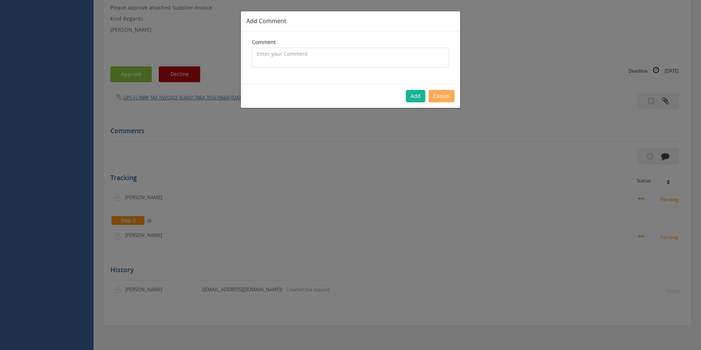
drag, startPoint x: 366, startPoint y: 67, endPoint x: 359, endPoint y: 61, distance: 9.1
click at [366, 67] on textarea at bounding box center [350, 58] width 197 height 20
type textarea "Customs Invoice - approved"
click at [420, 94] on button "Add" at bounding box center [415, 96] width 19 height 12
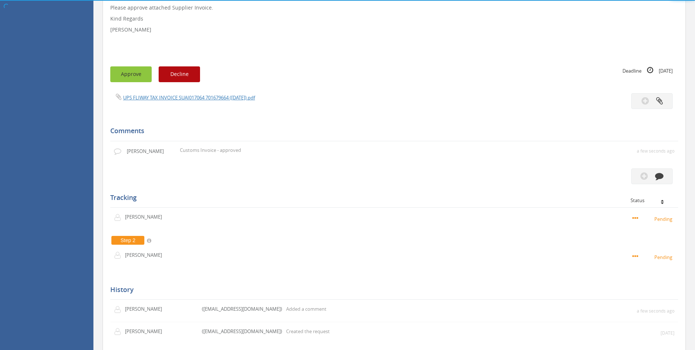
click at [133, 70] on button "Approve" at bounding box center [130, 74] width 41 height 16
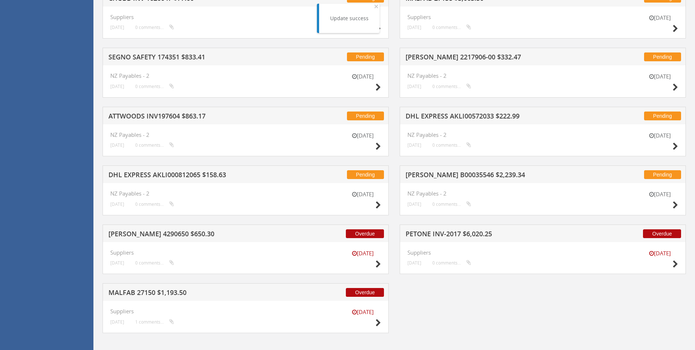
scroll to position [1075, 0]
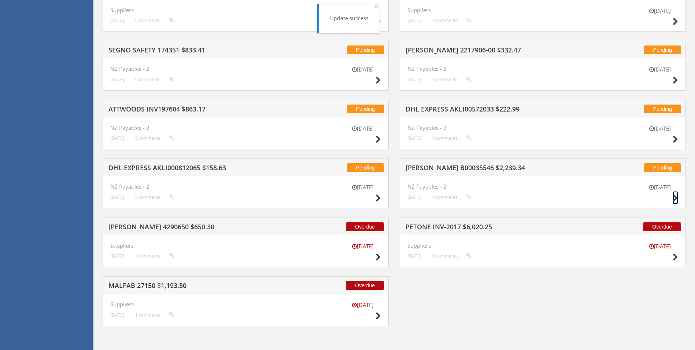
click at [677, 198] on icon at bounding box center [675, 198] width 5 height 8
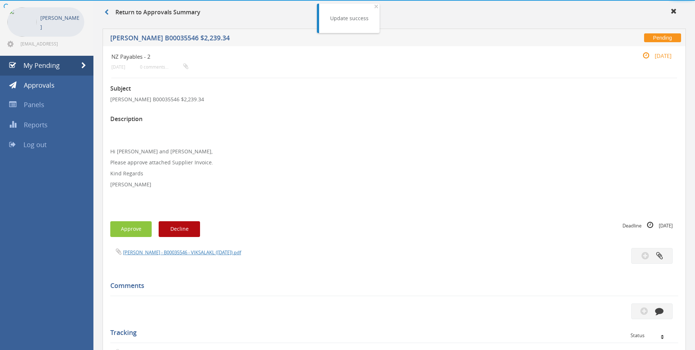
scroll to position [184, 0]
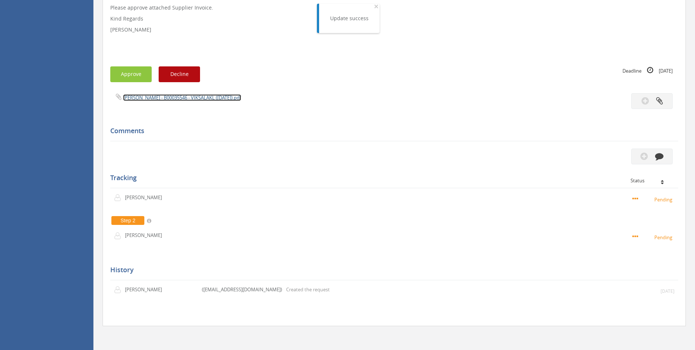
click at [220, 98] on link "[PERSON_NAME] - B00035546 - VIKSALAKL ([DATE]).pdf" at bounding box center [182, 97] width 118 height 7
click at [665, 158] on button "button" at bounding box center [651, 156] width 41 height 16
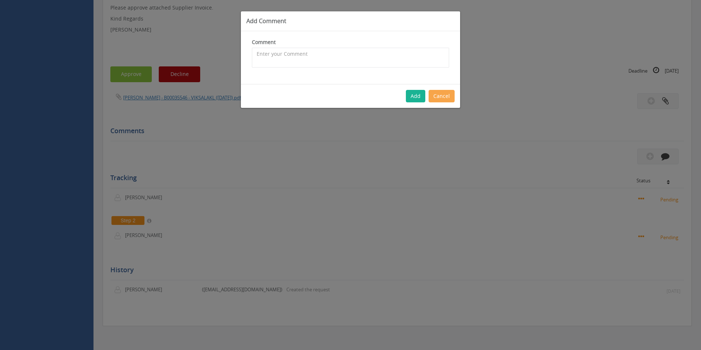
click at [444, 99] on button "Cancel" at bounding box center [441, 96] width 26 height 12
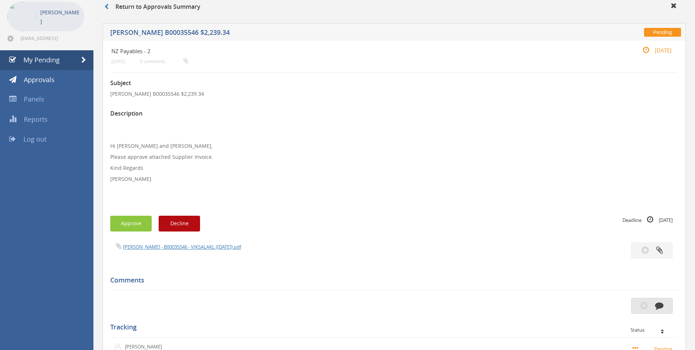
scroll to position [111, 0]
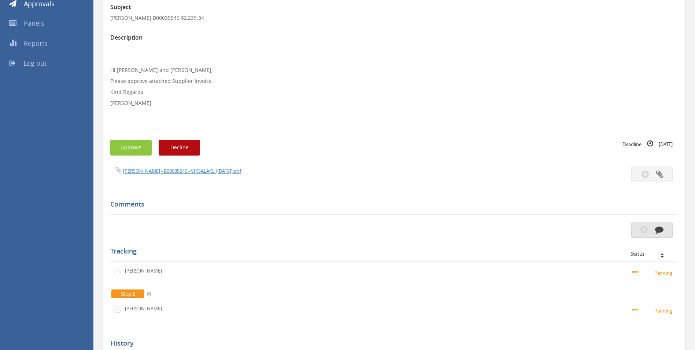
click at [660, 232] on icon "button" at bounding box center [659, 229] width 8 height 8
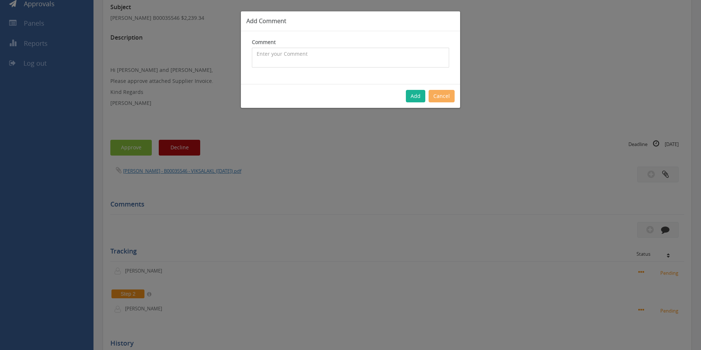
click at [343, 58] on textarea at bounding box center [350, 58] width 197 height 20
type textarea "C"
type textarea "Destination Customs Charge - approved"
click at [411, 97] on button "Add" at bounding box center [415, 96] width 19 height 12
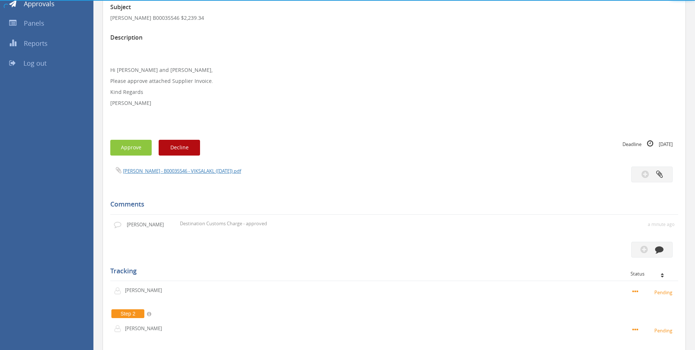
click at [134, 148] on body "Automate by [PERSON_NAME] Automate by [PERSON_NAME] [PERSON_NAME] [EMAIL_ADDRES…" at bounding box center [347, 64] width 695 height 350
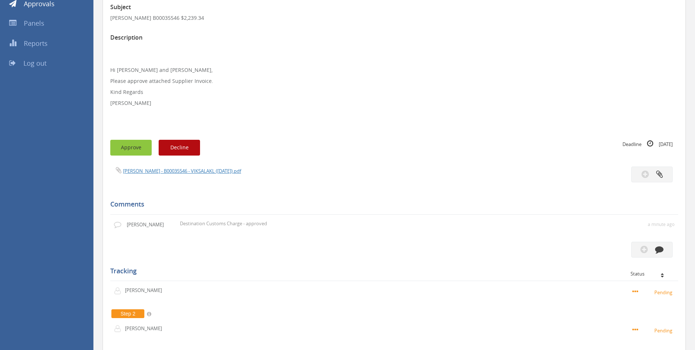
click at [134, 145] on button "Approve" at bounding box center [130, 148] width 41 height 16
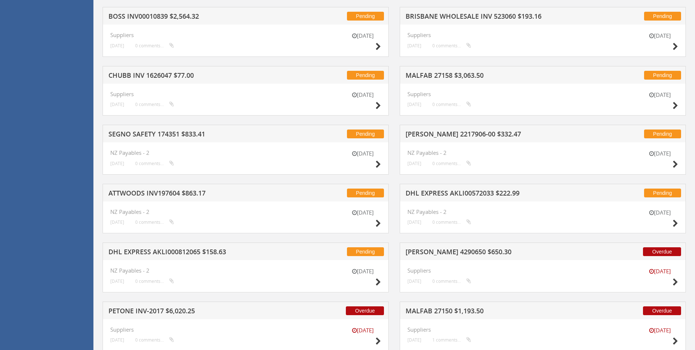
scroll to position [1016, 0]
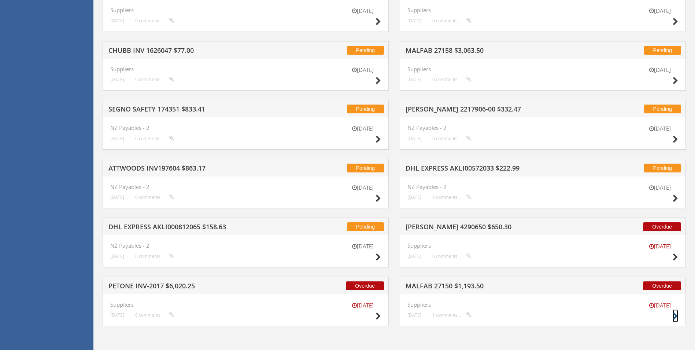
click at [674, 314] on icon at bounding box center [675, 316] width 5 height 8
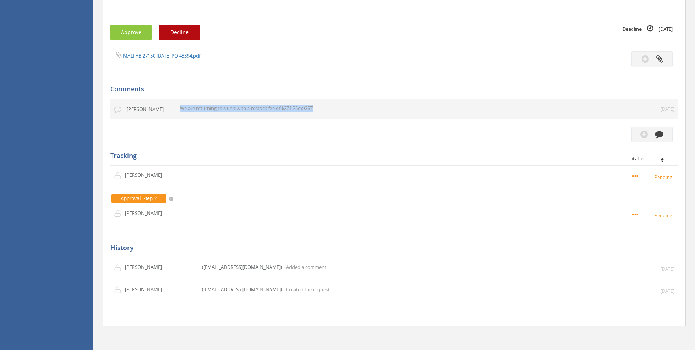
drag, startPoint x: 181, startPoint y: 109, endPoint x: 316, endPoint y: 106, distance: 135.3
click at [316, 106] on p "We are returning this unit with a restock fee of $271.25ex GST" at bounding box center [345, 108] width 330 height 7
drag, startPoint x: 316, startPoint y: 106, endPoint x: 325, endPoint y: 107, distance: 9.3
click at [325, 107] on p "We are returning this unit with a restock fee of $271.25ex GST" at bounding box center [345, 108] width 330 height 7
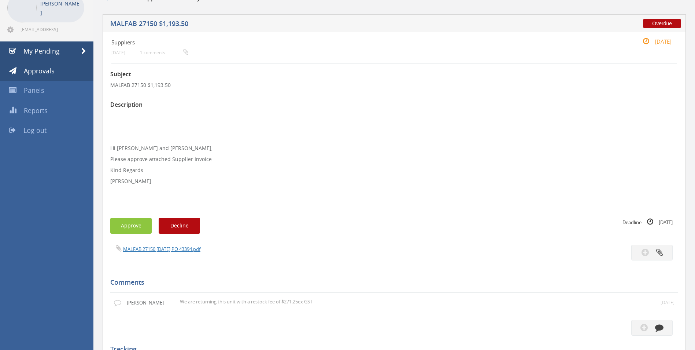
scroll to position [17, 0]
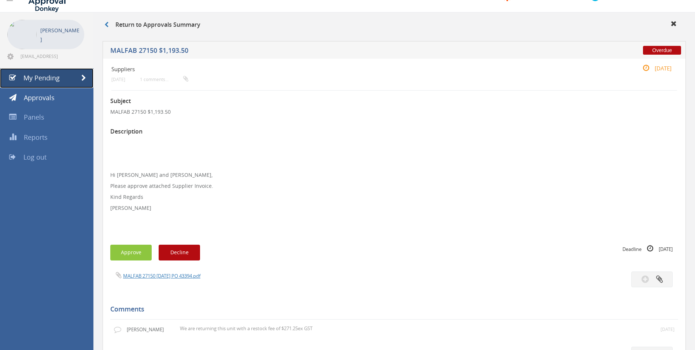
click at [57, 76] on span "My Pending" at bounding box center [41, 77] width 36 height 9
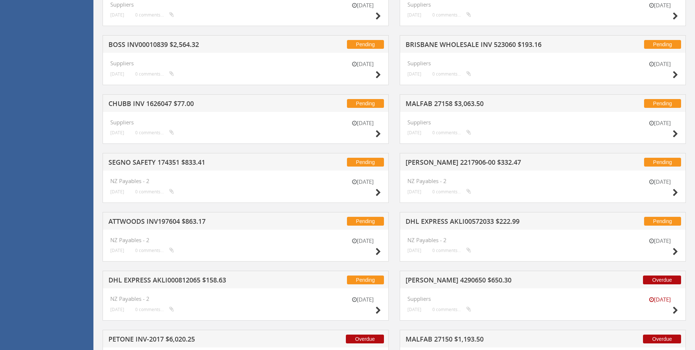
scroll to position [1016, 0]
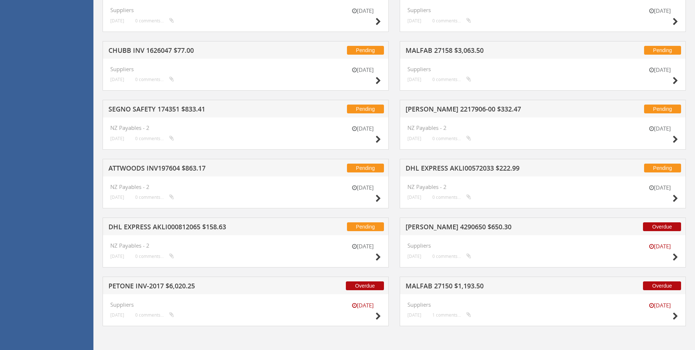
drag, startPoint x: 109, startPoint y: 304, endPoint x: 136, endPoint y: 306, distance: 26.5
click at [136, 306] on div "[DATE] Suppliers [DATE] 0 comments..." at bounding box center [246, 310] width 286 height 32
drag, startPoint x: 136, startPoint y: 306, endPoint x: 209, endPoint y: 306, distance: 73.7
click at [209, 306] on h4 "Suppliers" at bounding box center [245, 304] width 271 height 6
click at [376, 257] on icon at bounding box center [378, 257] width 5 height 8
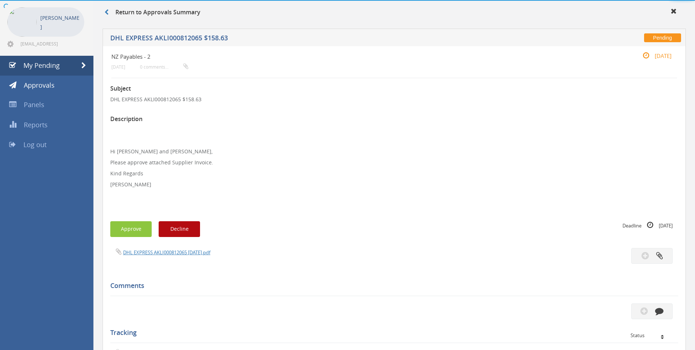
scroll to position [184, 0]
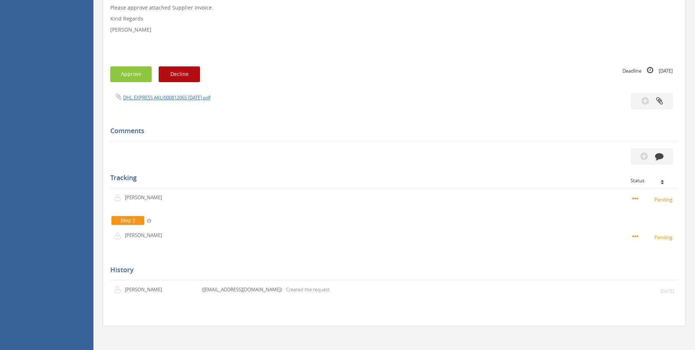
click at [200, 102] on div "DHL EXPRESS AKLI000812065 [DATE].pdf" at bounding box center [394, 101] width 579 height 16
click at [198, 96] on link "DHL EXPRESS AKLI000812065 [DATE].pdf" at bounding box center [166, 97] width 87 height 7
